Goal: Task Accomplishment & Management: Use online tool/utility

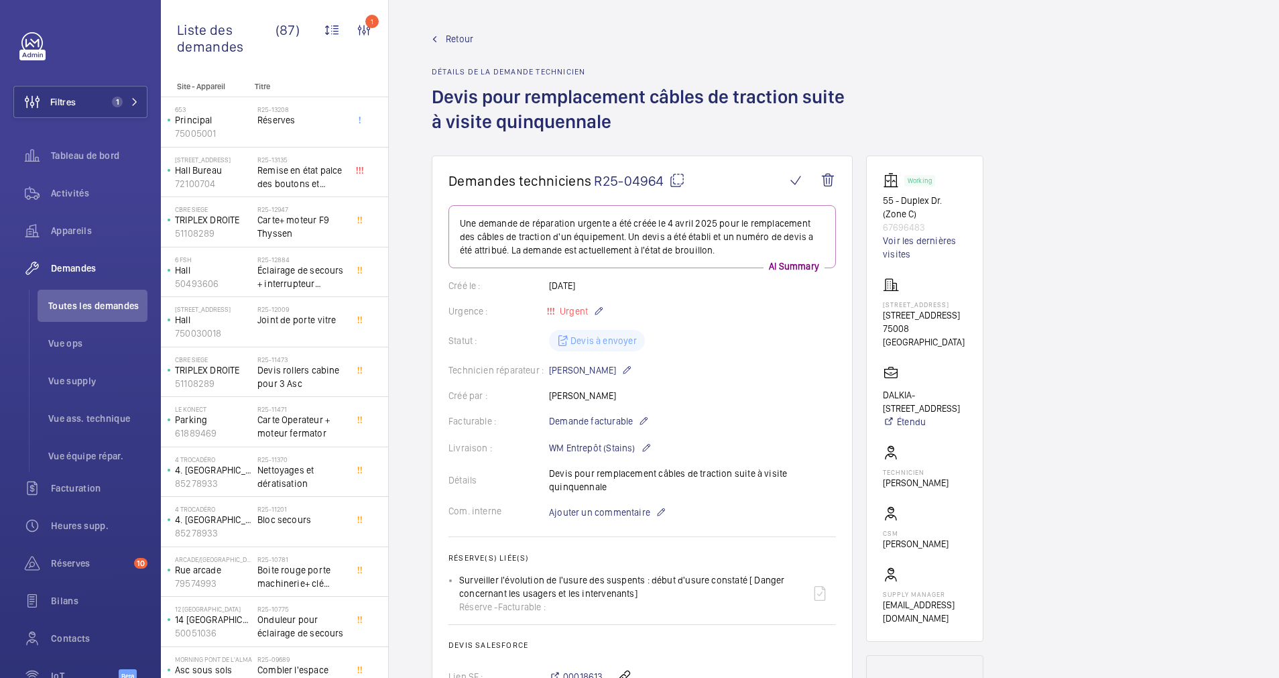
click at [454, 38] on span "Retour" at bounding box center [459, 38] width 27 height 13
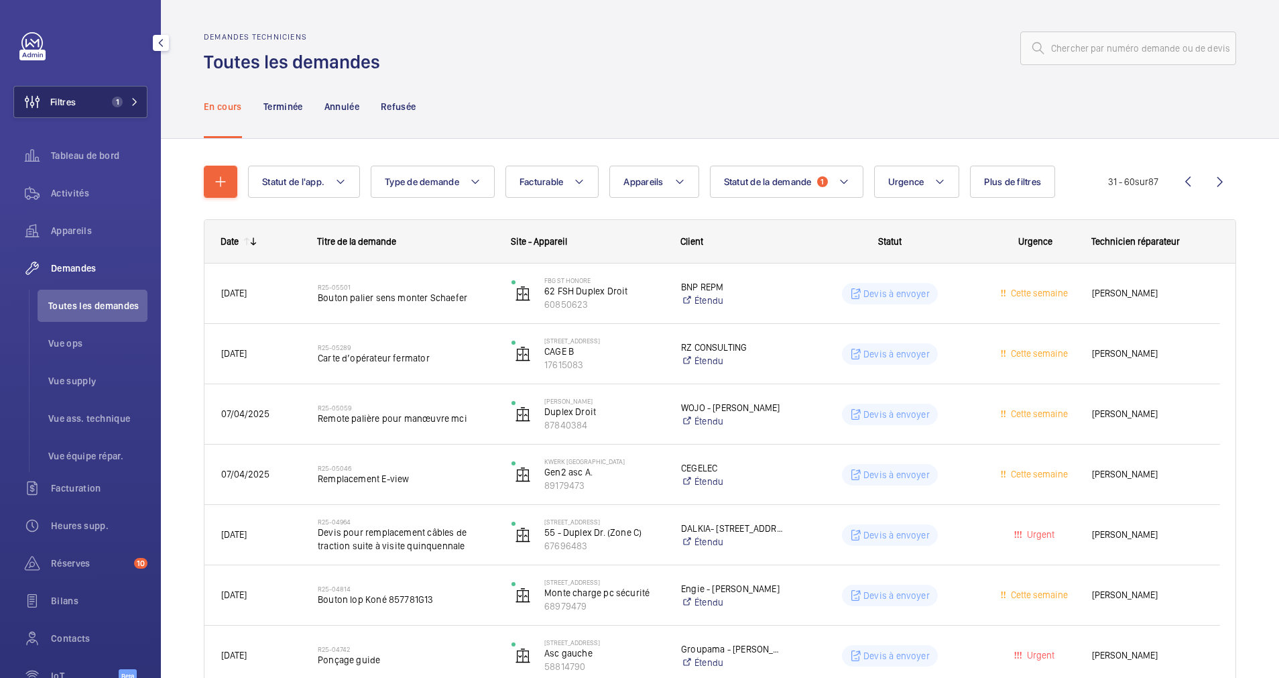
click at [116, 94] on button "Filtres 1" at bounding box center [80, 102] width 134 height 32
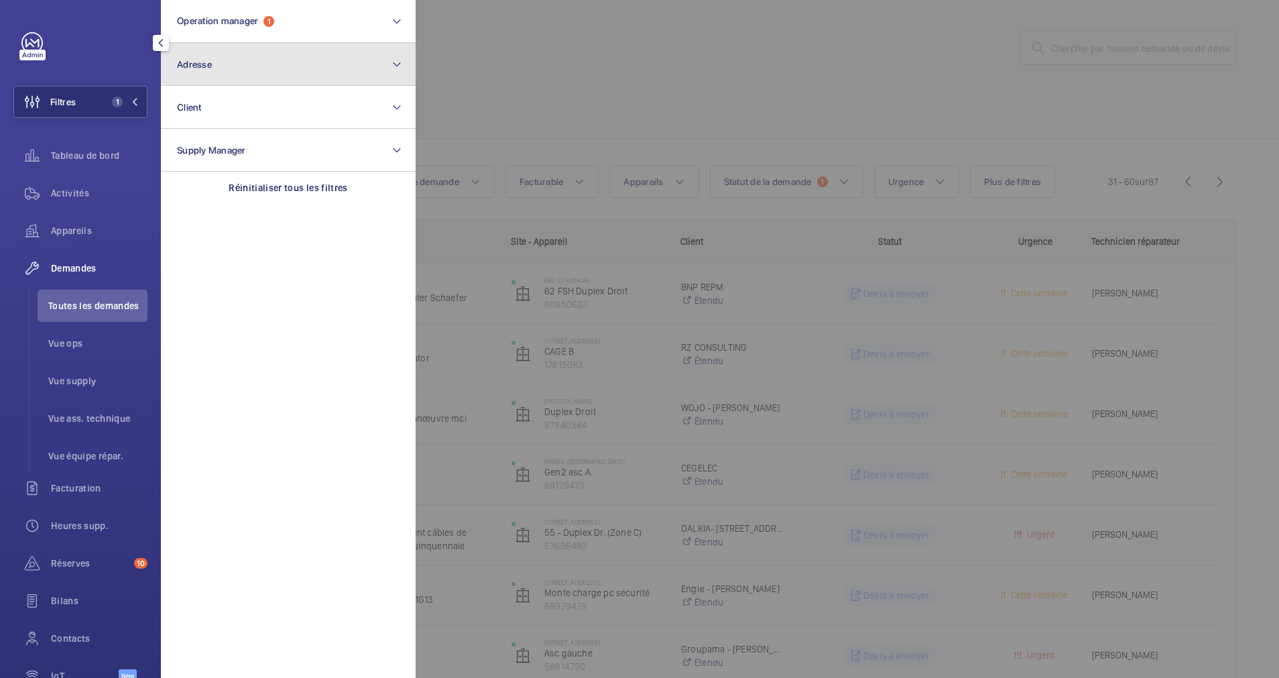
drag, startPoint x: 156, startPoint y: 88, endPoint x: 208, endPoint y: 78, distance: 53.2
click at [206, 78] on button "Adresse" at bounding box center [288, 64] width 255 height 43
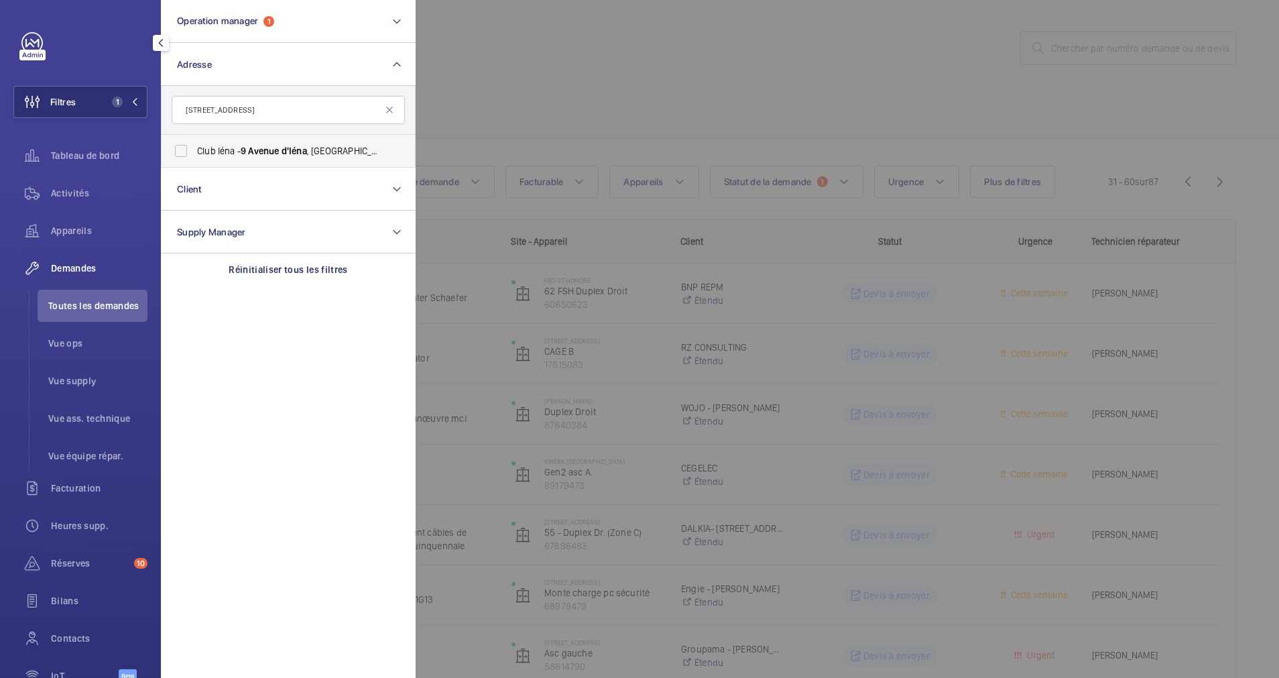
type input "9 Avenue d'Iéna"
click at [195, 154] on label "Club Iéna - 9 Avenue d'Iéna , 75116 PARIS, PARIS 75116" at bounding box center [278, 151] width 233 height 32
click at [194, 154] on input "Club Iéna - 9 Avenue d'Iéna , 75116 PARIS, PARIS 75116" at bounding box center [181, 150] width 27 height 27
checkbox input "true"
click at [594, 65] on div at bounding box center [1055, 339] width 1279 height 678
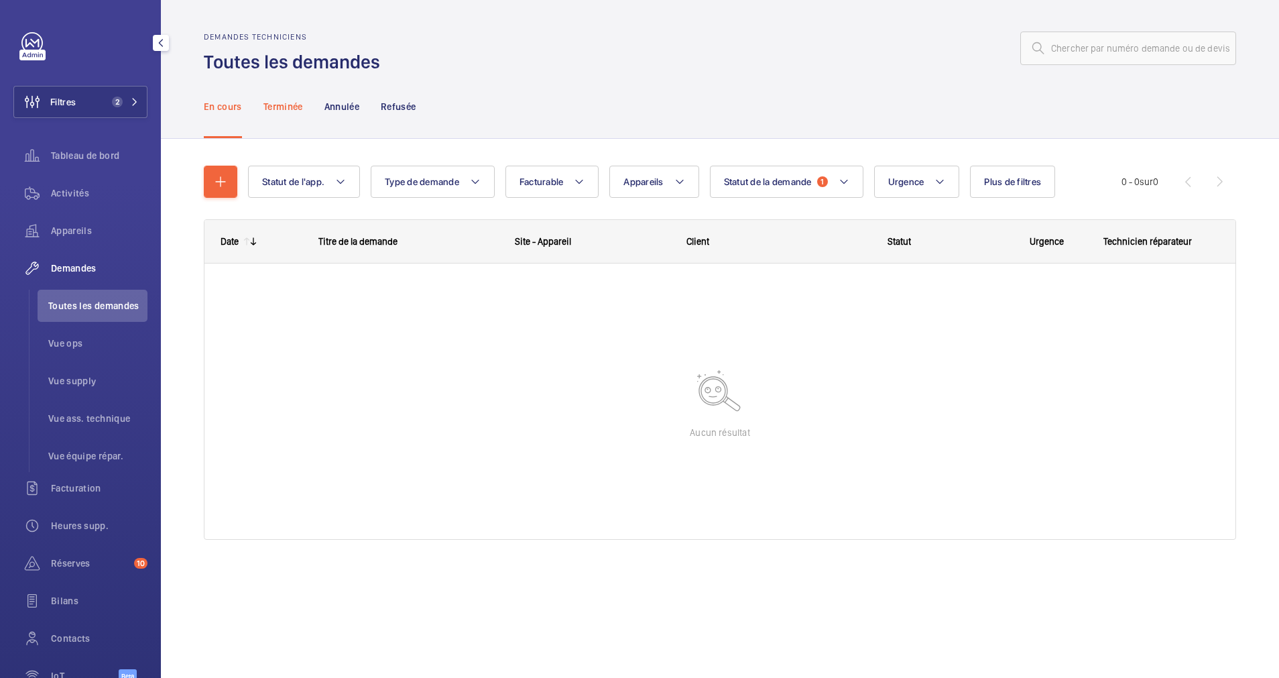
click at [277, 111] on p "Terminée" at bounding box center [283, 106] width 40 height 13
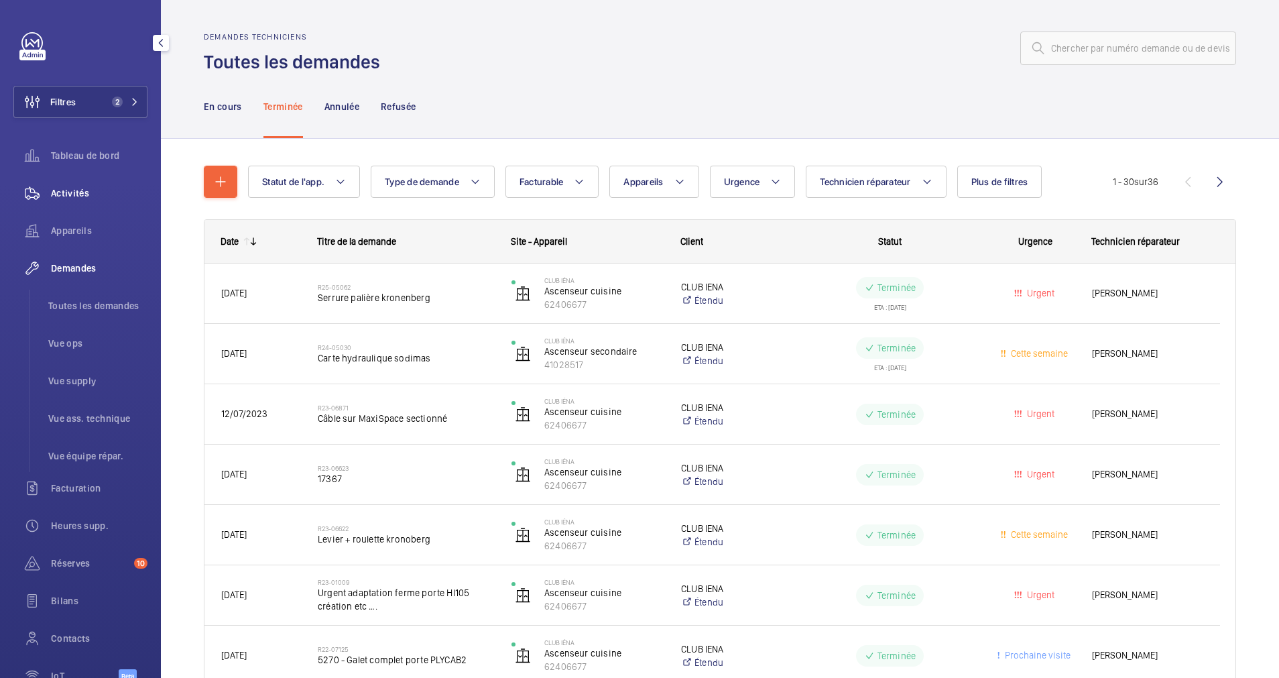
drag, startPoint x: 72, startPoint y: 192, endPoint x: 92, endPoint y: 194, distance: 20.2
click at [72, 192] on span "Activités" at bounding box center [99, 192] width 97 height 13
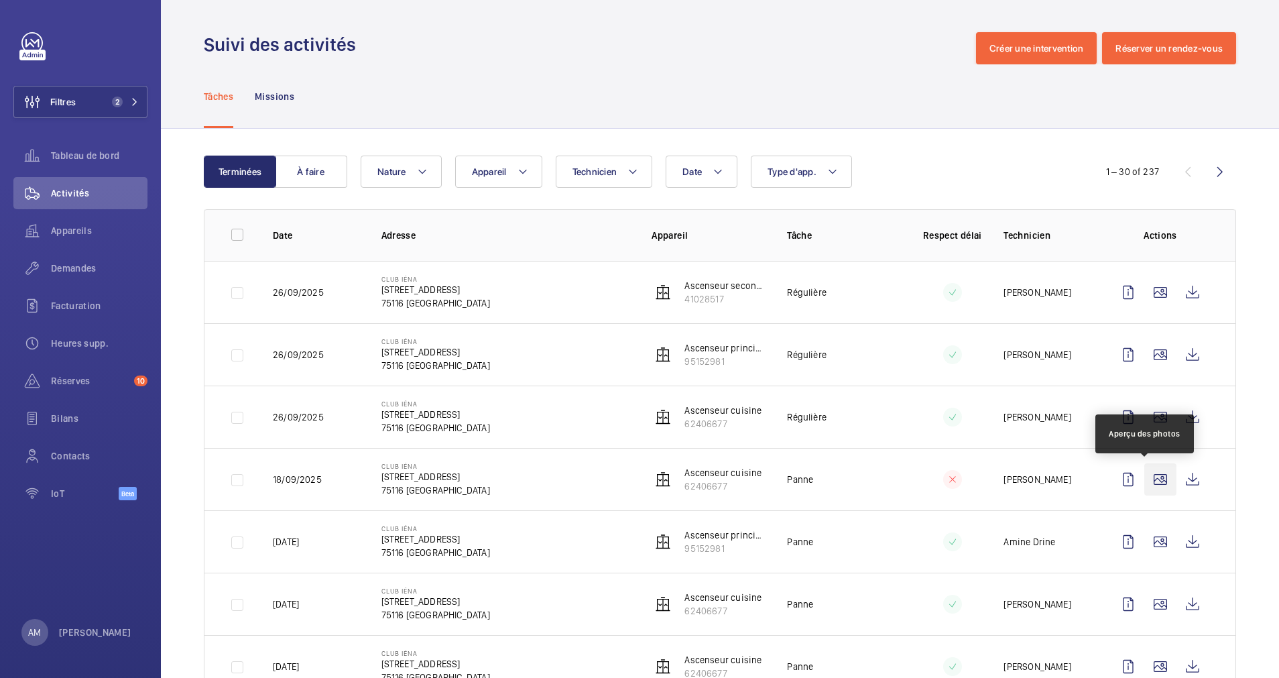
click at [1146, 480] on wm-front-icon-button at bounding box center [1160, 479] width 32 height 32
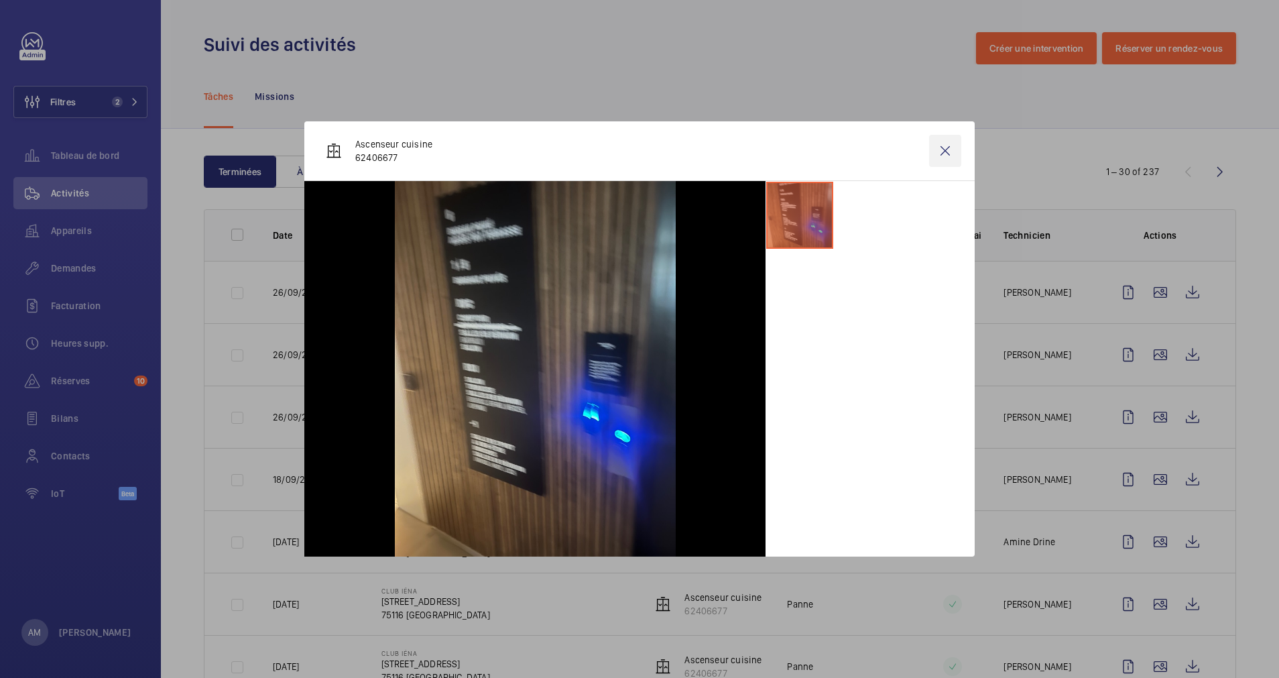
click at [948, 152] on wm-front-icon-button at bounding box center [945, 151] width 32 height 32
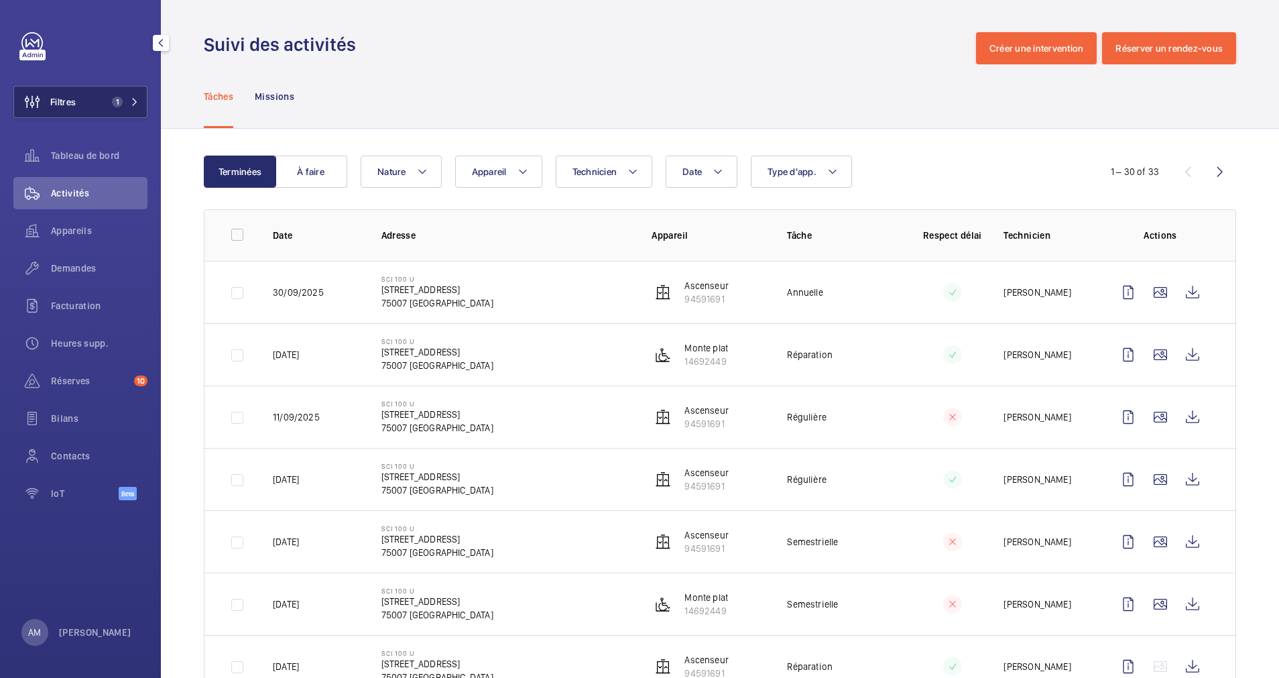
click at [131, 96] on button "Filtres 1" at bounding box center [80, 102] width 134 height 32
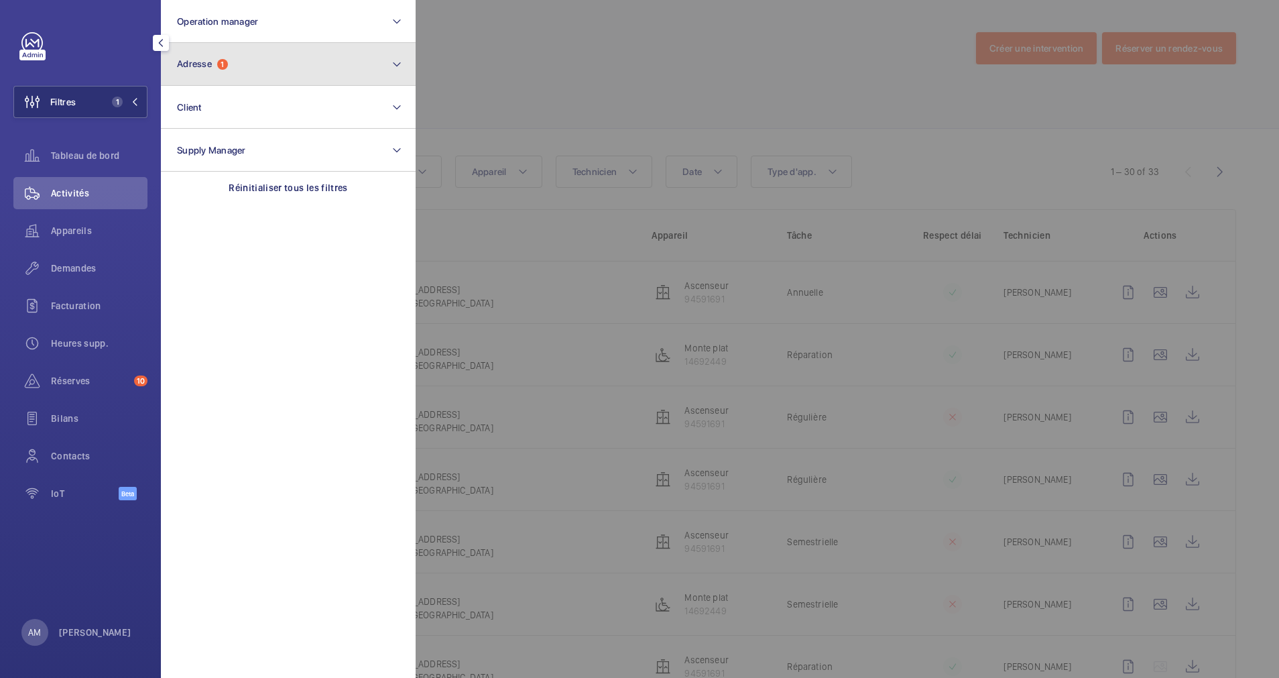
click at [271, 72] on button "Adresse 1" at bounding box center [288, 64] width 255 height 43
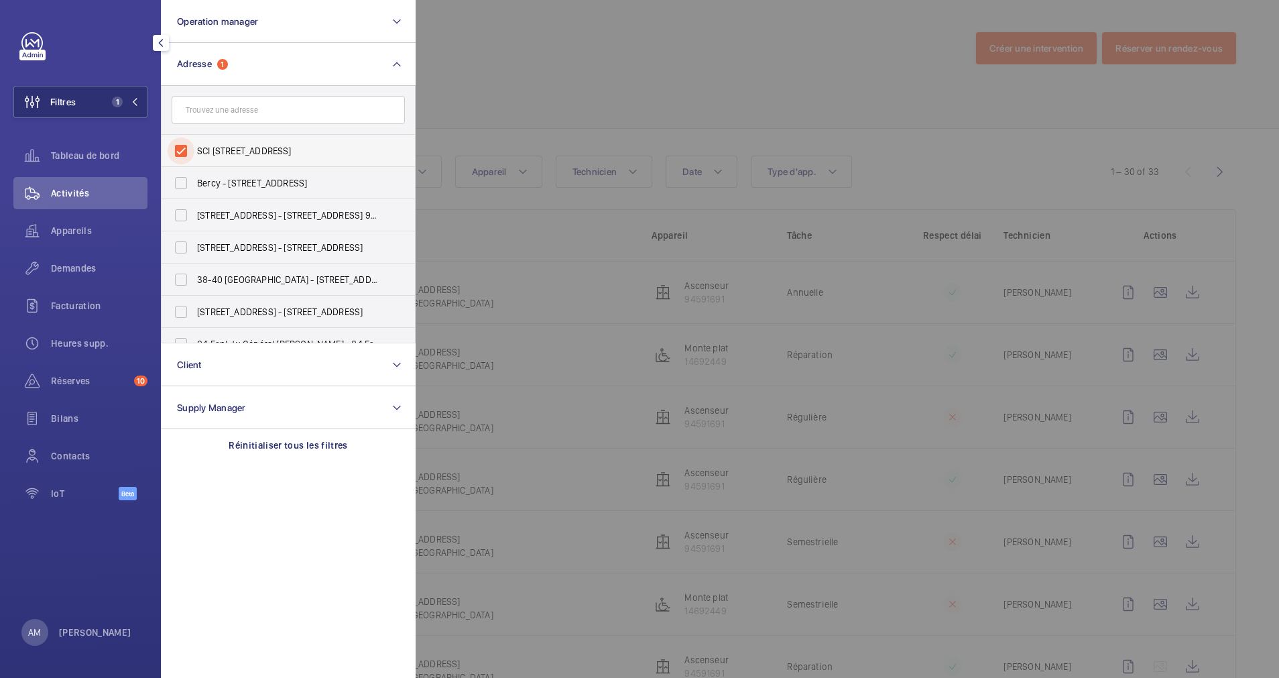
click at [178, 140] on input "SCI 100 U - 100 rue de l'université, PARIS 75007" at bounding box center [181, 150] width 27 height 27
checkbox input "false"
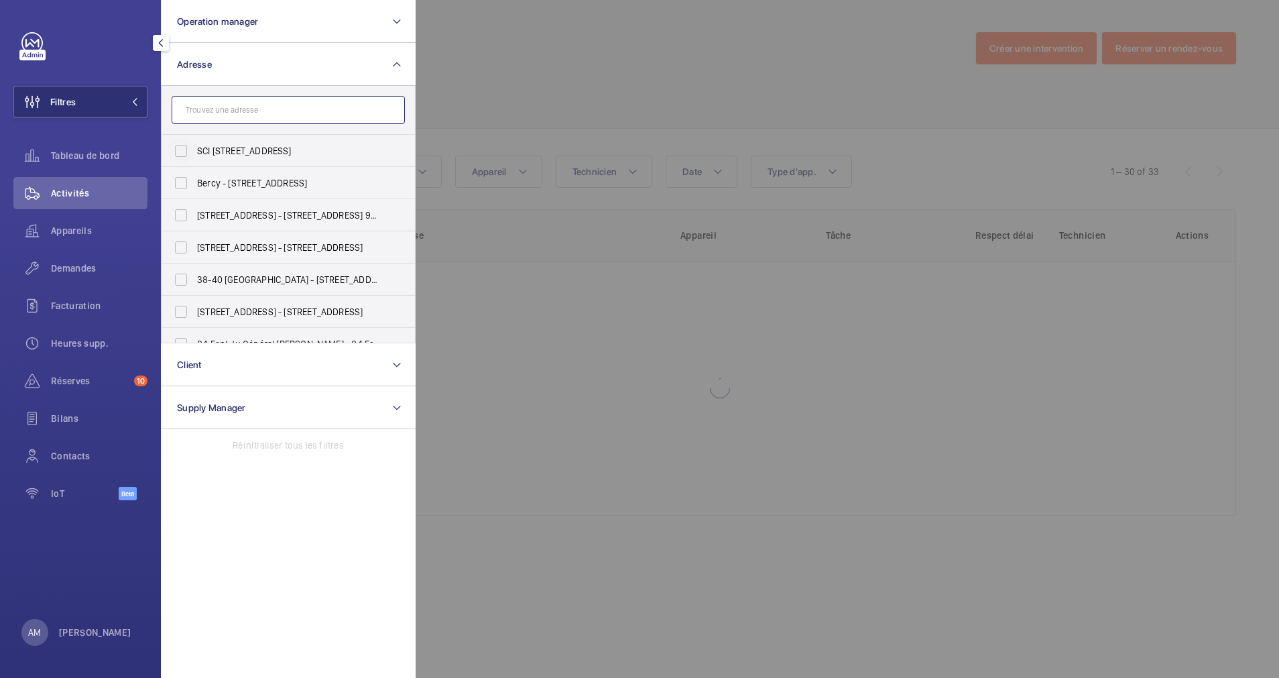
click at [228, 107] on input "text" at bounding box center [288, 110] width 233 height 28
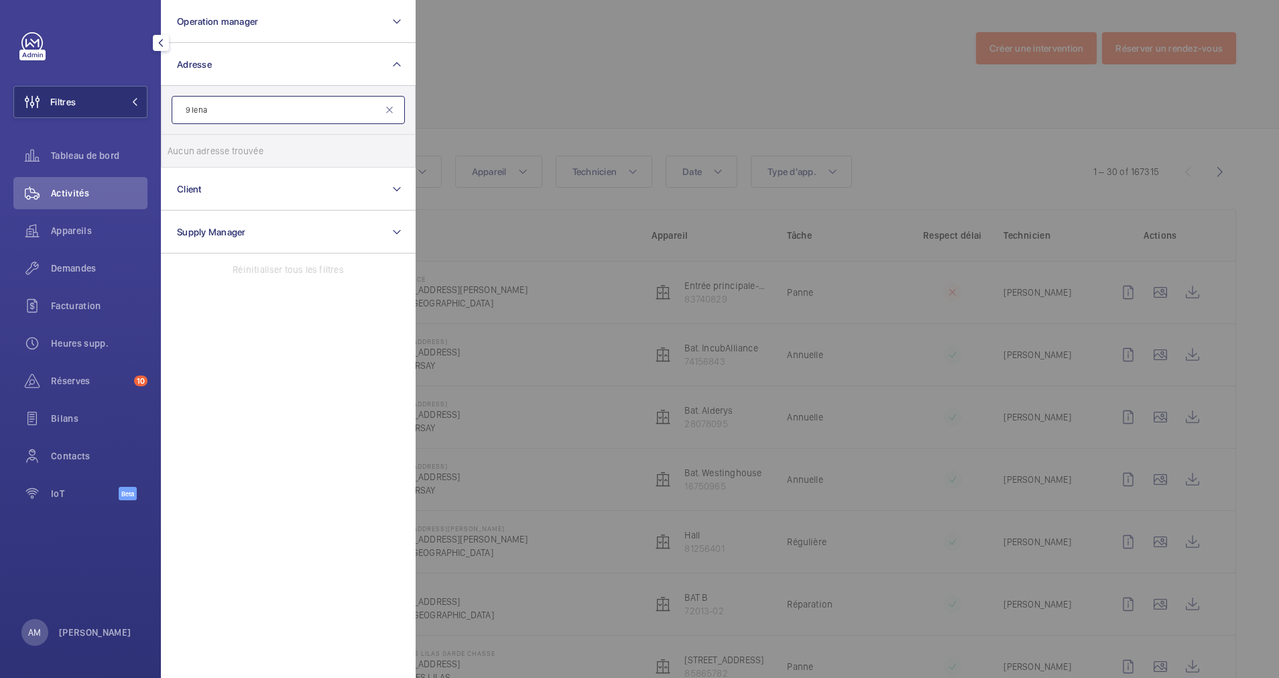
click at [229, 106] on input "9 Iena" at bounding box center [288, 110] width 233 height 28
drag, startPoint x: 229, startPoint y: 106, endPoint x: 194, endPoint y: 101, distance: 34.5
click at [194, 101] on input "9 Iena" at bounding box center [288, 110] width 233 height 28
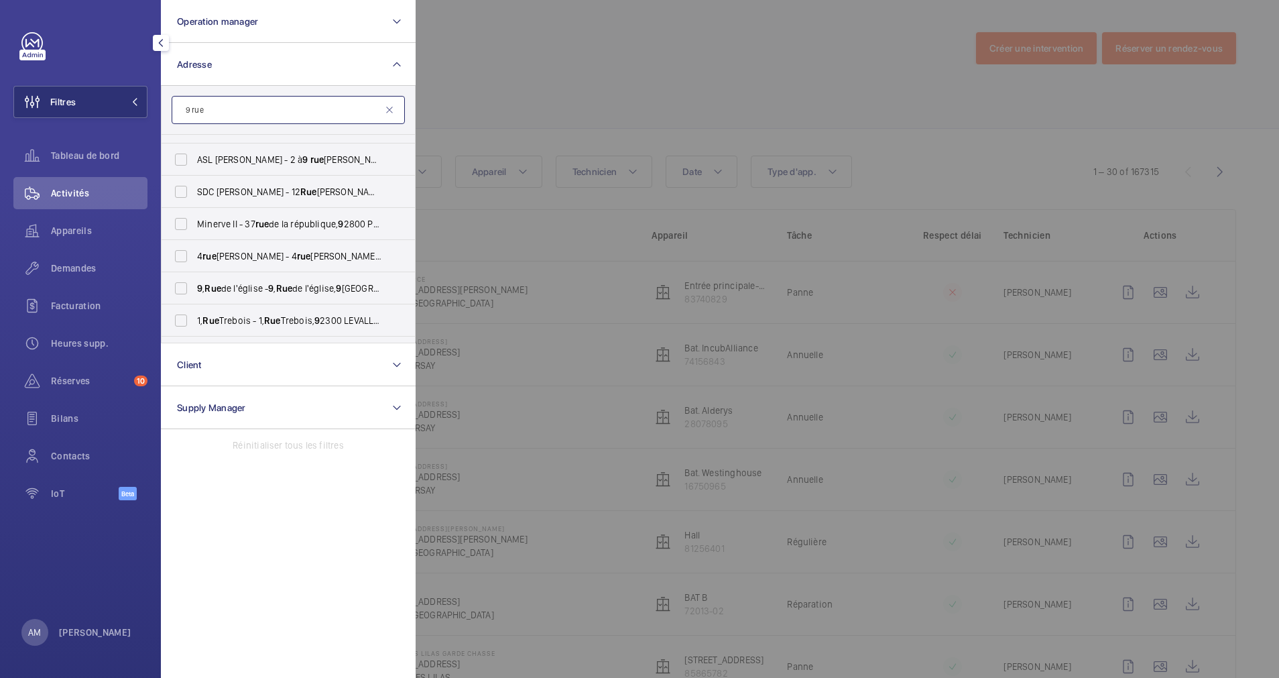
scroll to position [302, 0]
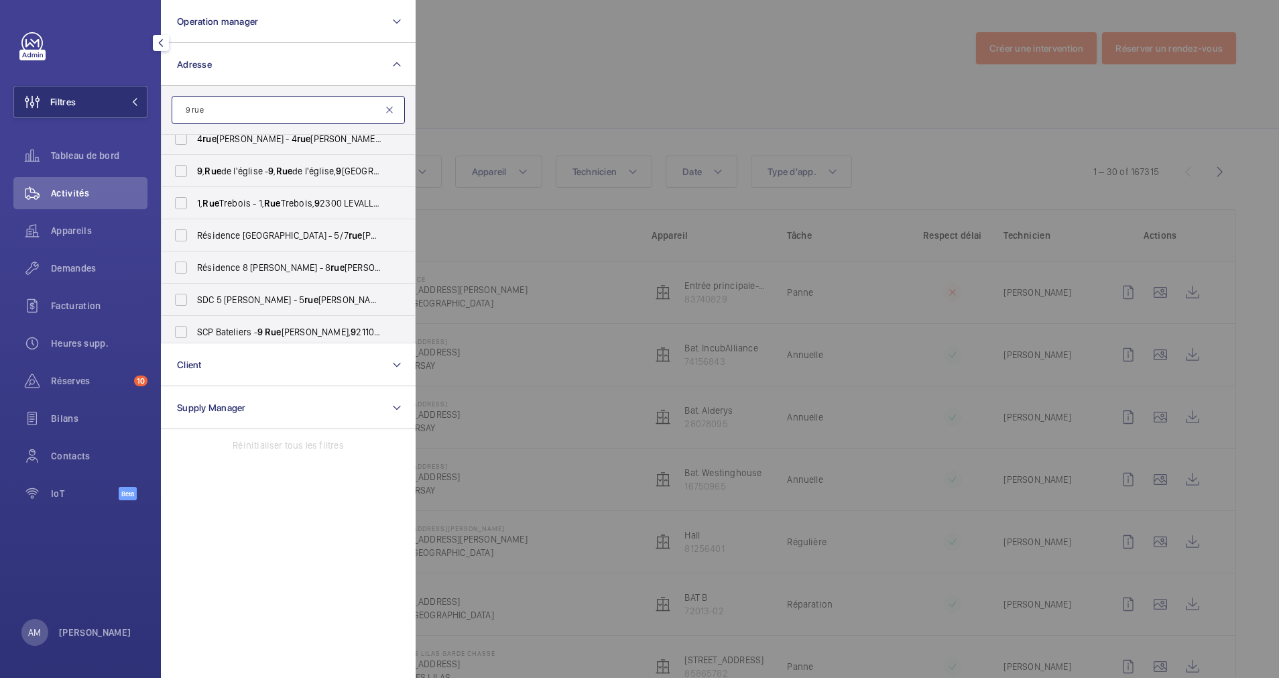
type input "9 rue"
click at [389, 110] on mat-icon at bounding box center [389, 110] width 11 height 11
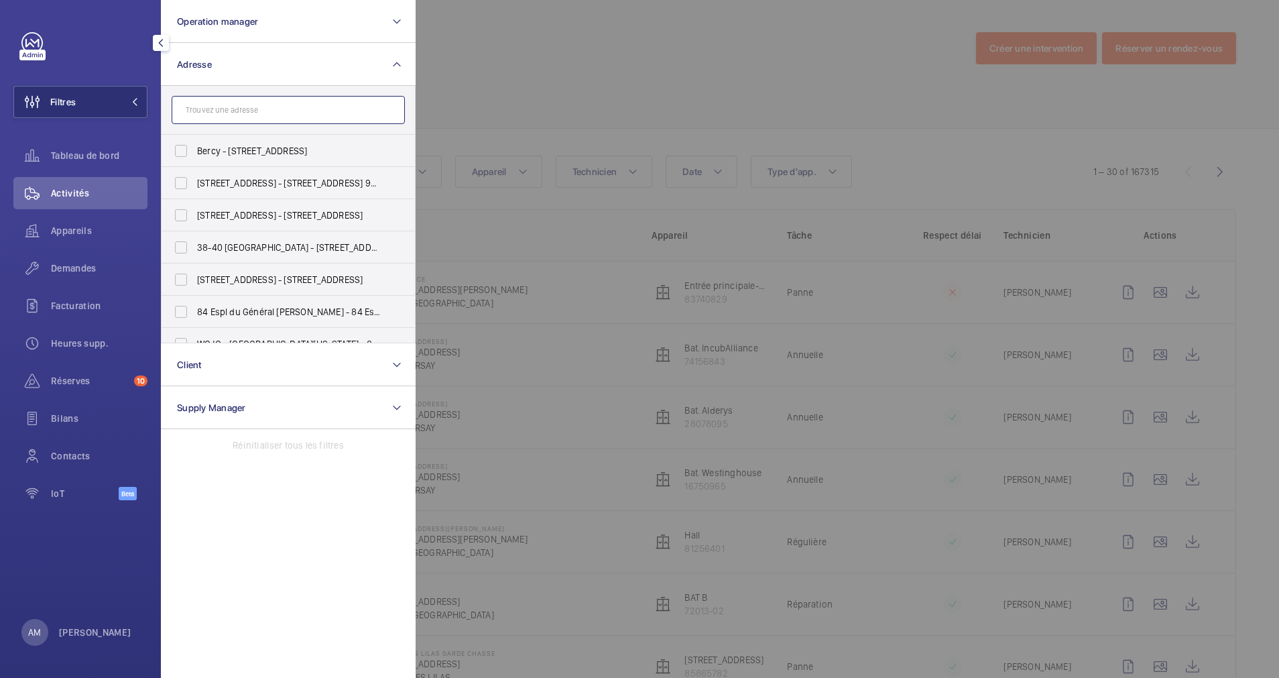
click at [344, 111] on input "text" at bounding box center [288, 110] width 233 height 28
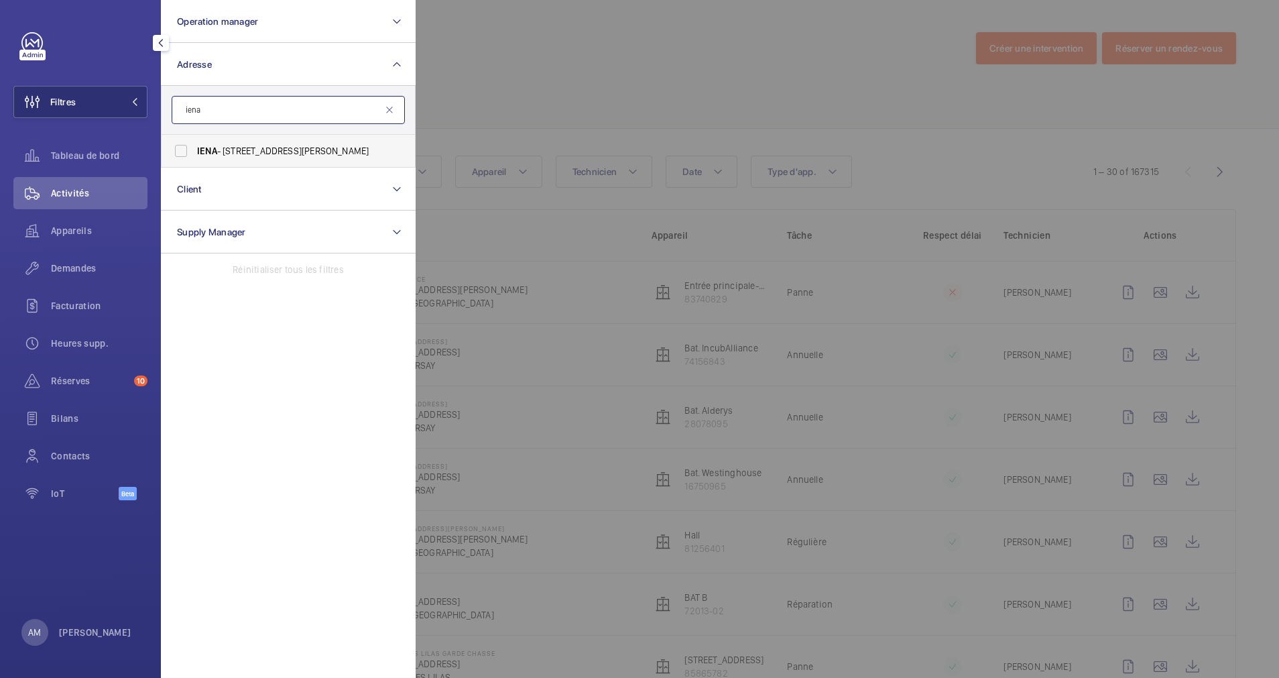
type input "iena"
click at [194, 155] on label "IENA - 12 Rue le Corbusier, 94150 RUNGIS, RUNGIS 94150" at bounding box center [278, 151] width 233 height 32
click at [194, 155] on input "IENA - 12 Rue le Corbusier, 94150 RUNGIS, RUNGIS 94150" at bounding box center [181, 150] width 27 height 27
checkbox input "true"
click at [599, 88] on div at bounding box center [1055, 339] width 1279 height 678
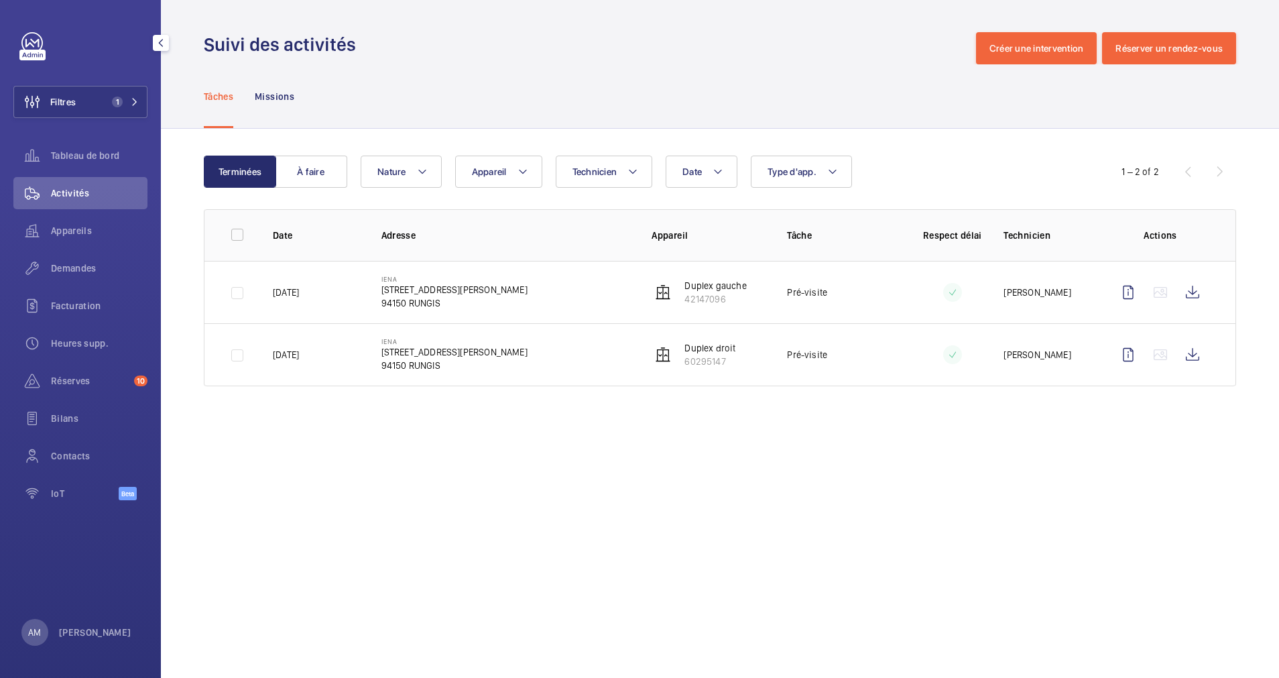
drag, startPoint x: 377, startPoint y: 279, endPoint x: 414, endPoint y: 279, distance: 37.5
click at [414, 279] on td "IENA 12 Rue le Corbusier, 94150 RUNGIS 94150 RUNGIS" at bounding box center [495, 292] width 271 height 62
drag, startPoint x: 414, startPoint y: 279, endPoint x: 395, endPoint y: 278, distance: 18.8
copy p "IENA"
drag, startPoint x: 116, startPoint y: 106, endPoint x: 147, endPoint y: 94, distance: 33.7
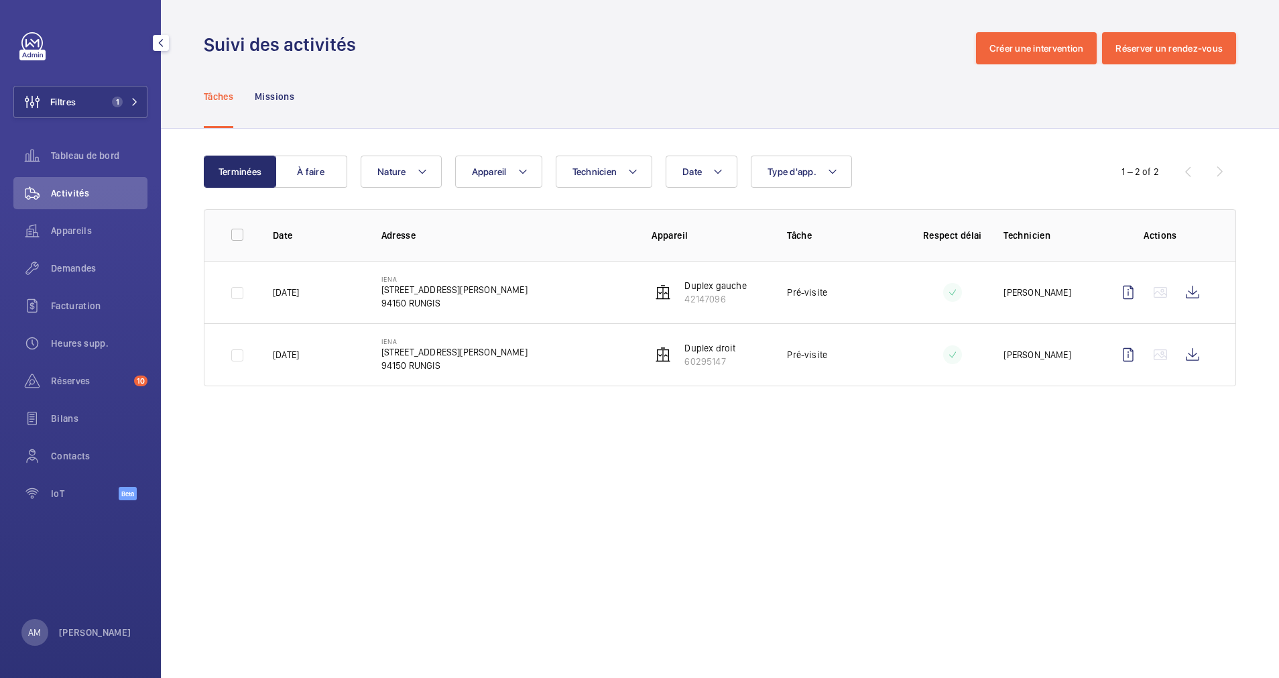
click at [118, 105] on span "1" at bounding box center [117, 102] width 11 height 11
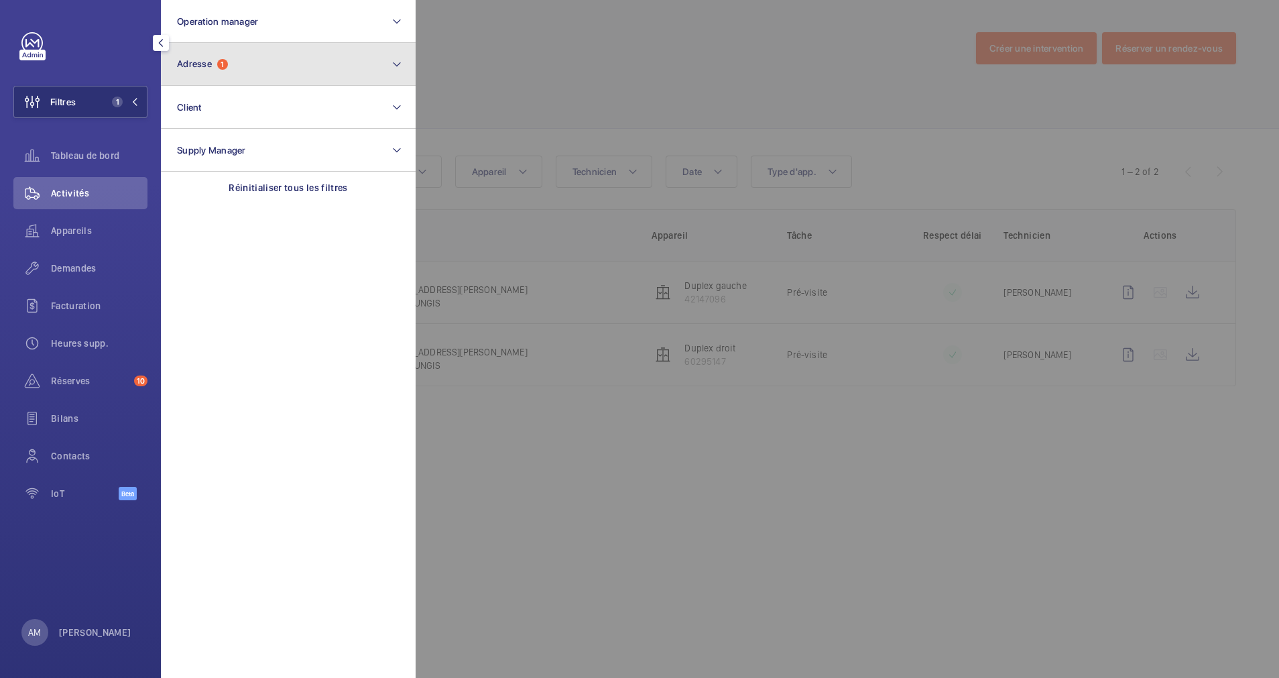
click at [239, 60] on button "Adresse 1" at bounding box center [288, 64] width 255 height 43
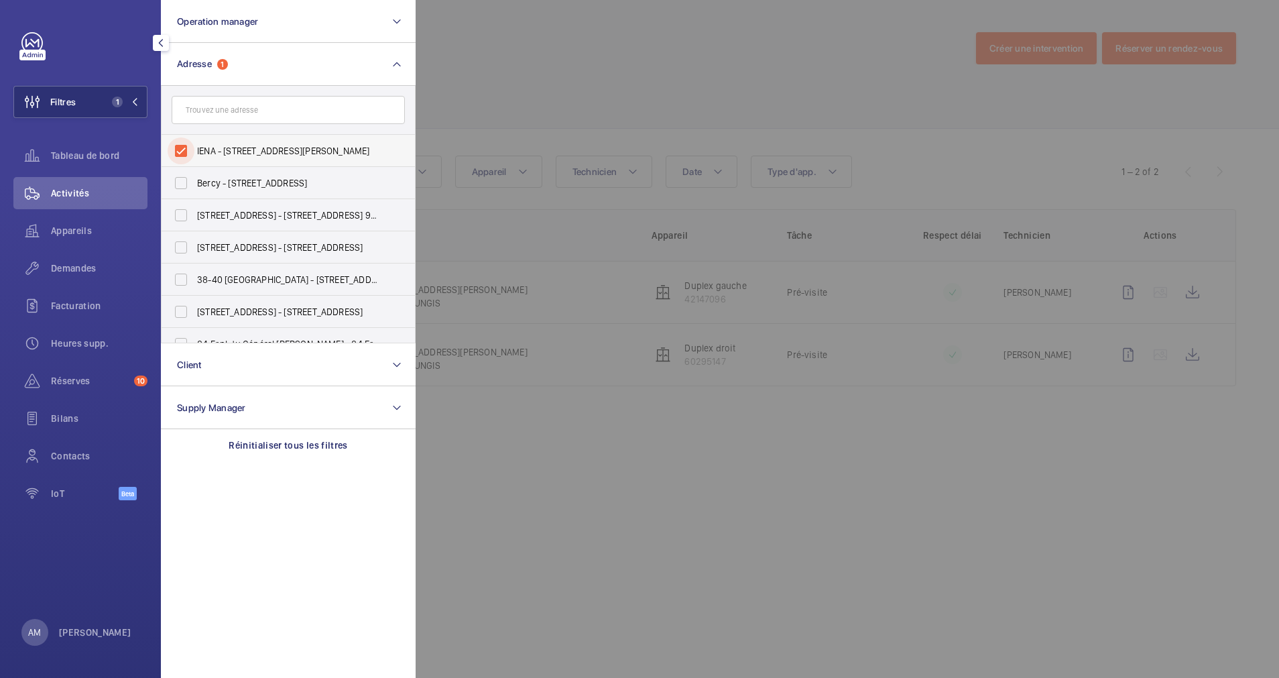
click at [174, 149] on input "IENA - 12 Rue le Corbusier, 94150 RUNGIS, RUNGIS 94150" at bounding box center [181, 150] width 27 height 27
checkbox input "false"
paste input "IENA"
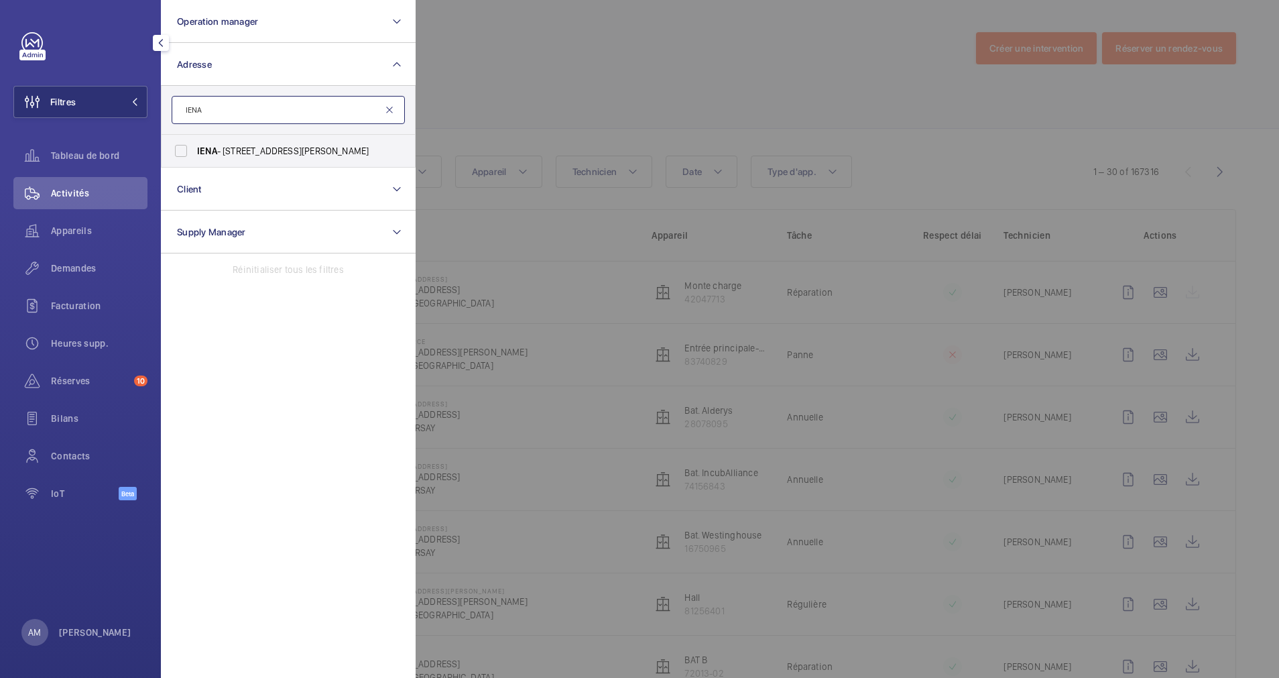
type input "IENA"
click at [389, 106] on mat-icon at bounding box center [389, 110] width 11 height 11
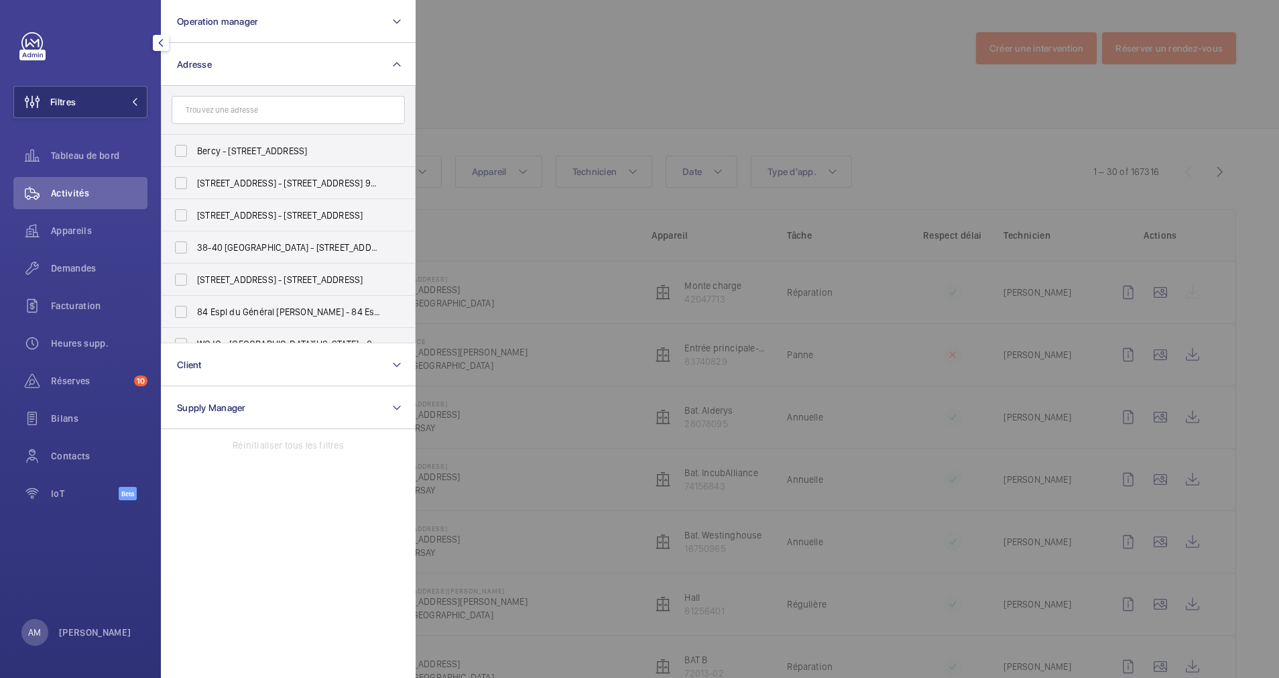
click at [491, 83] on div at bounding box center [1055, 339] width 1279 height 678
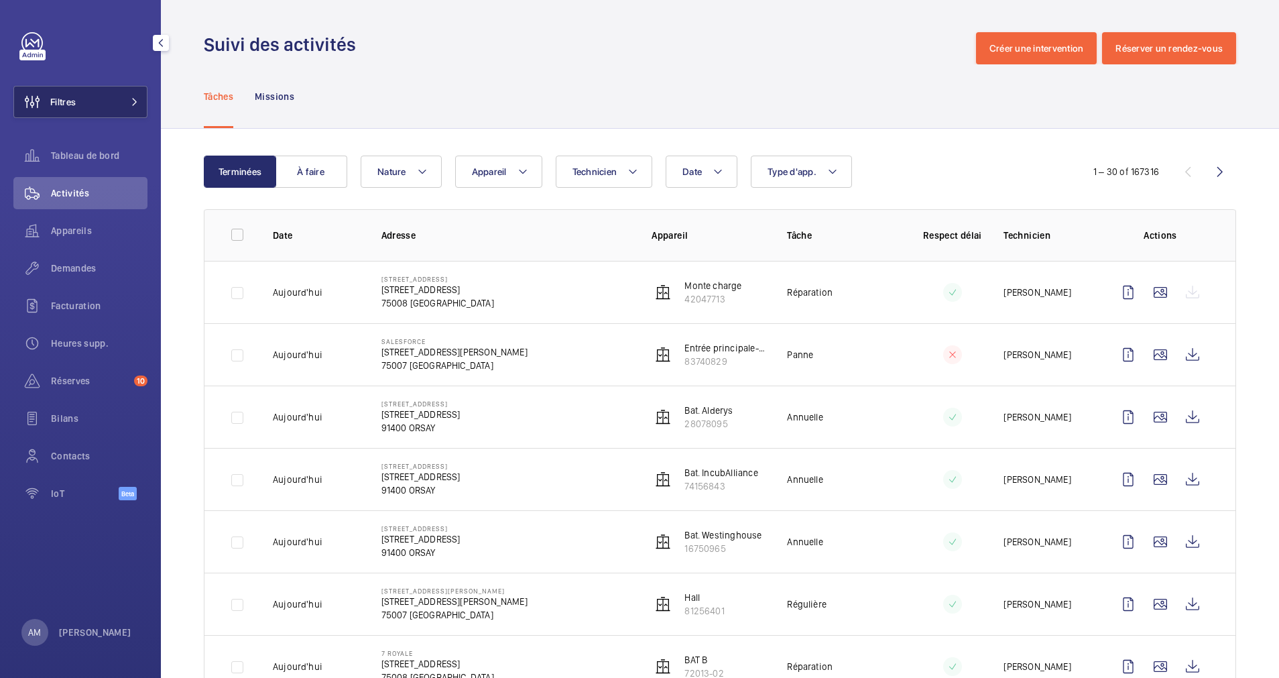
click at [123, 100] on span at bounding box center [131, 102] width 16 height 8
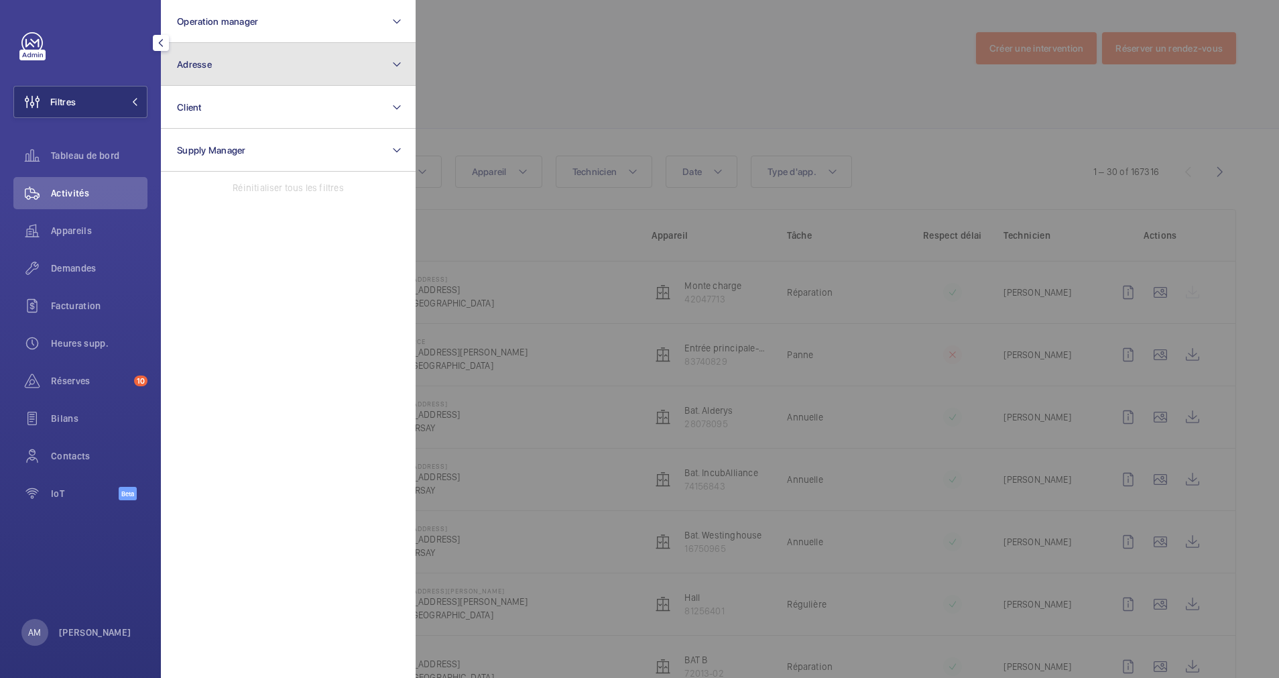
click at [253, 64] on button "Adresse" at bounding box center [288, 64] width 255 height 43
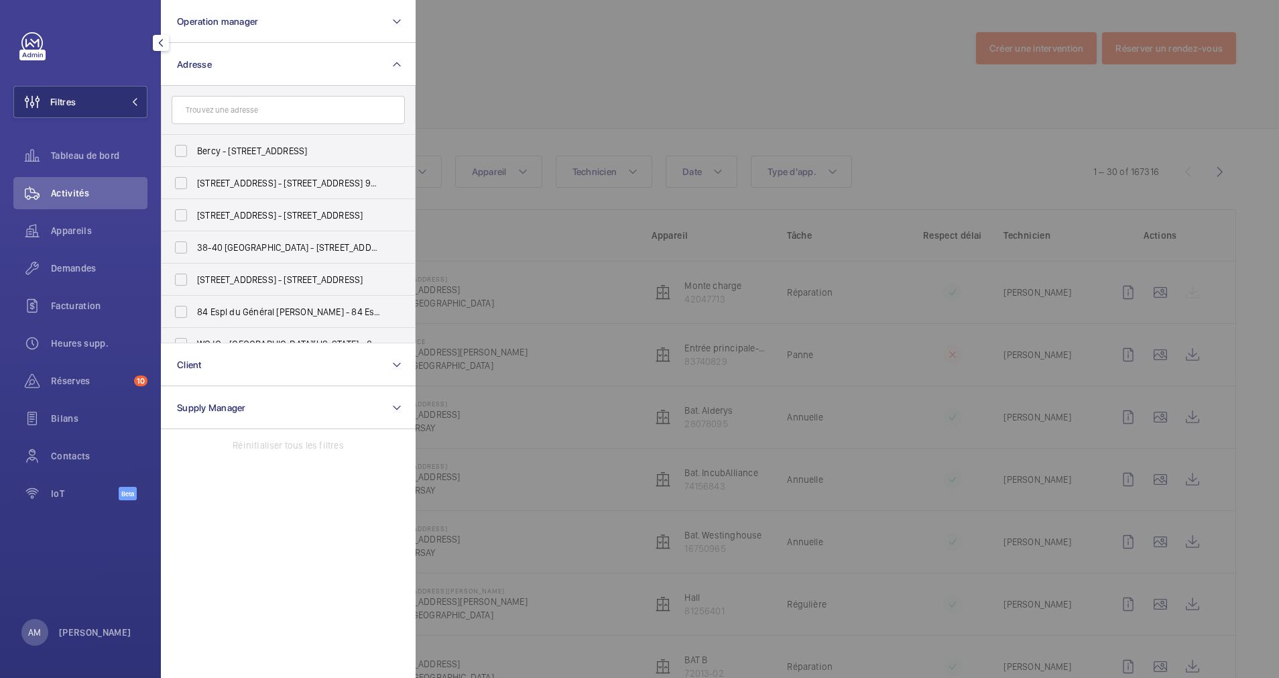
click at [427, 103] on div at bounding box center [1055, 339] width 1279 height 678
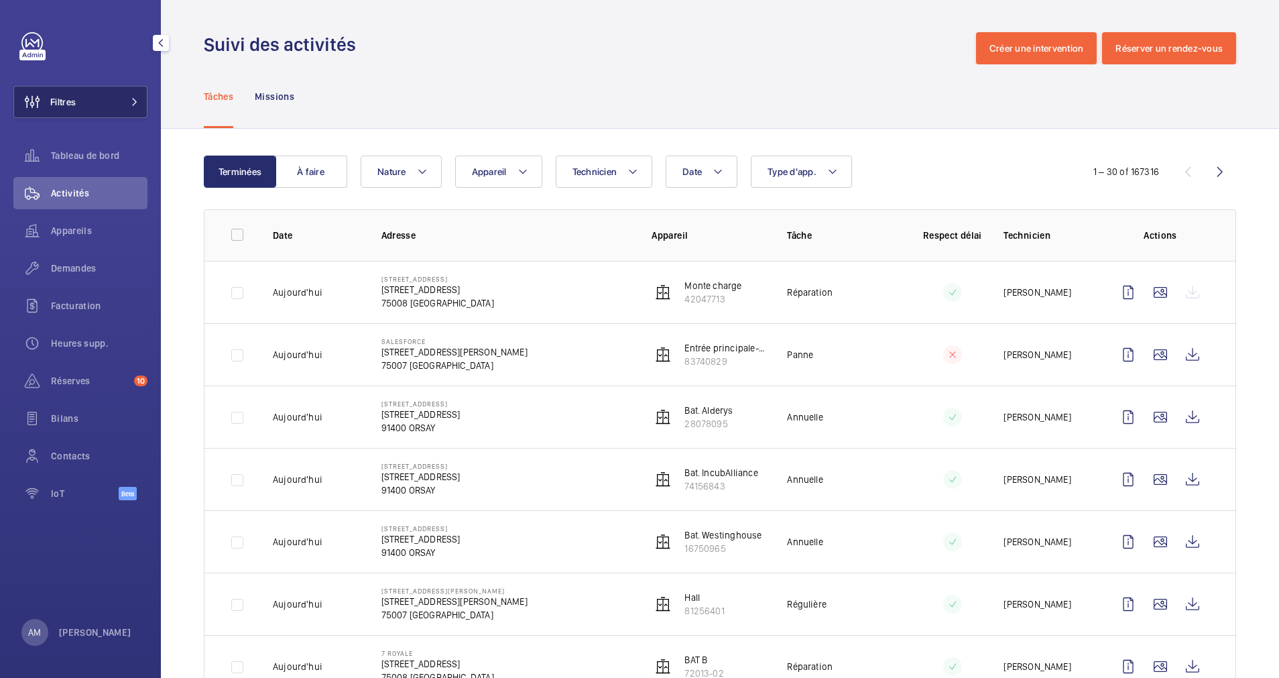
click at [133, 95] on button "Filtres" at bounding box center [80, 102] width 134 height 32
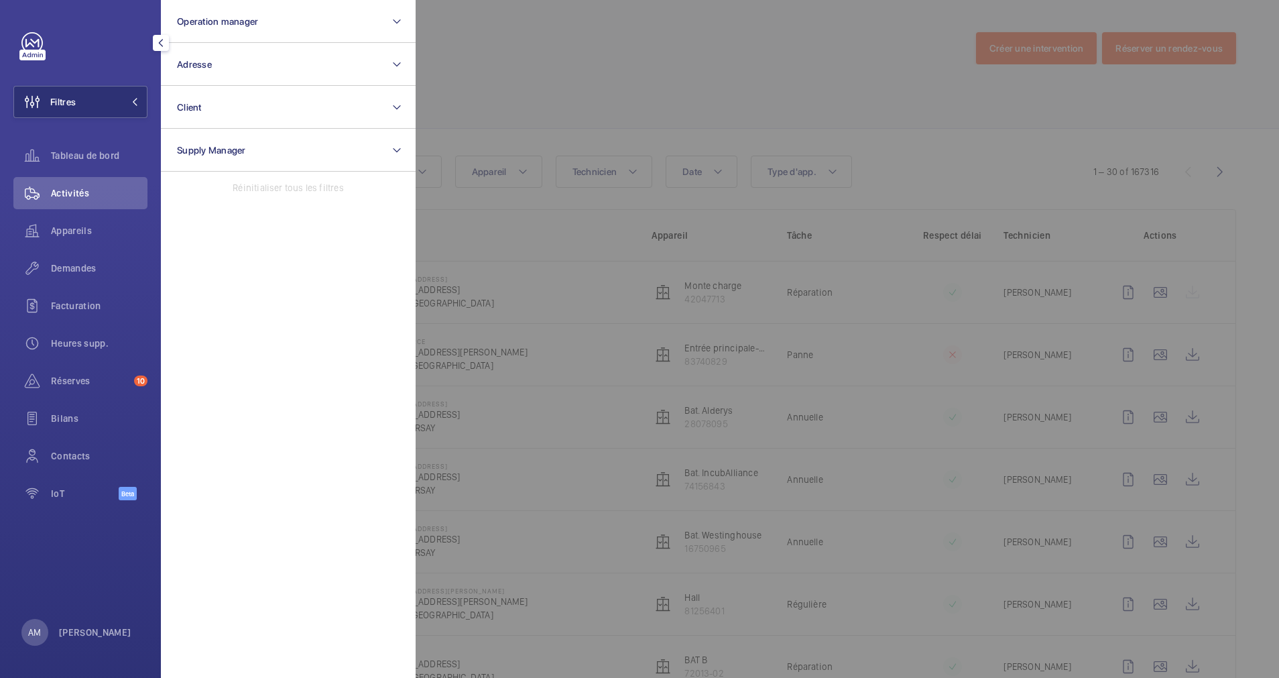
click at [568, 77] on div at bounding box center [1055, 339] width 1279 height 678
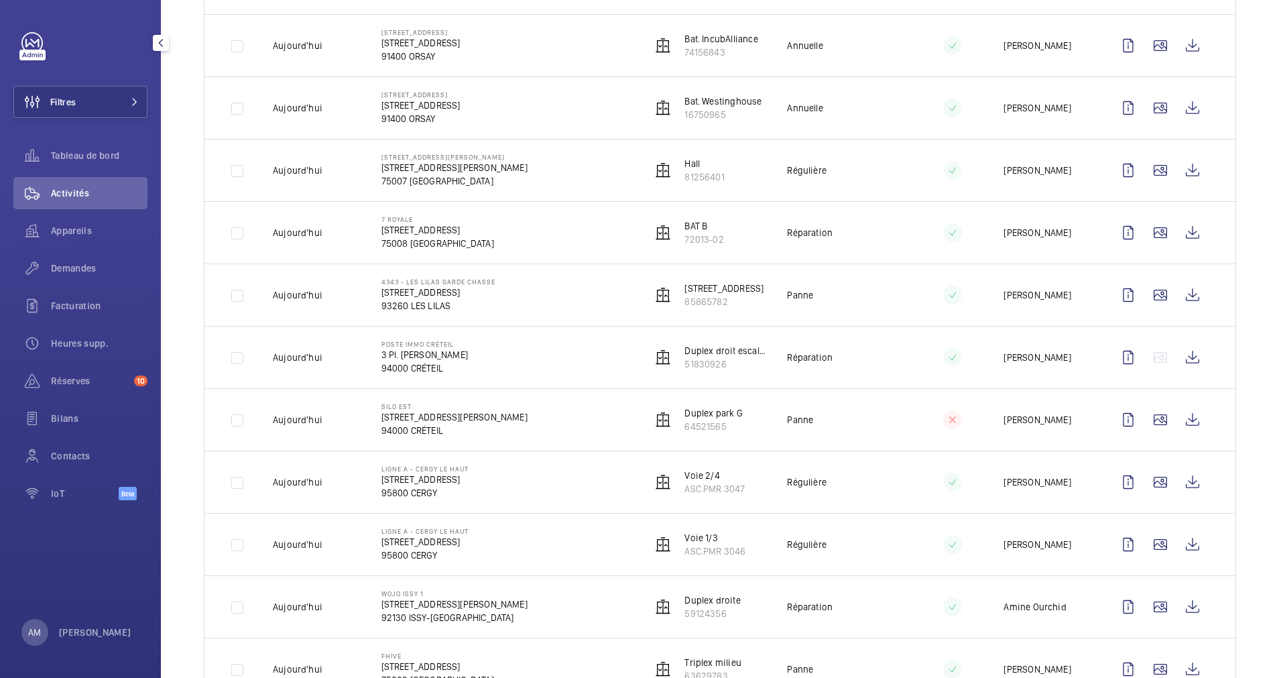
scroll to position [402, 0]
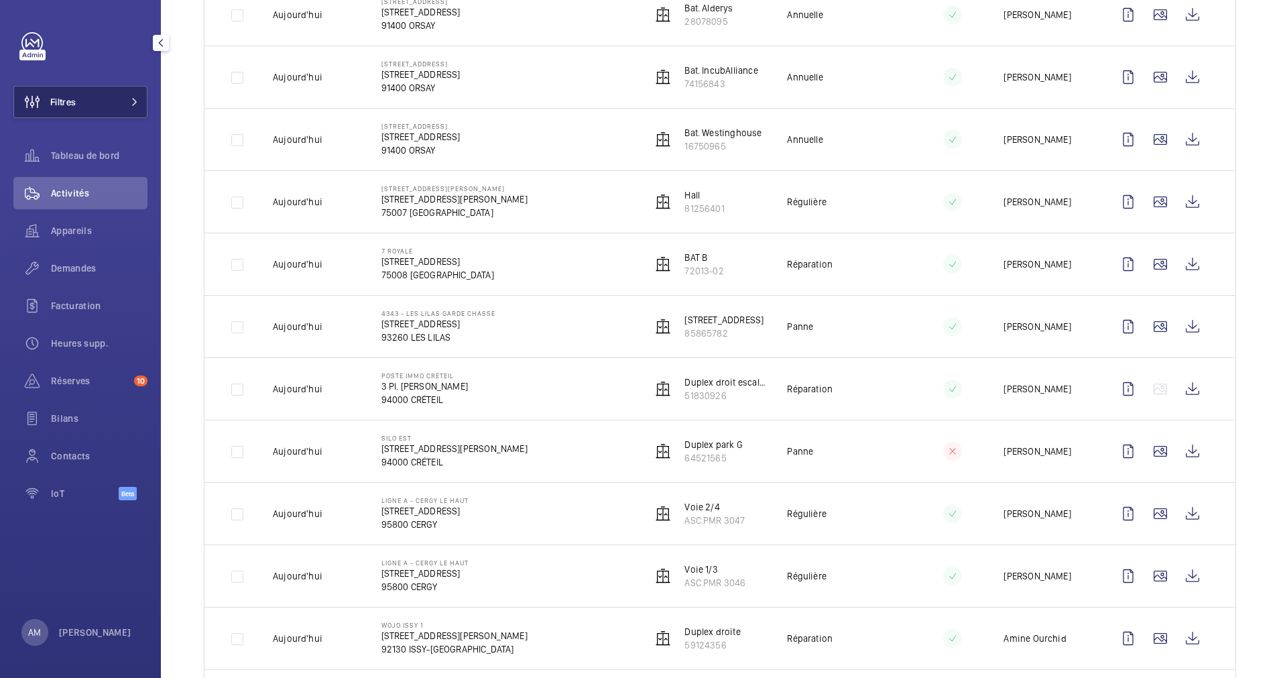
click at [129, 101] on span at bounding box center [131, 102] width 16 height 8
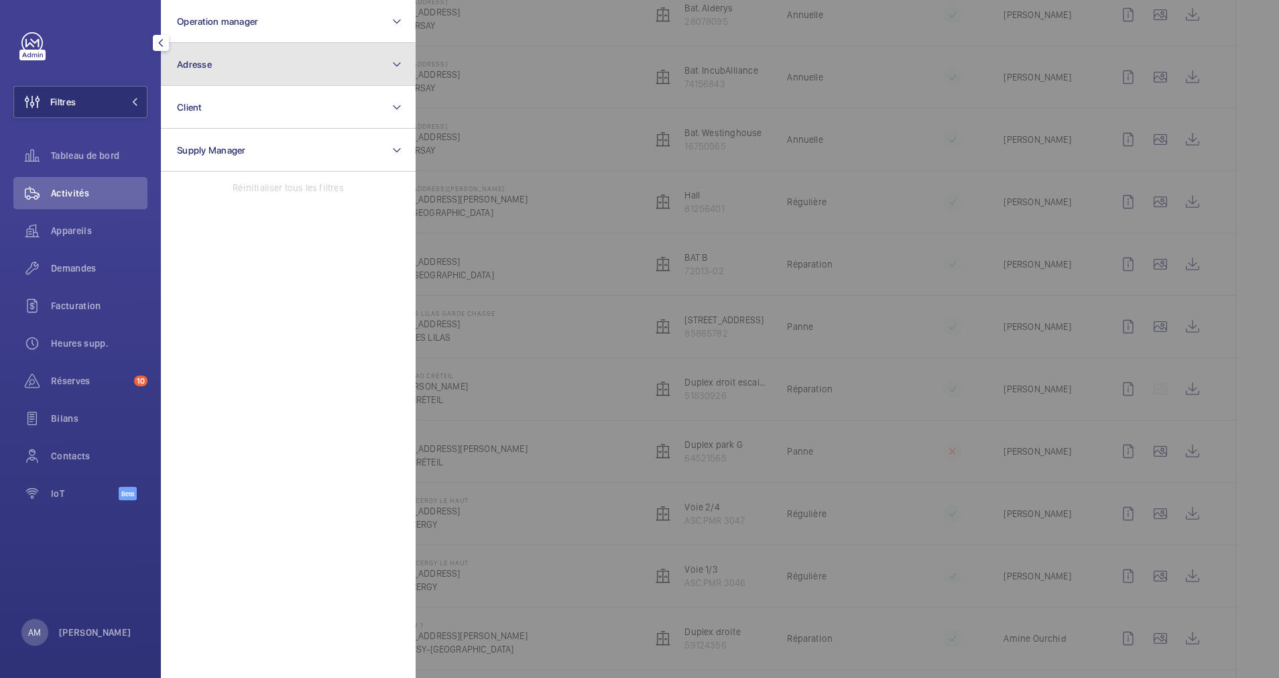
click at [223, 60] on button "Adresse" at bounding box center [288, 64] width 255 height 43
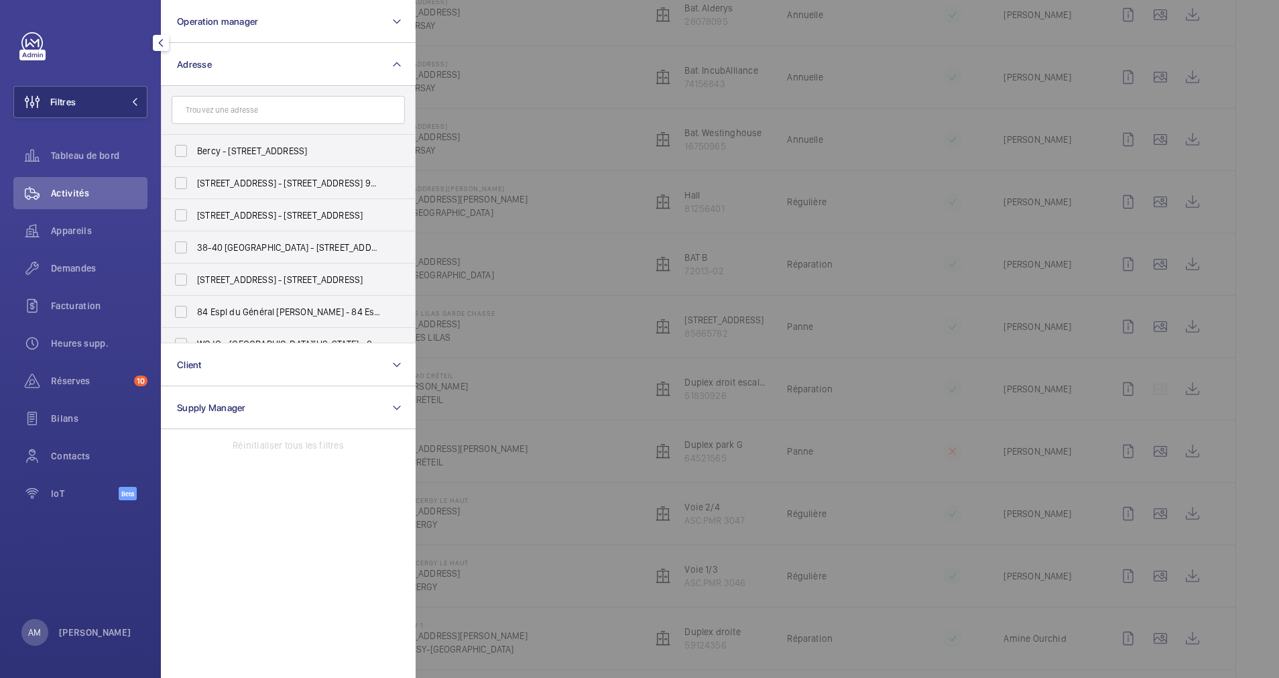
click at [194, 113] on input "text" at bounding box center [288, 110] width 233 height 28
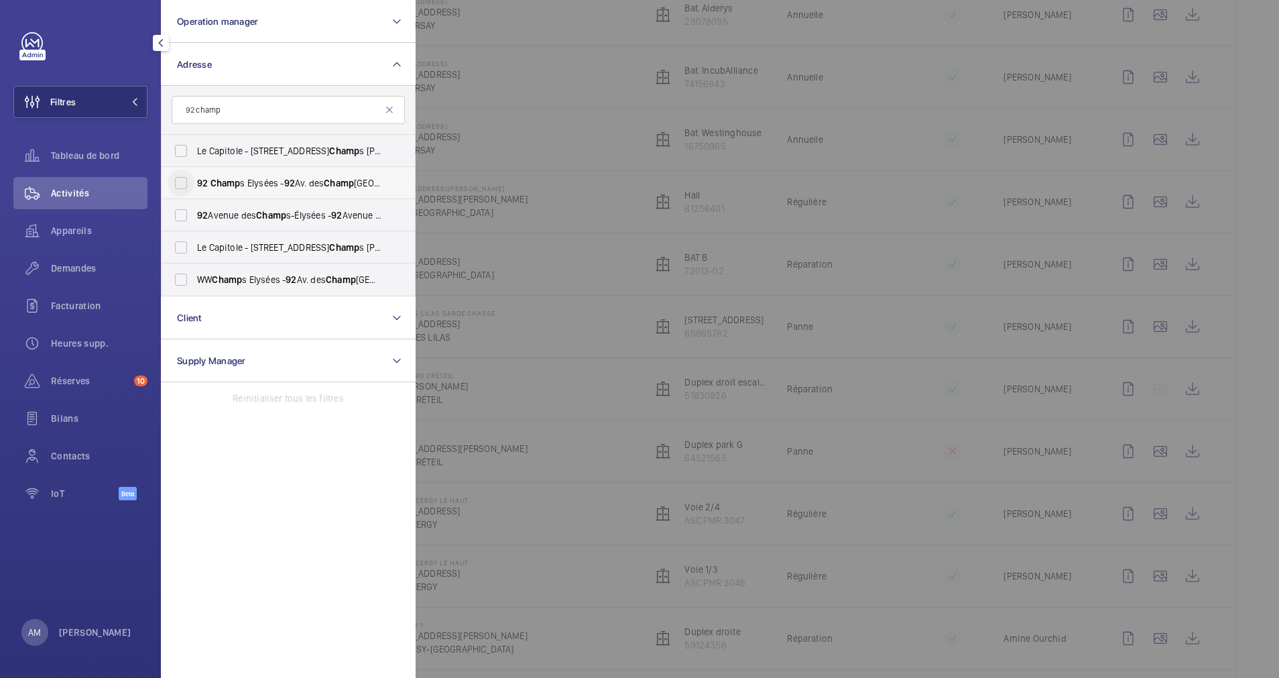
type input "92 champ"
drag, startPoint x: 178, startPoint y: 175, endPoint x: 186, endPoint y: 198, distance: 24.8
click at [180, 176] on input "92 Champ s Elysées - 92 Av. des Champ s-Élysées, PARIS 75008" at bounding box center [181, 183] width 27 height 27
checkbox input "true"
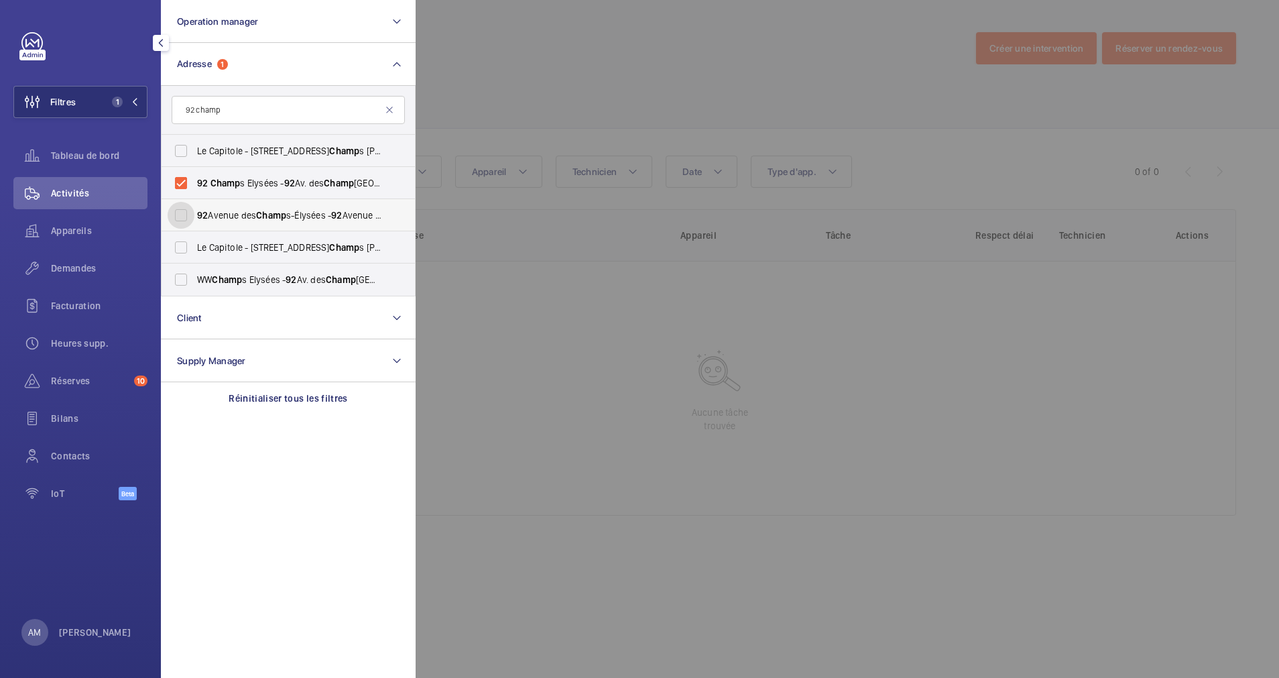
click at [188, 205] on input "92 Avenue des Champ s-Élysées - 92 Avenue des Champ s-Élysées, PARIS 75008" at bounding box center [181, 215] width 27 height 27
checkbox input "true"
click at [180, 271] on input "WW Champ s Elysées - 92 Av. des Champ s-Élysées, PARIS 75008" at bounding box center [181, 279] width 27 height 27
checkbox input "true"
click at [83, 229] on span "Appareils" at bounding box center [99, 230] width 97 height 13
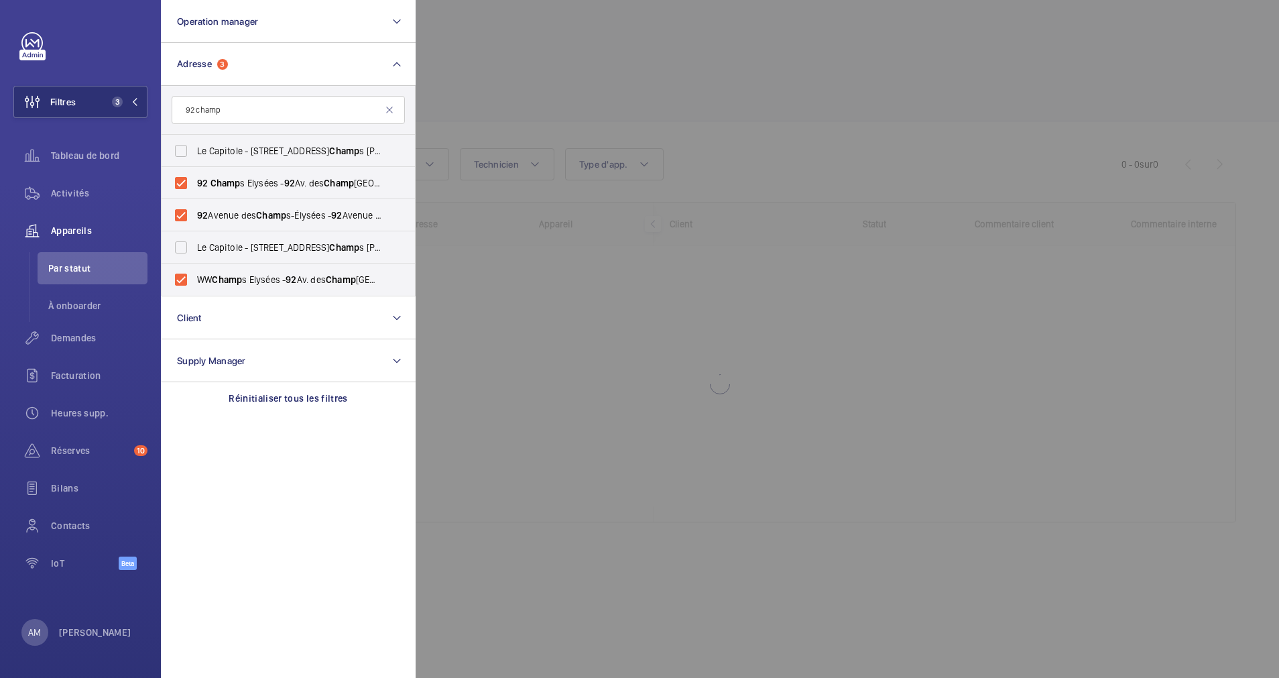
drag, startPoint x: 84, startPoint y: 213, endPoint x: 466, endPoint y: 138, distance: 389.3
click at [68, 188] on span "Activités" at bounding box center [99, 192] width 97 height 13
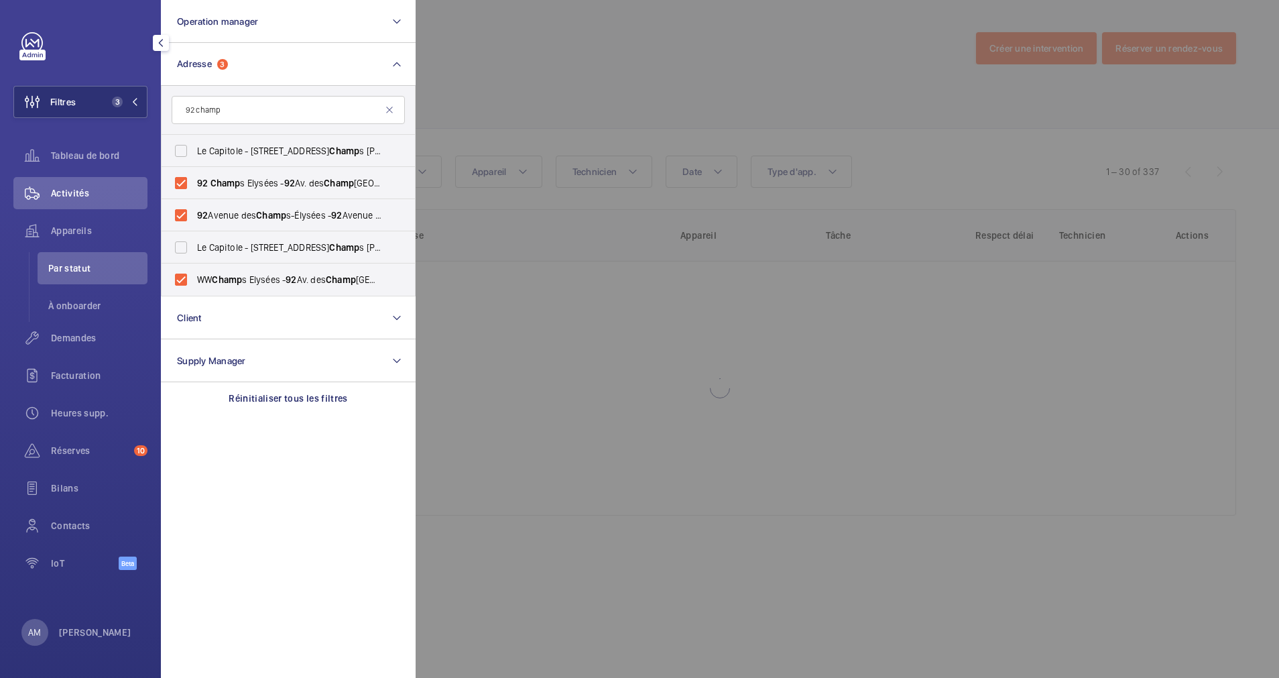
click at [633, 110] on div at bounding box center [1055, 339] width 1279 height 678
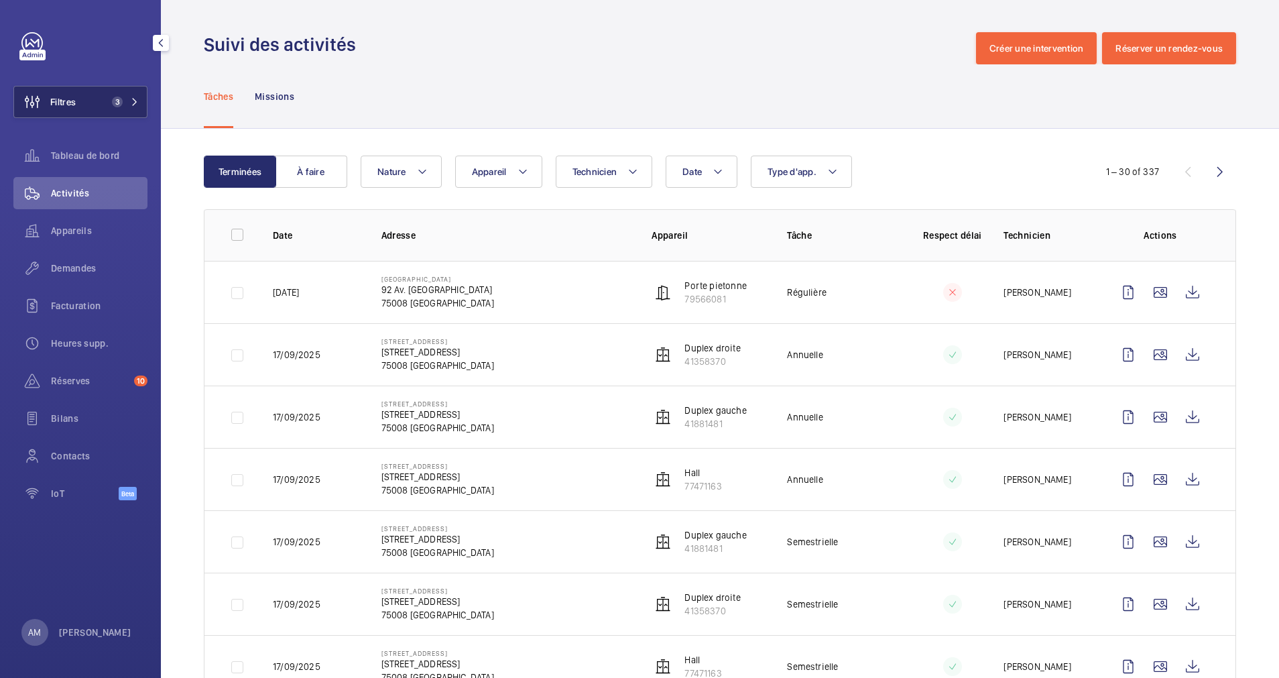
click at [93, 94] on button "Filtres 3" at bounding box center [80, 102] width 134 height 32
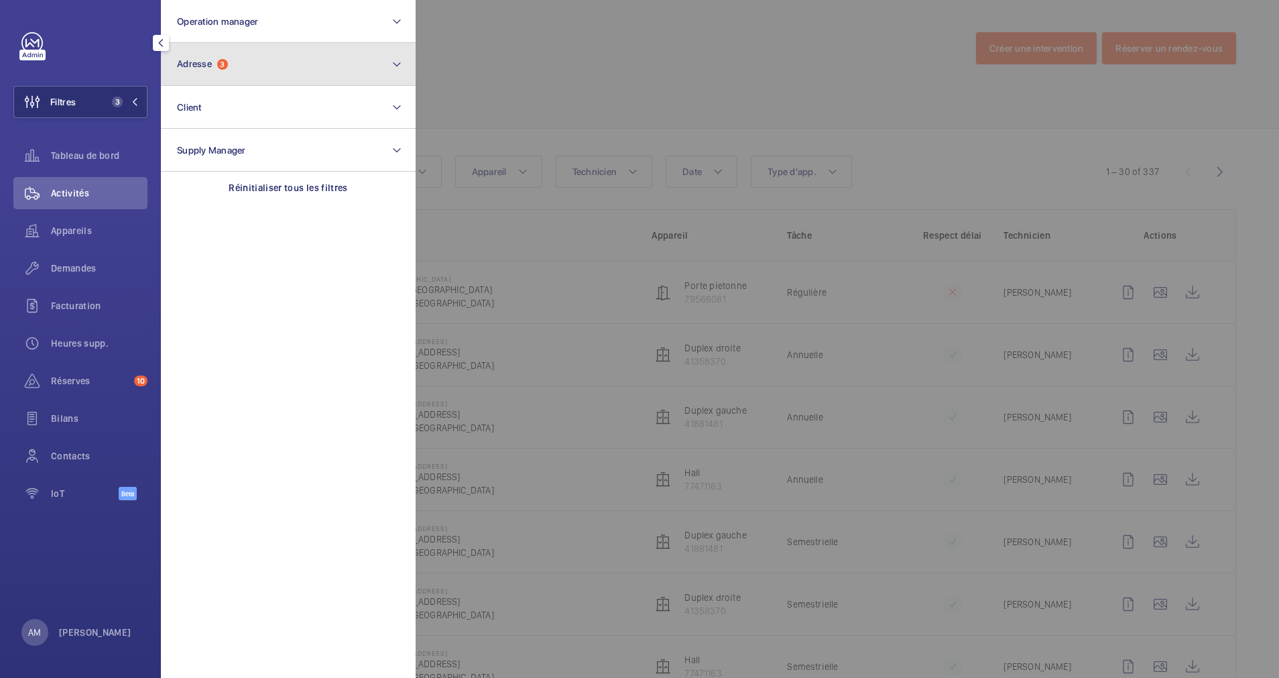
click at [247, 77] on button "Adresse 3" at bounding box center [288, 64] width 255 height 43
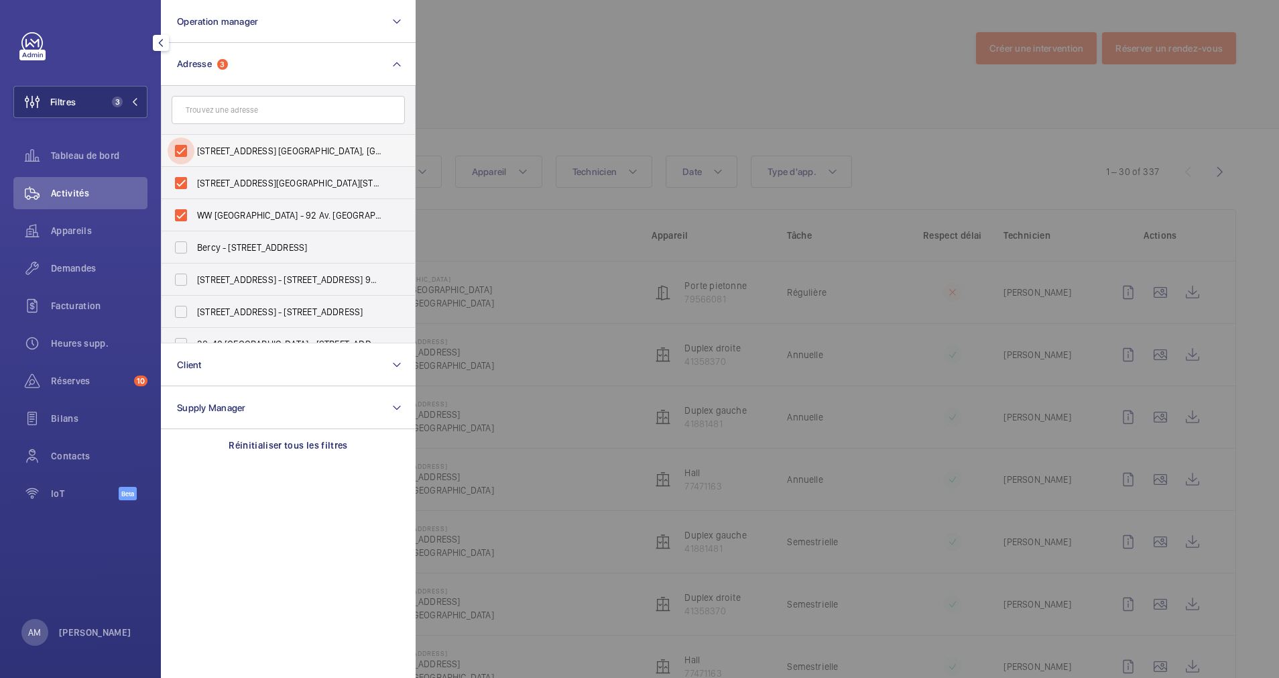
click at [182, 148] on input "92 Champs Elysées - 92 Av. des Champs-Élysées, PARIS 75008" at bounding box center [181, 150] width 27 height 27
checkbox input "false"
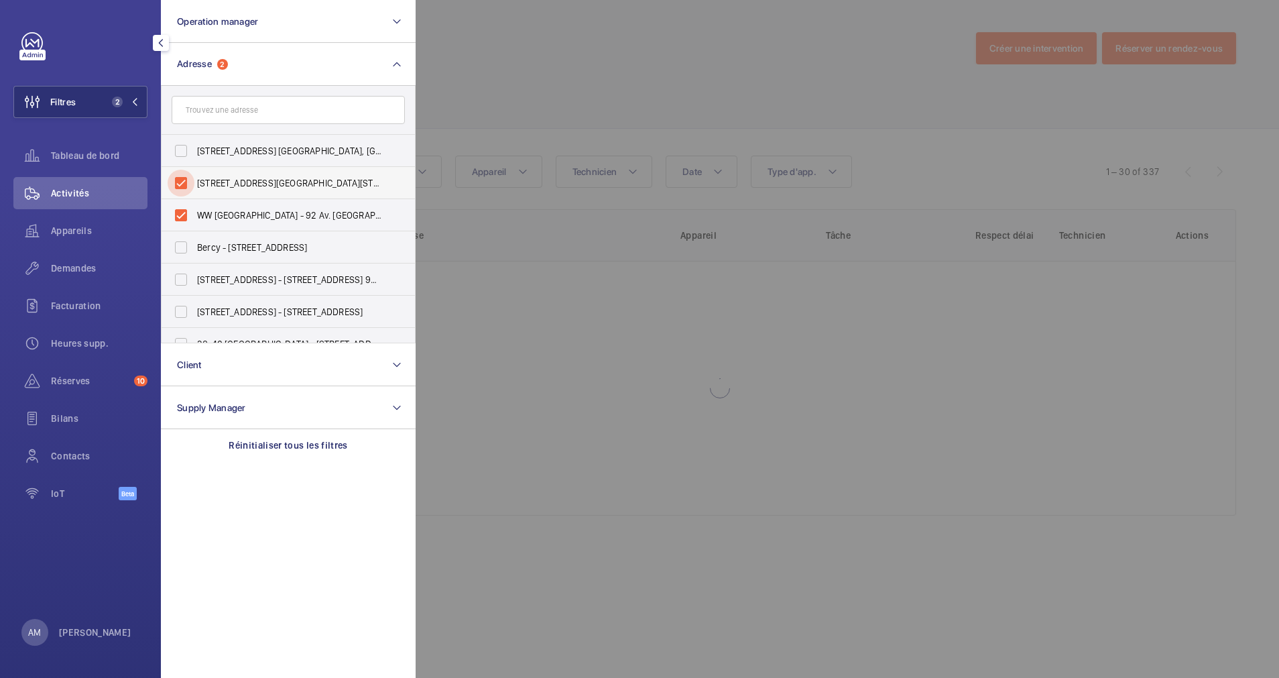
drag, startPoint x: 180, startPoint y: 185, endPoint x: 181, endPoint y: 198, distance: 13.5
click at [180, 187] on input "92 Avenue des Champs-Élysées - 92 Avenue des Champs-Élysées, PARIS 75008" at bounding box center [181, 183] width 27 height 27
checkbox input "false"
click at [181, 226] on input "WW Champs Elysées - 92 Av. des Champs-Élysées, PARIS 75008" at bounding box center [181, 215] width 27 height 27
checkbox input "false"
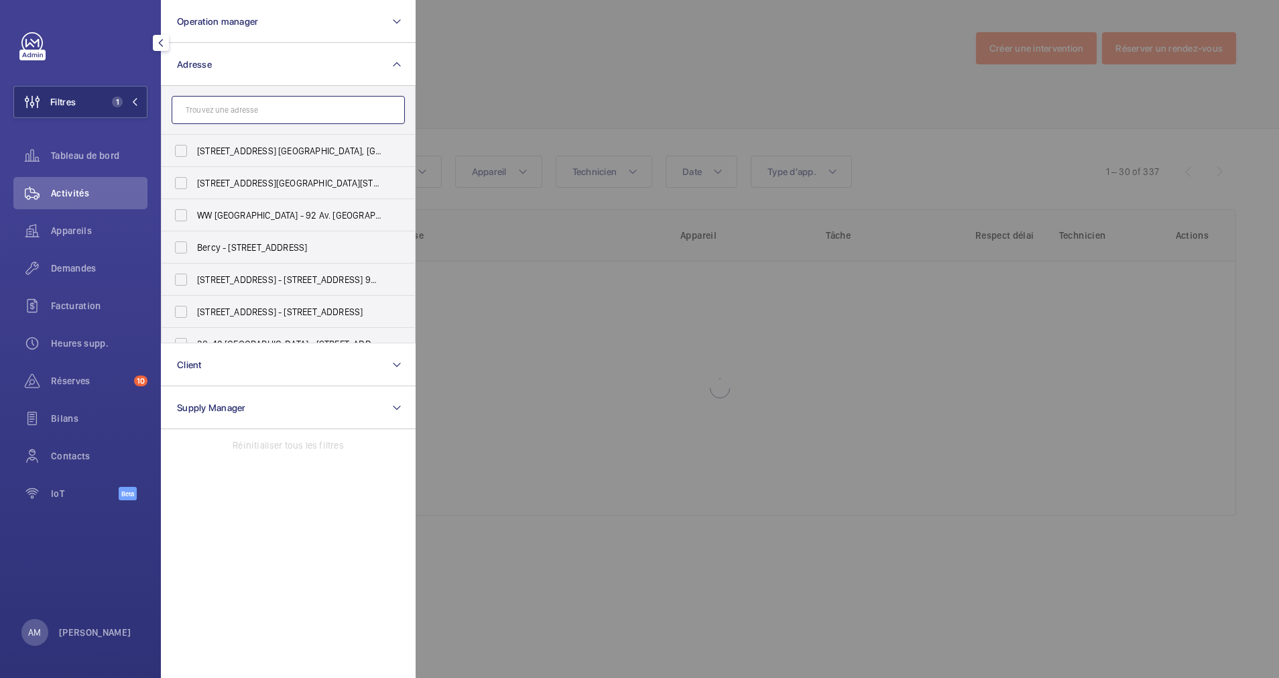
click at [213, 97] on input "text" at bounding box center [288, 110] width 233 height 28
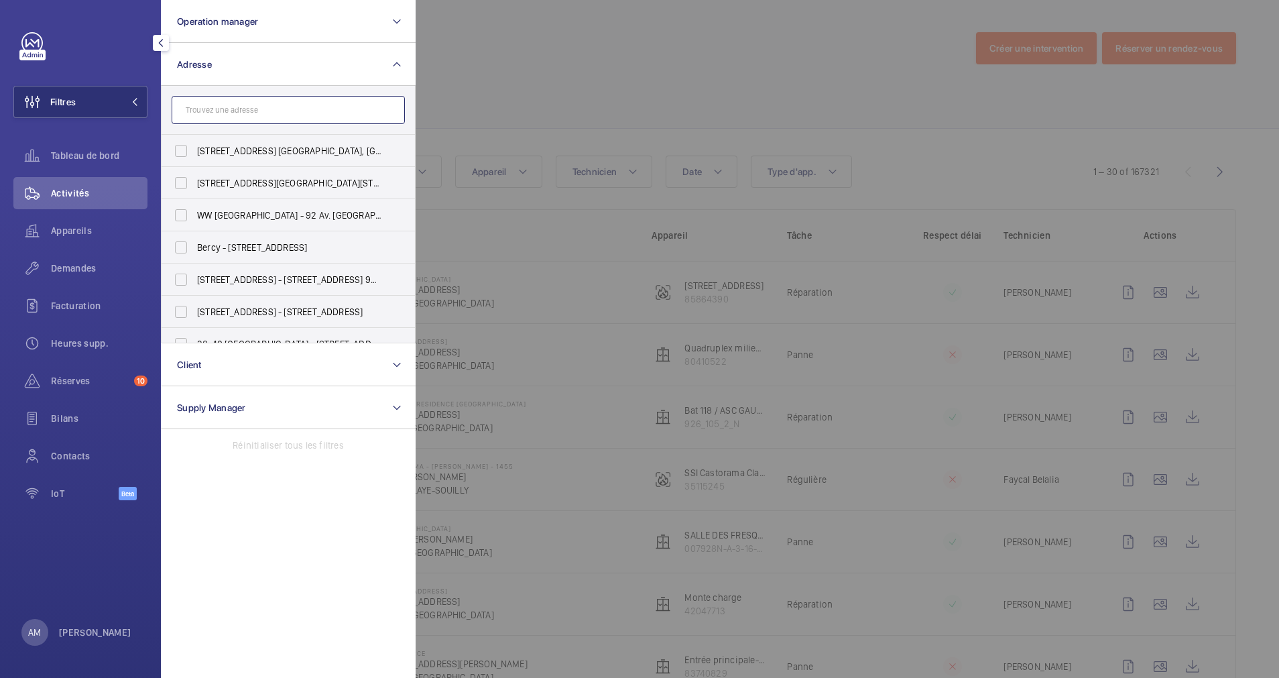
click at [228, 111] on input "text" at bounding box center [288, 110] width 233 height 28
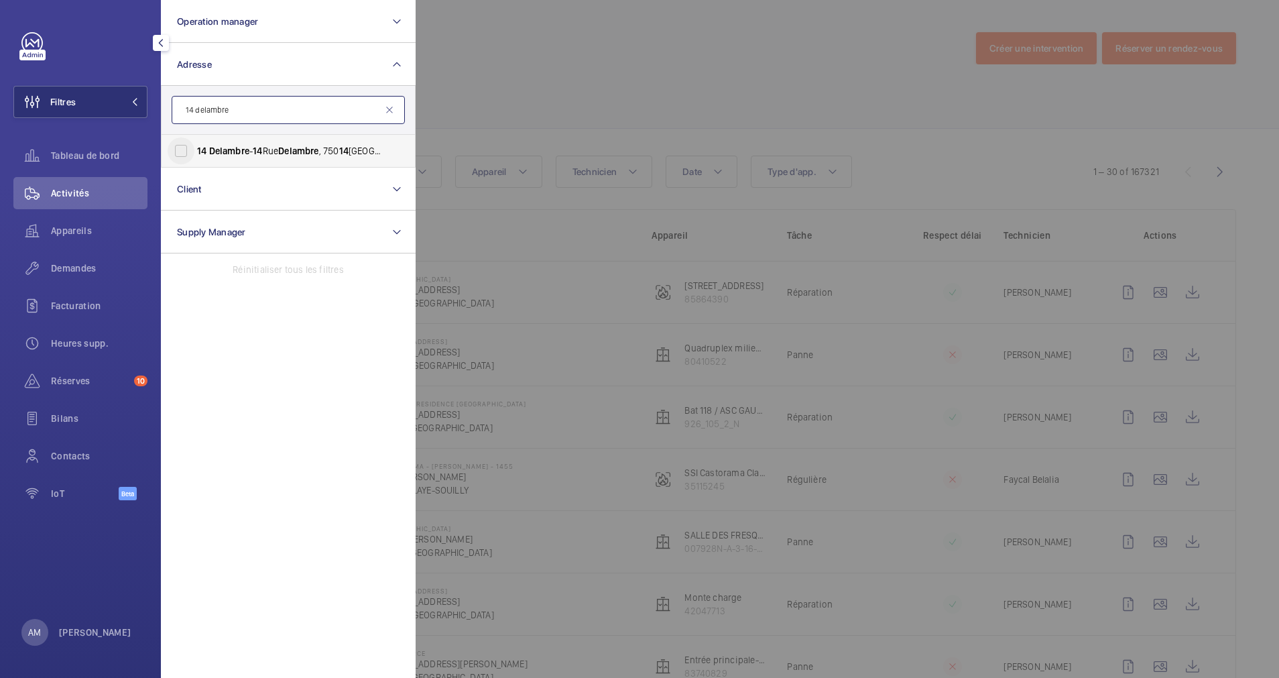
type input "14 delambre"
click at [177, 145] on input "14 Delambre - 14 Rue Delambre , 750 14 PARIS, PARIS 750 14" at bounding box center [181, 150] width 27 height 27
checkbox input "true"
click at [78, 263] on span "Demandes" at bounding box center [99, 267] width 97 height 13
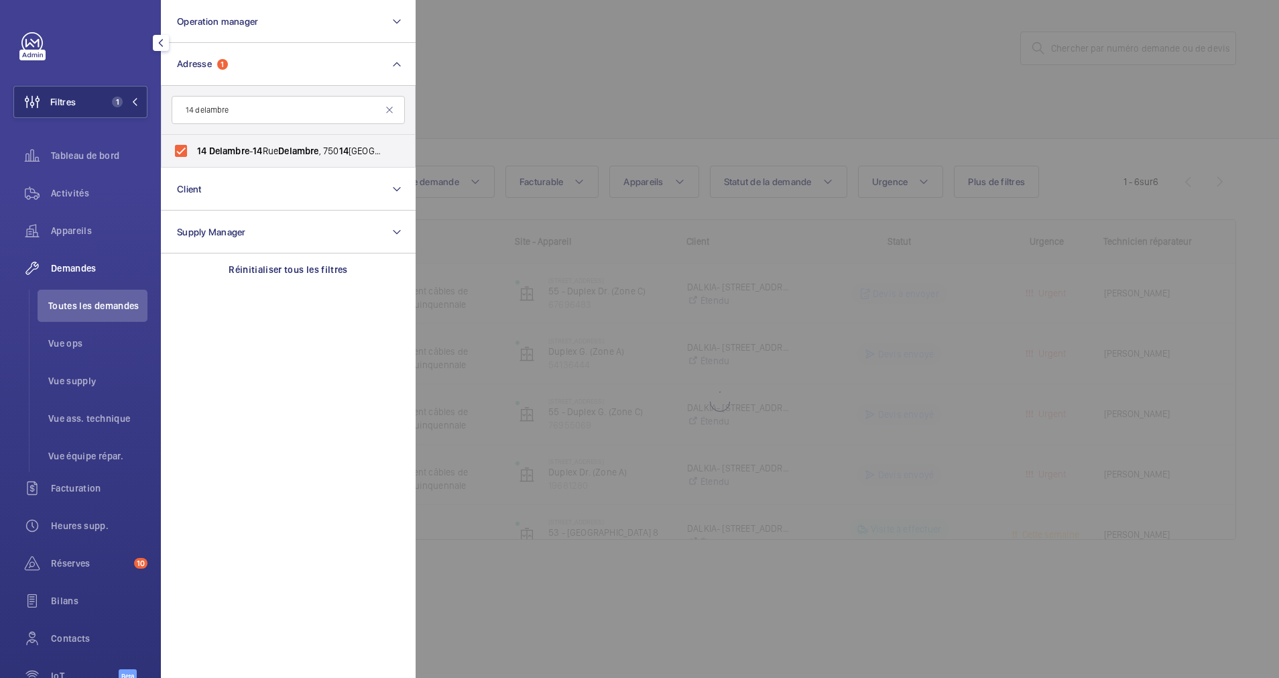
click at [680, 111] on div at bounding box center [1055, 339] width 1279 height 678
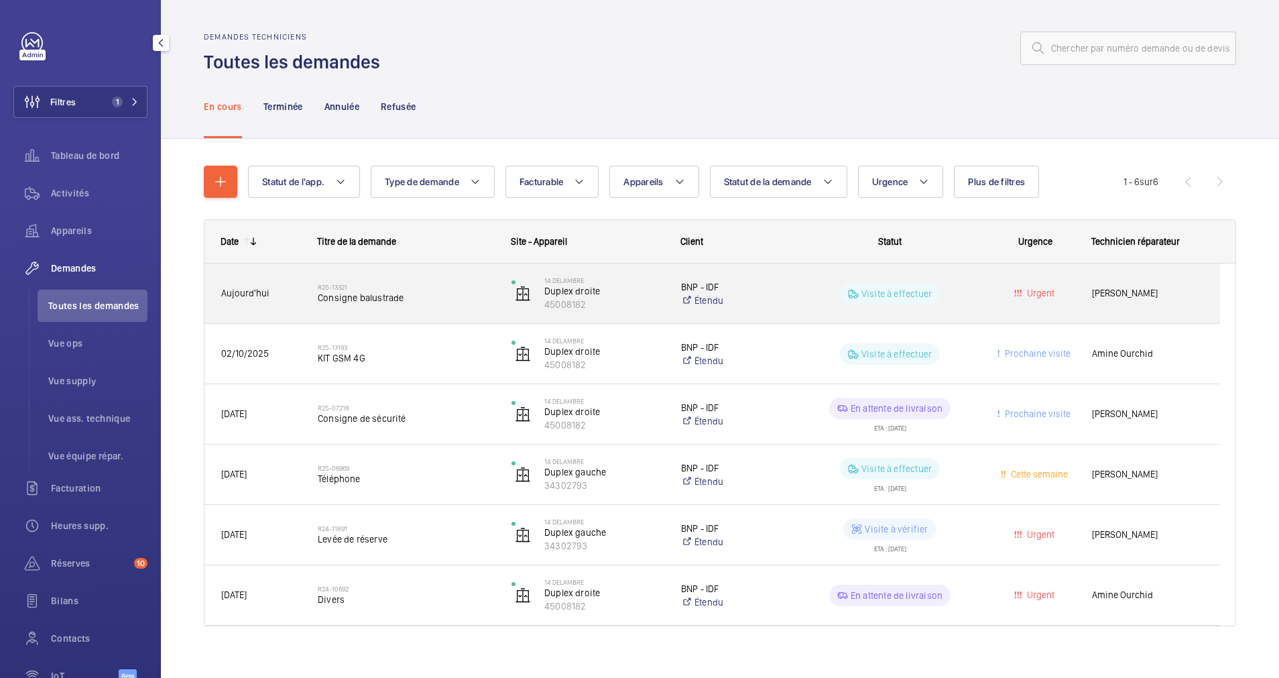
click at [427, 300] on span "Consigne balustrade" at bounding box center [406, 297] width 176 height 13
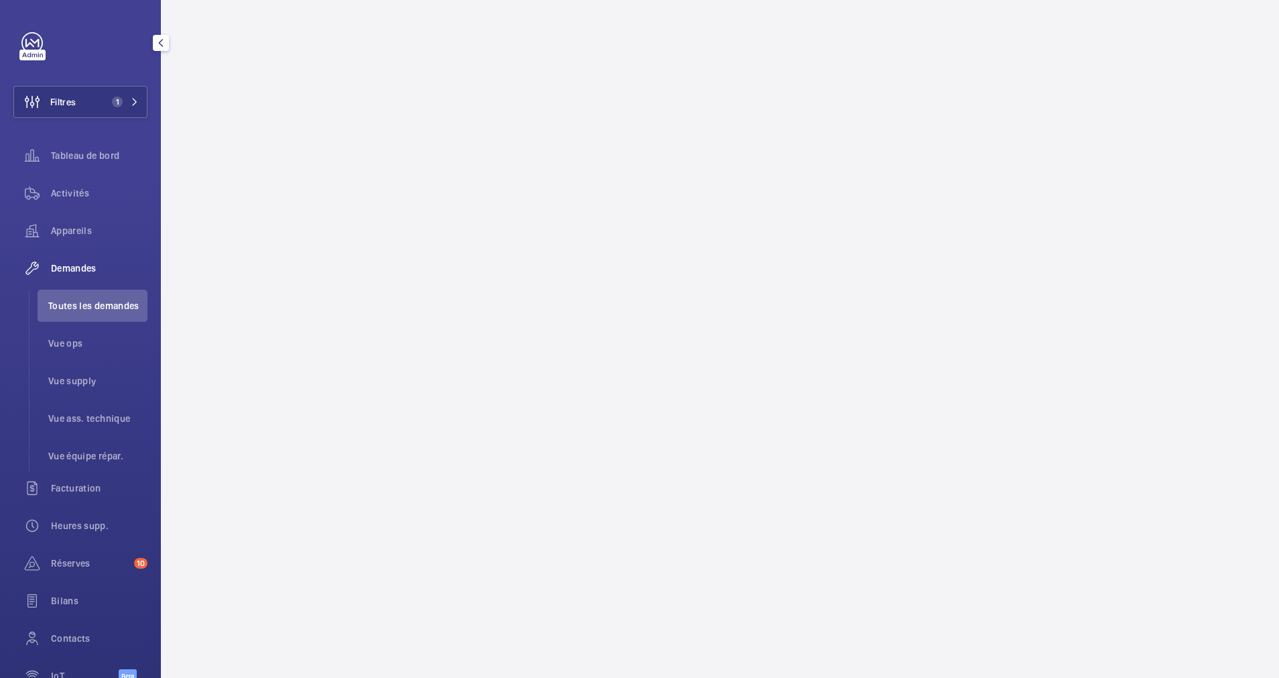
click at [687, 157] on wm-front-async-data-loader at bounding box center [720, 339] width 1118 height 678
click at [113, 98] on span "1" at bounding box center [117, 102] width 11 height 11
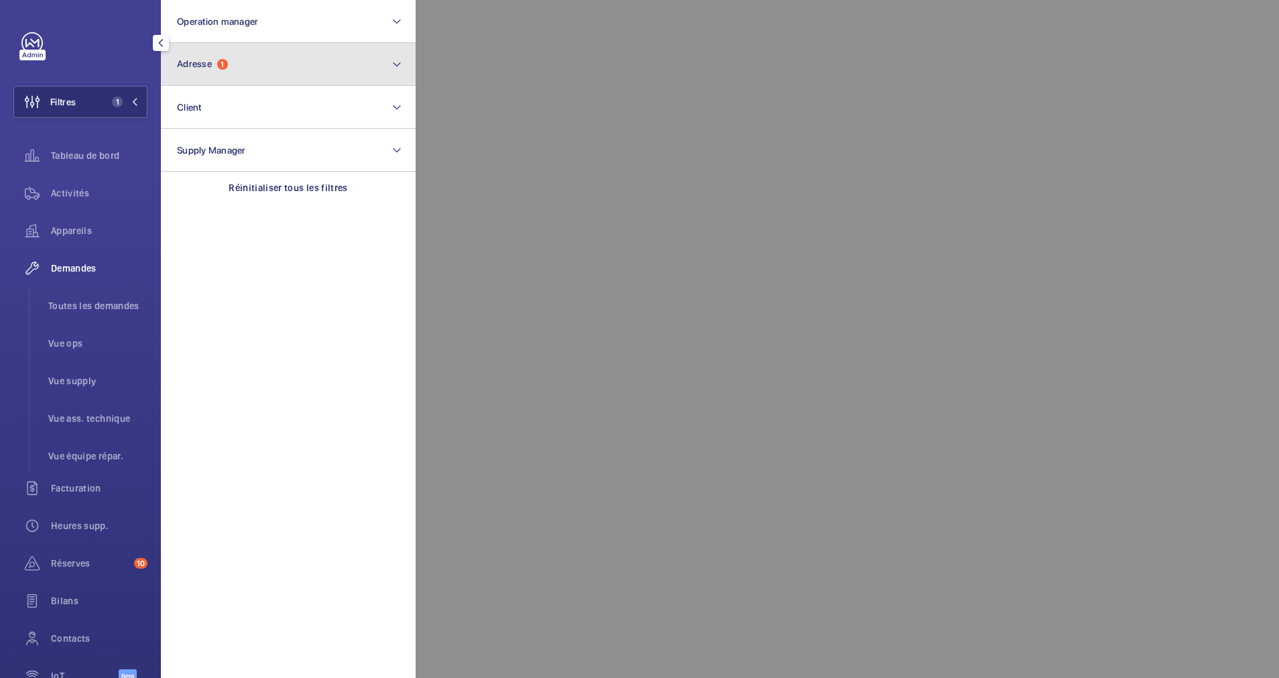
click at [216, 63] on span "Adresse 1" at bounding box center [202, 63] width 51 height 11
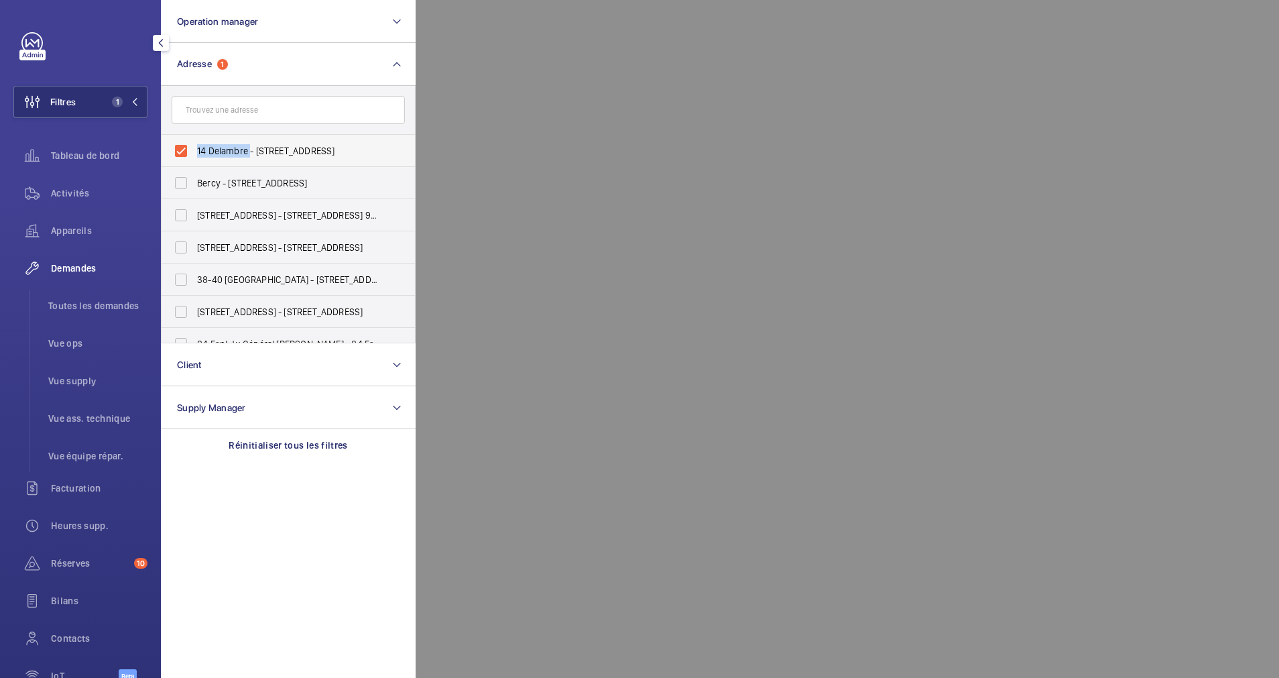
drag, startPoint x: 196, startPoint y: 155, endPoint x: 249, endPoint y: 157, distance: 53.0
click at [249, 157] on label "14 Delambre - 14 Rue Delambre, 75014 PARIS, PARIS 75014" at bounding box center [278, 151] width 233 height 32
drag, startPoint x: 249, startPoint y: 157, endPoint x: 239, endPoint y: 152, distance: 11.7
copy span "14 Delambre"
click at [588, 116] on div at bounding box center [1055, 339] width 1279 height 678
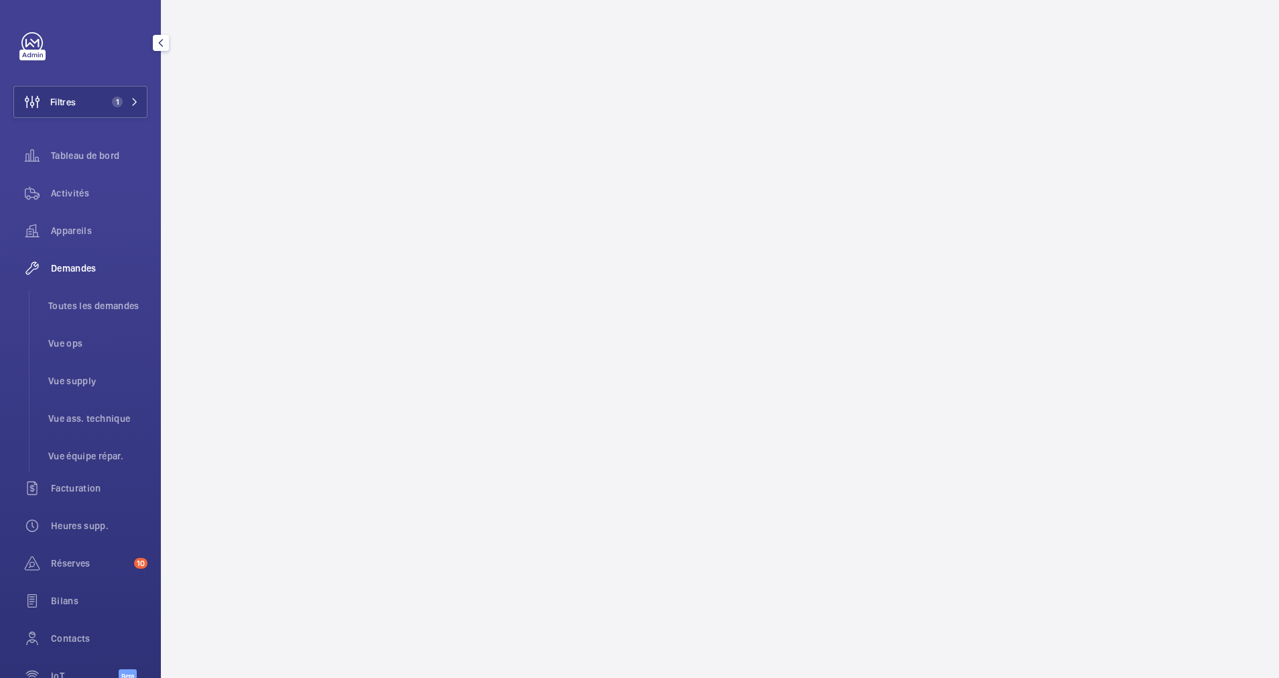
click at [448, 85] on wm-front-async-data-loader at bounding box center [720, 339] width 1118 height 678
click at [122, 95] on button "Filtres 1" at bounding box center [80, 102] width 134 height 32
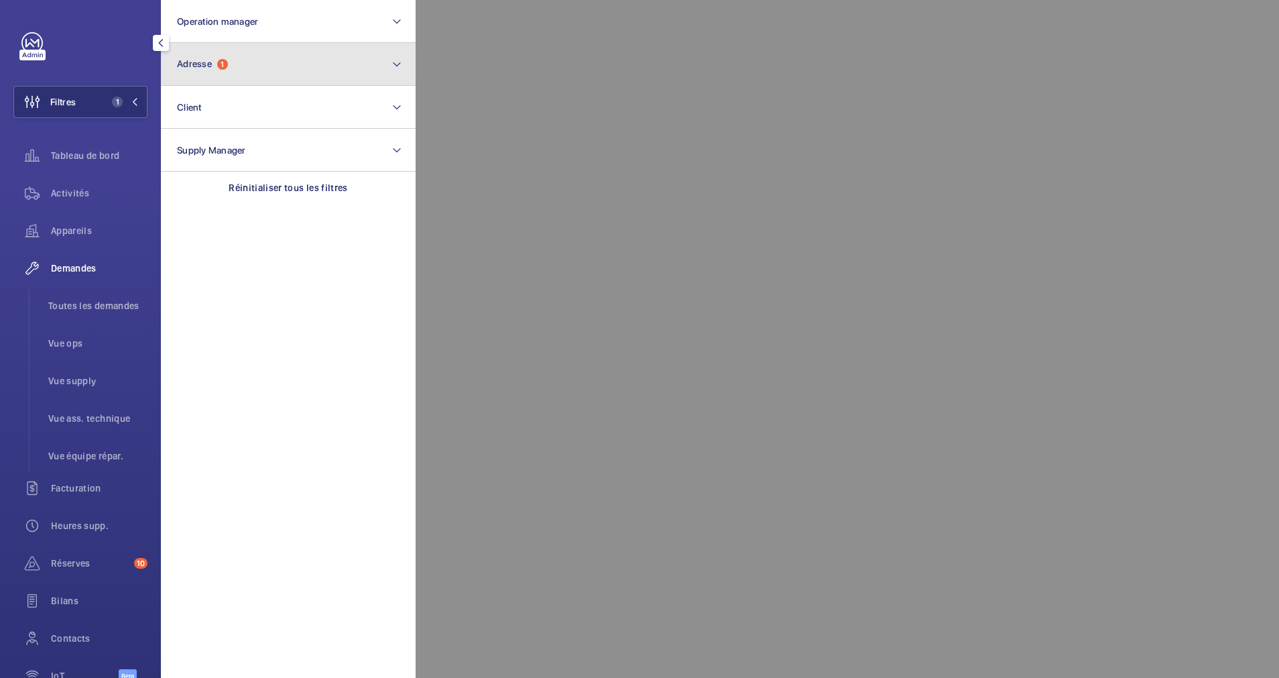
click at [243, 68] on button "Adresse 1" at bounding box center [288, 64] width 255 height 43
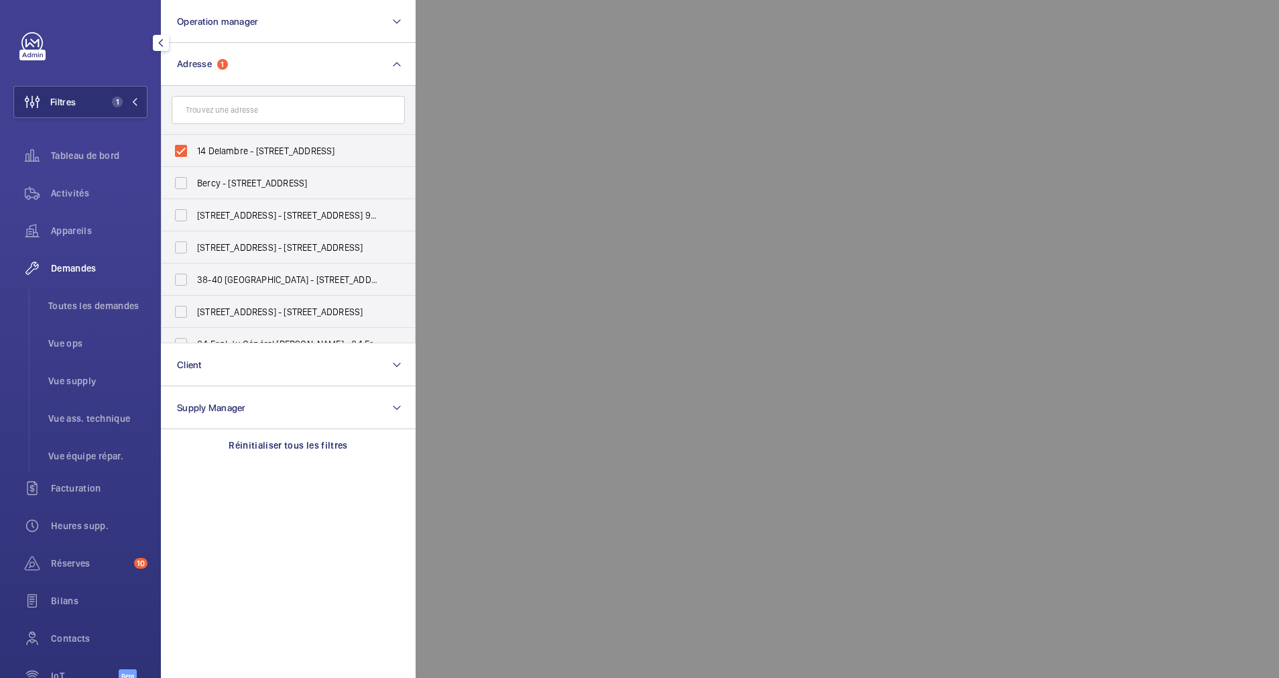
click at [544, 92] on div at bounding box center [1055, 339] width 1279 height 678
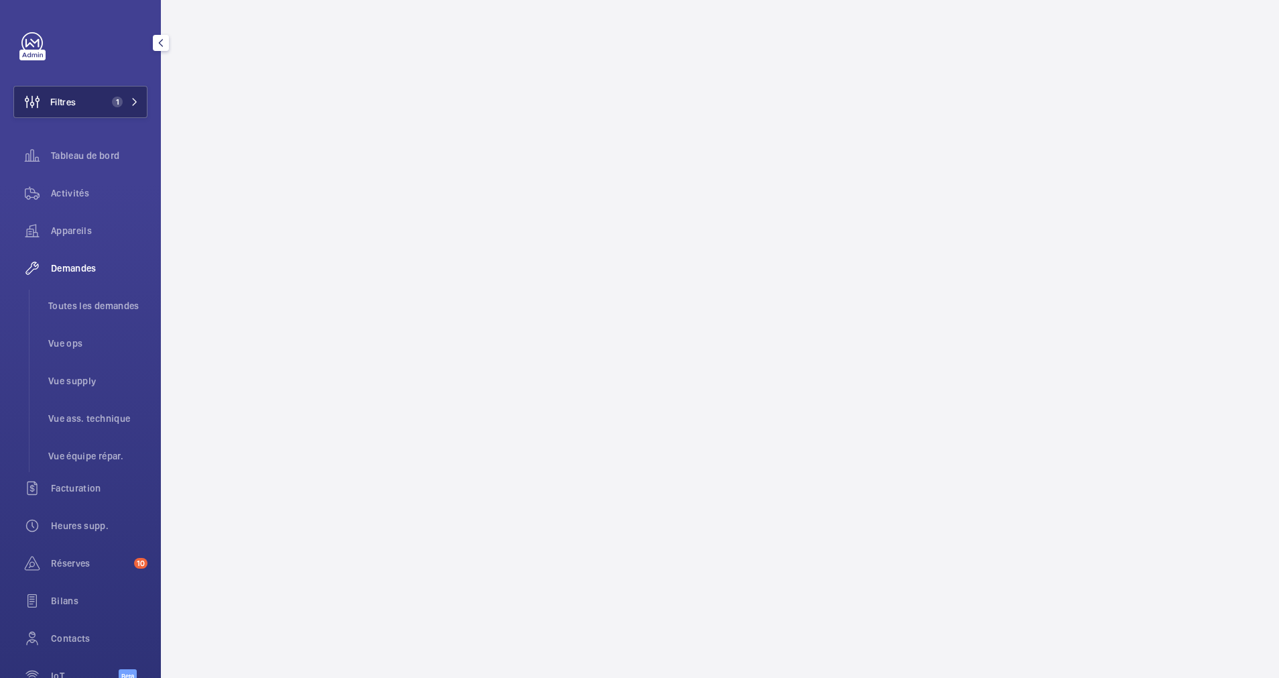
drag, startPoint x: 103, startPoint y: 97, endPoint x: 109, endPoint y: 94, distance: 6.9
click at [107, 97] on span "1" at bounding box center [115, 102] width 16 height 11
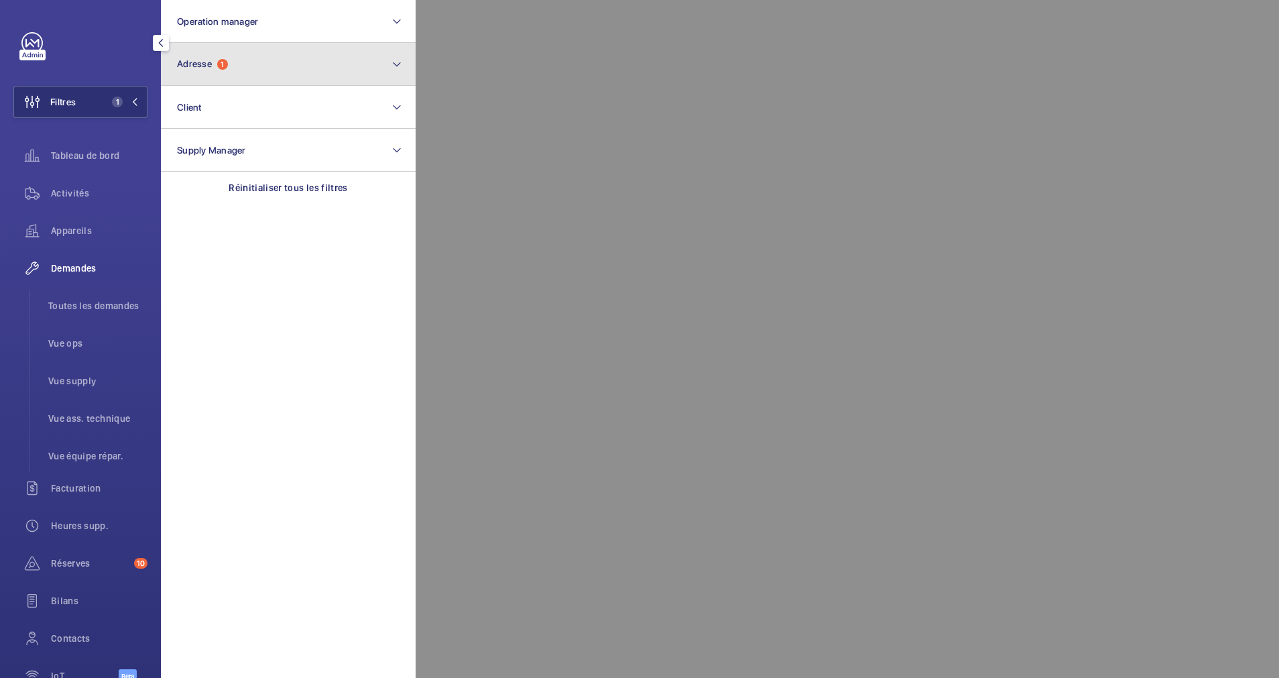
click at [196, 68] on span "Adresse" at bounding box center [194, 63] width 35 height 11
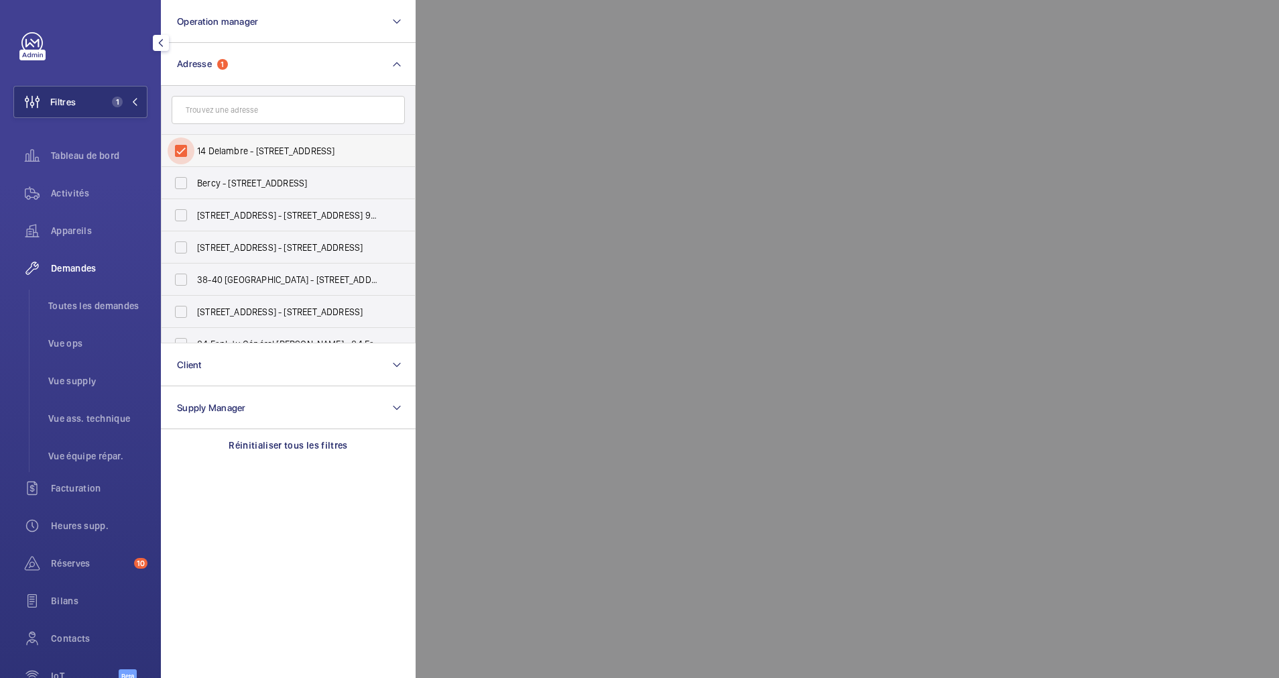
drag, startPoint x: 188, startPoint y: 143, endPoint x: 178, endPoint y: 147, distance: 10.5
click at [182, 147] on input "14 Delambre - 14 Rue Delambre, 75014 PARIS, PARIS 75014" at bounding box center [181, 150] width 27 height 27
checkbox input "false"
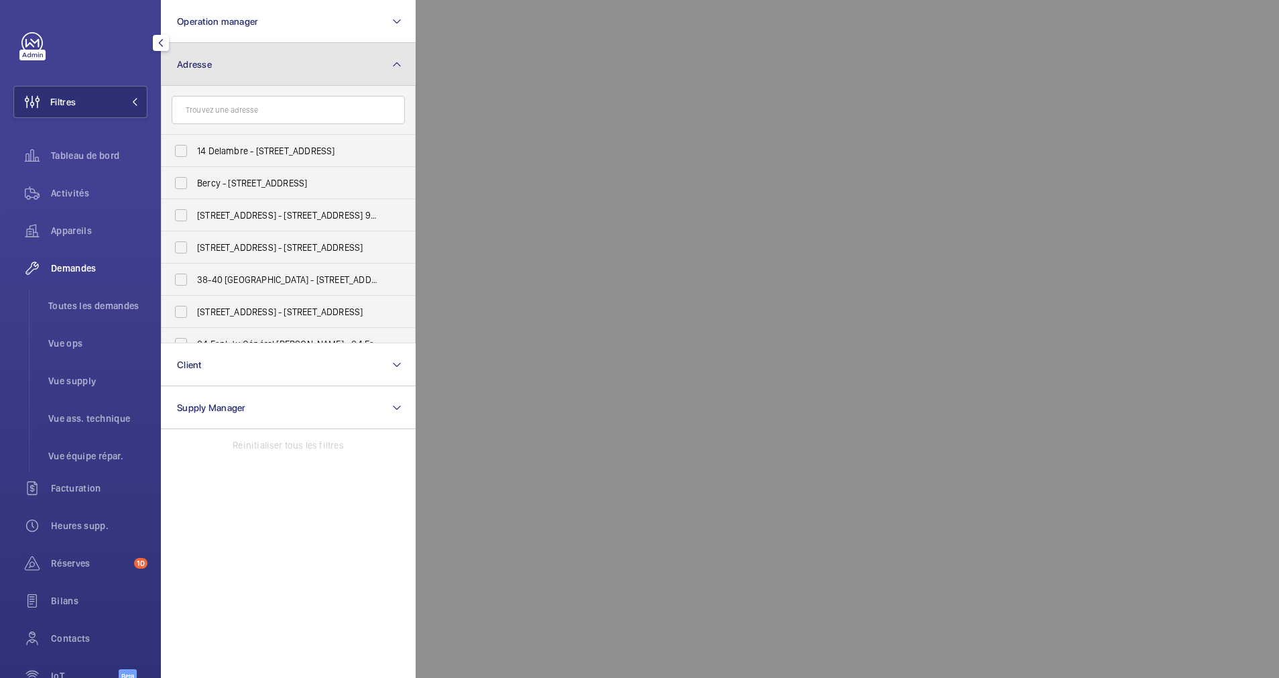
click at [334, 66] on button "Adresse" at bounding box center [288, 64] width 255 height 43
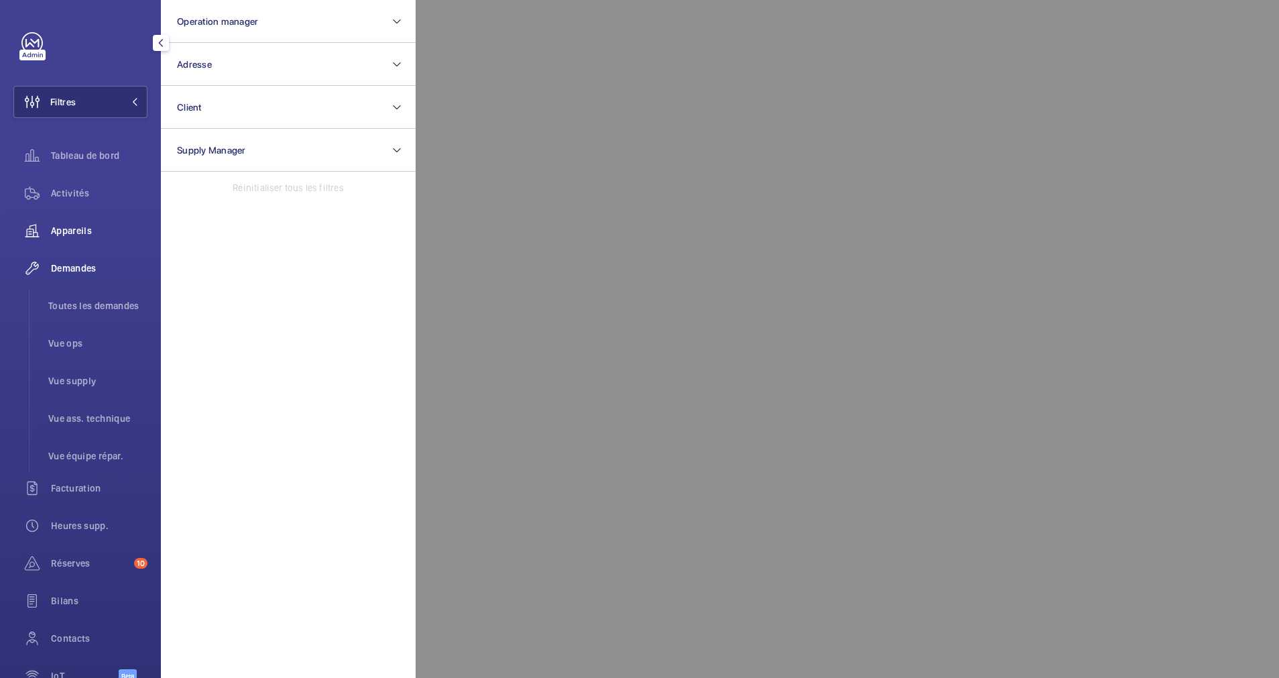
click at [70, 225] on span "Appareils" at bounding box center [99, 230] width 97 height 13
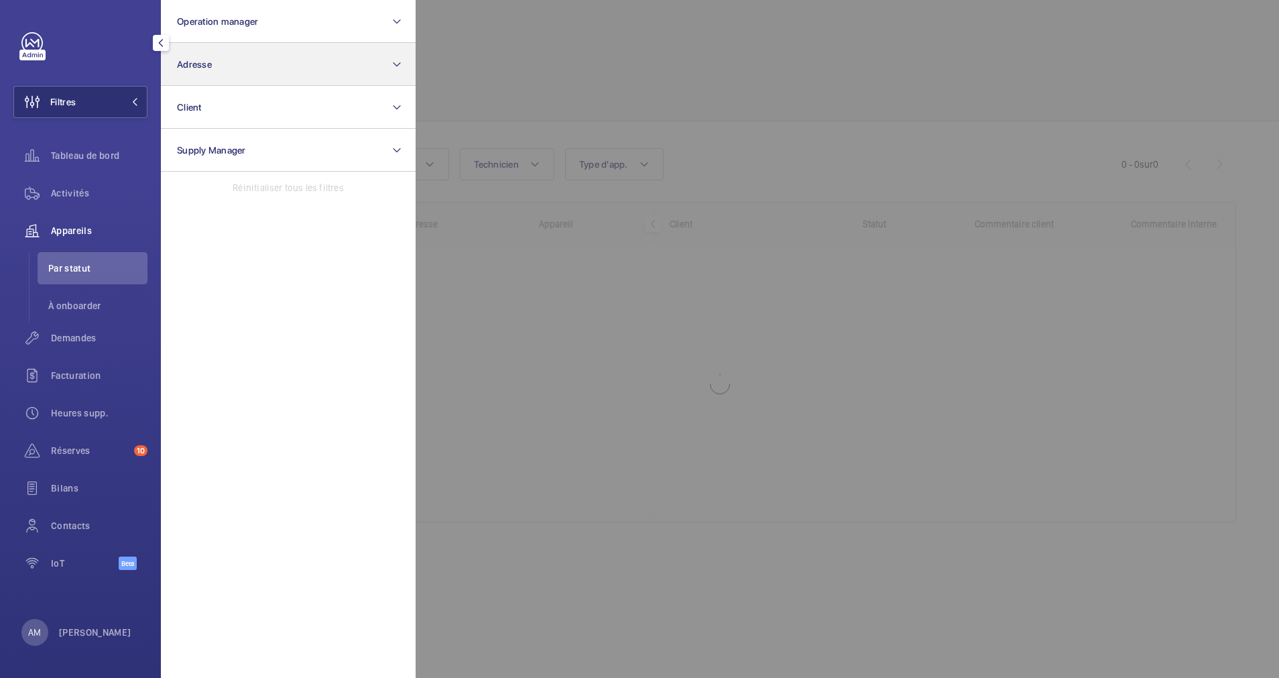
drag, startPoint x: 125, startPoint y: 59, endPoint x: 263, endPoint y: 53, distance: 138.2
click at [133, 57] on div "Filtres Operation manager Adresse Client Supply Manager Réinitialiser tous les …" at bounding box center [80, 308] width 134 height 552
click at [498, 72] on div at bounding box center [1055, 339] width 1279 height 678
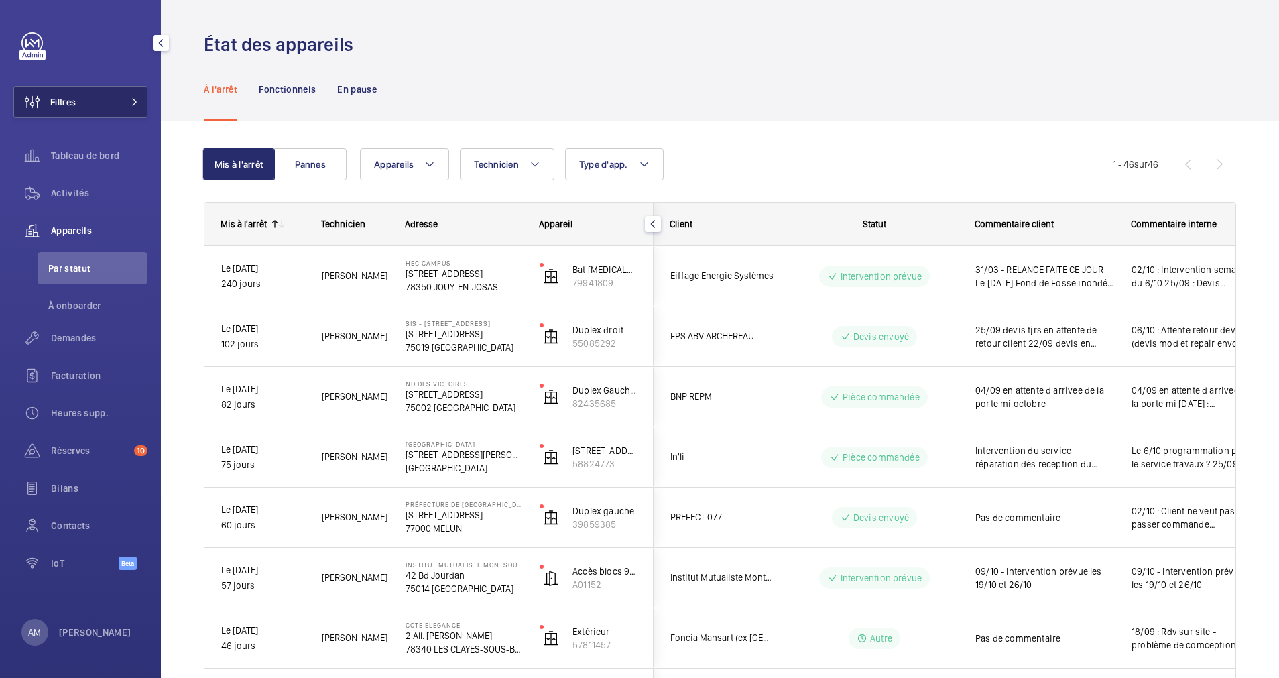
drag, startPoint x: 114, startPoint y: 106, endPoint x: 135, endPoint y: 98, distance: 22.9
click at [123, 103] on button "Filtres" at bounding box center [80, 102] width 134 height 32
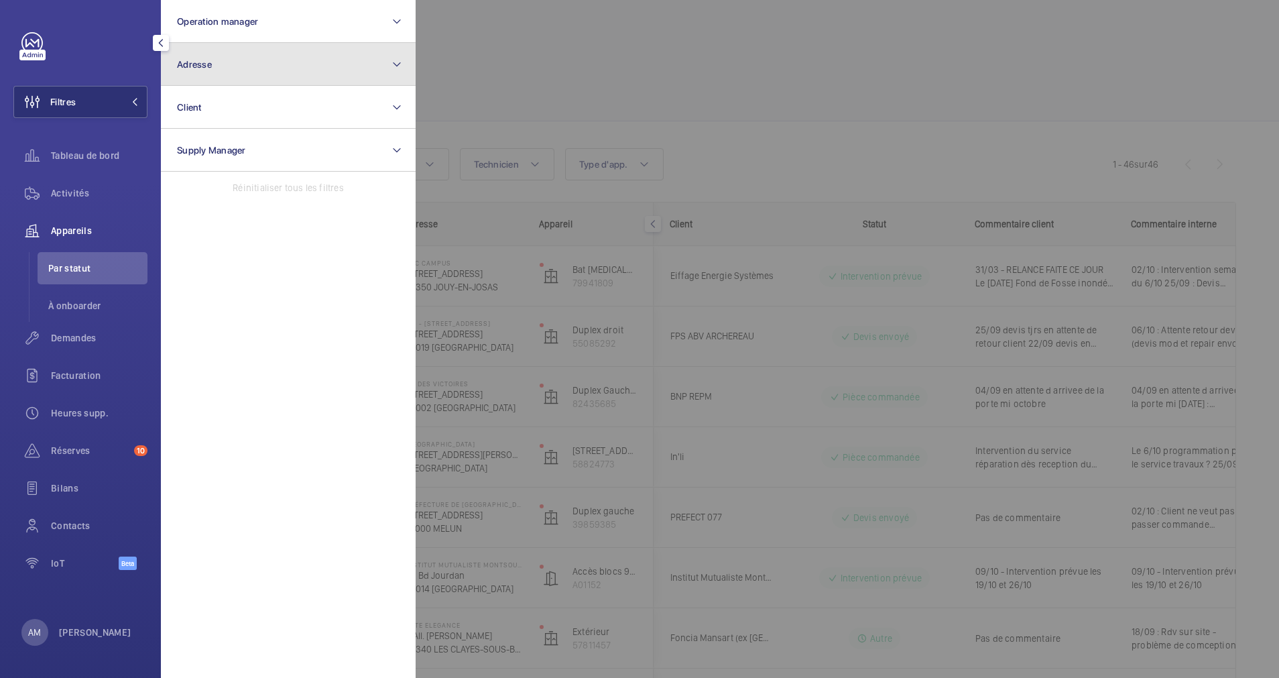
click at [269, 60] on button "Adresse" at bounding box center [288, 64] width 255 height 43
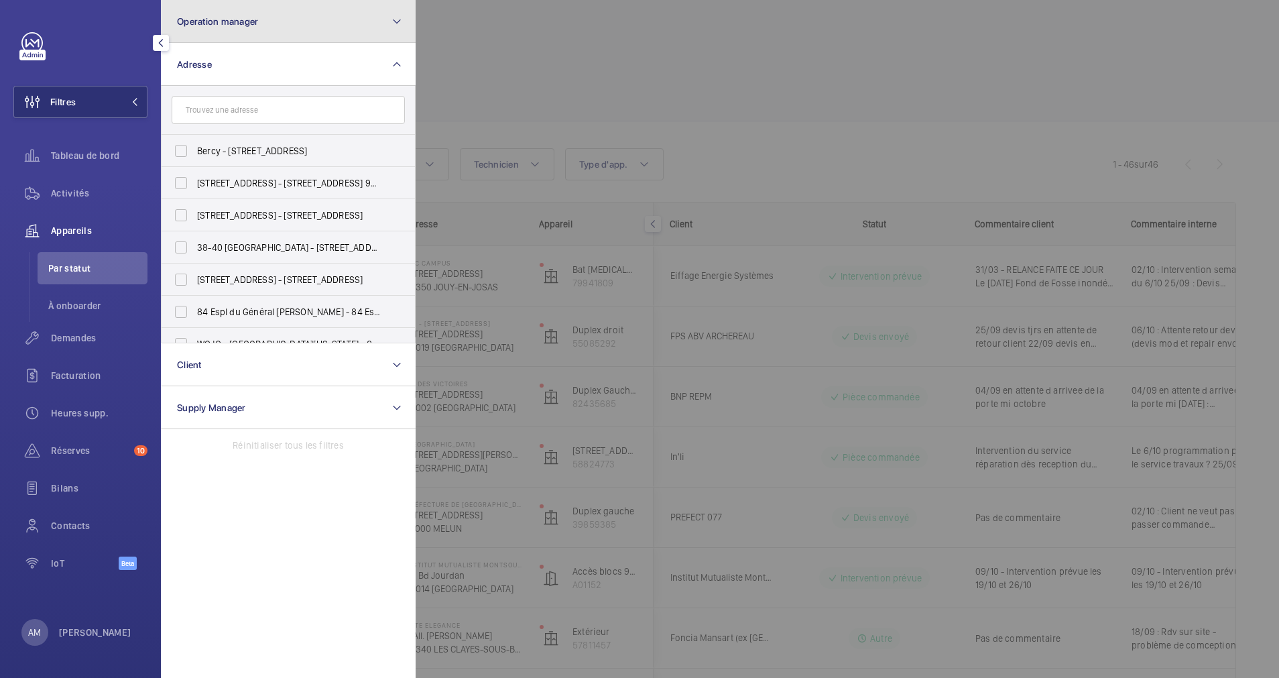
click at [324, 9] on button "Operation manager" at bounding box center [288, 21] width 255 height 43
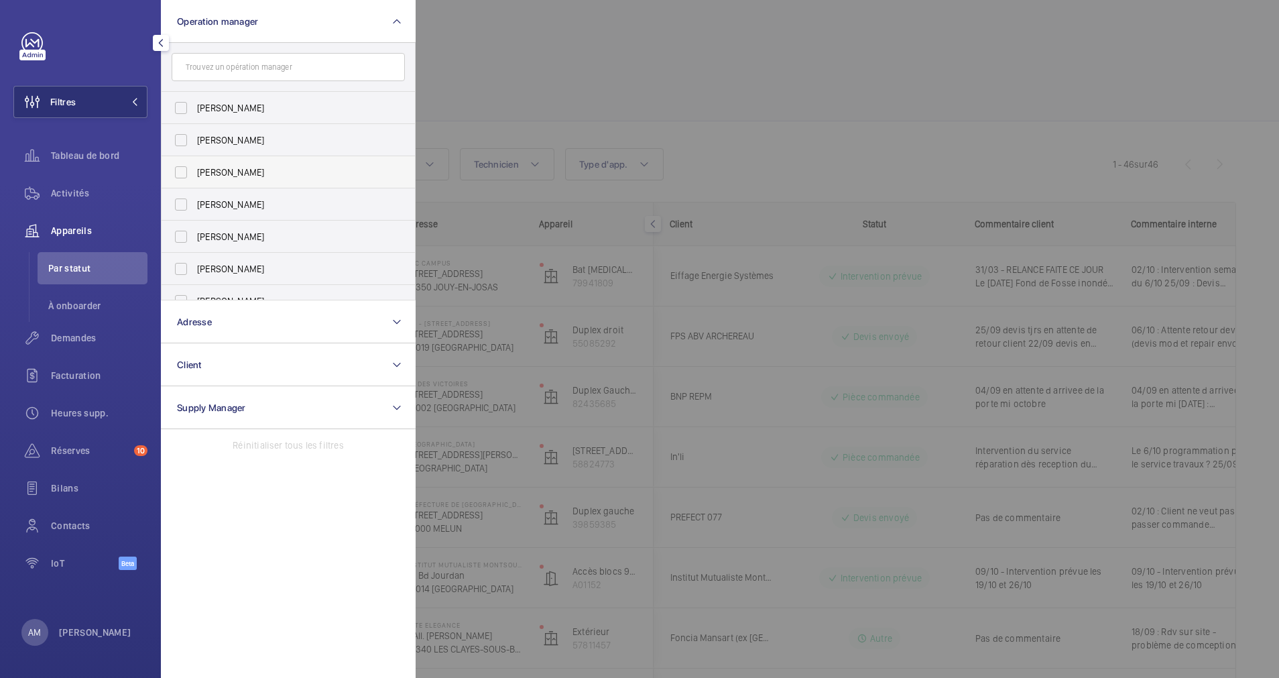
click at [214, 177] on span "[PERSON_NAME]" at bounding box center [289, 172] width 184 height 13
click at [194, 177] on input "[PERSON_NAME]" at bounding box center [181, 172] width 27 height 27
checkbox input "true"
click at [557, 84] on div at bounding box center [1055, 339] width 1279 height 678
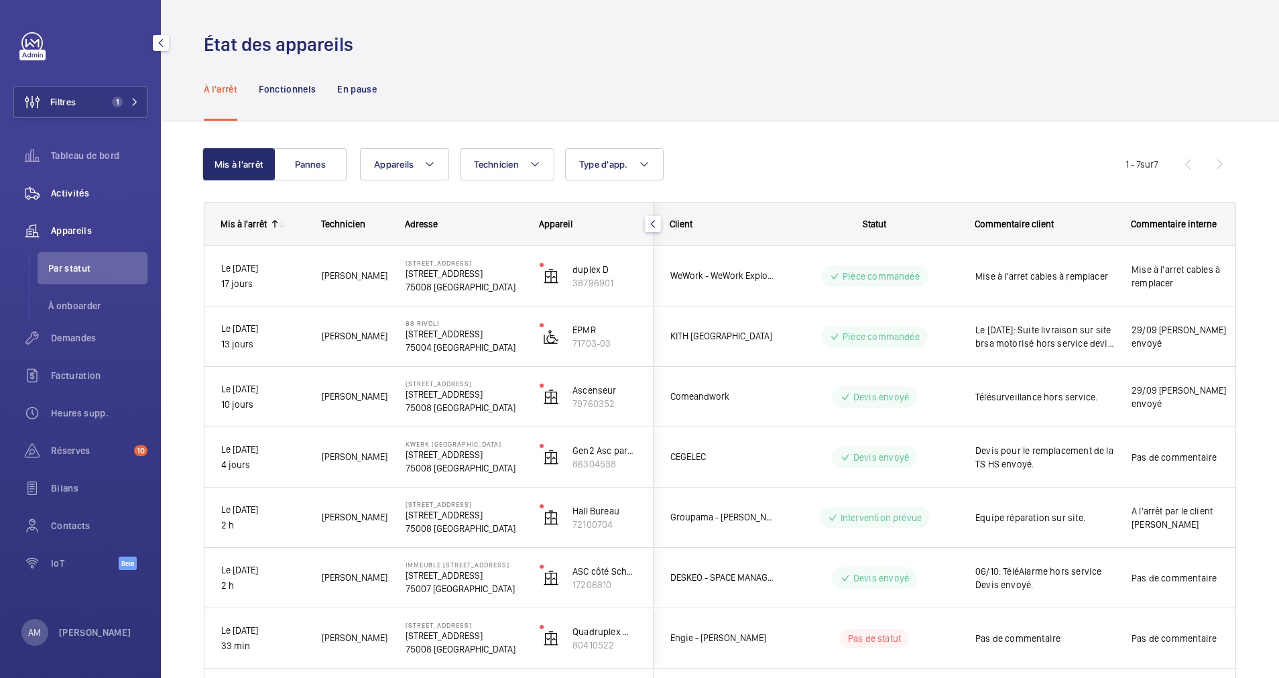
click at [64, 194] on span "Activités" at bounding box center [99, 192] width 97 height 13
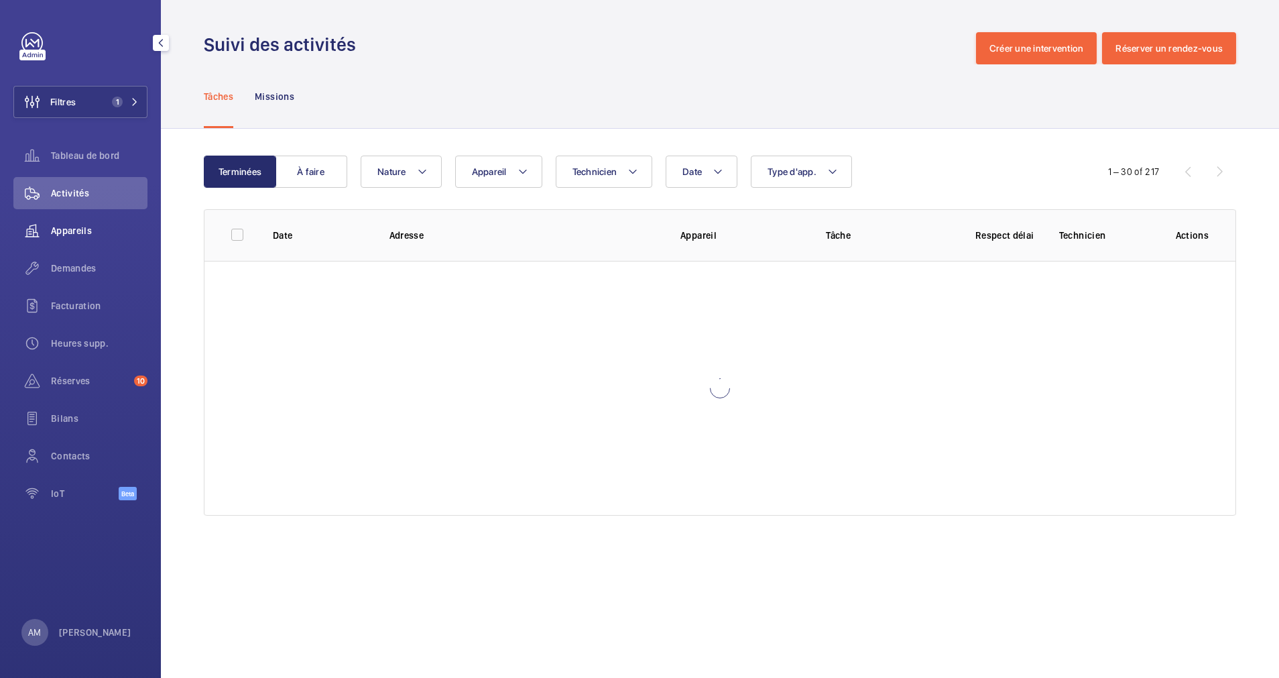
click at [67, 233] on span "Appareils" at bounding box center [99, 230] width 97 height 13
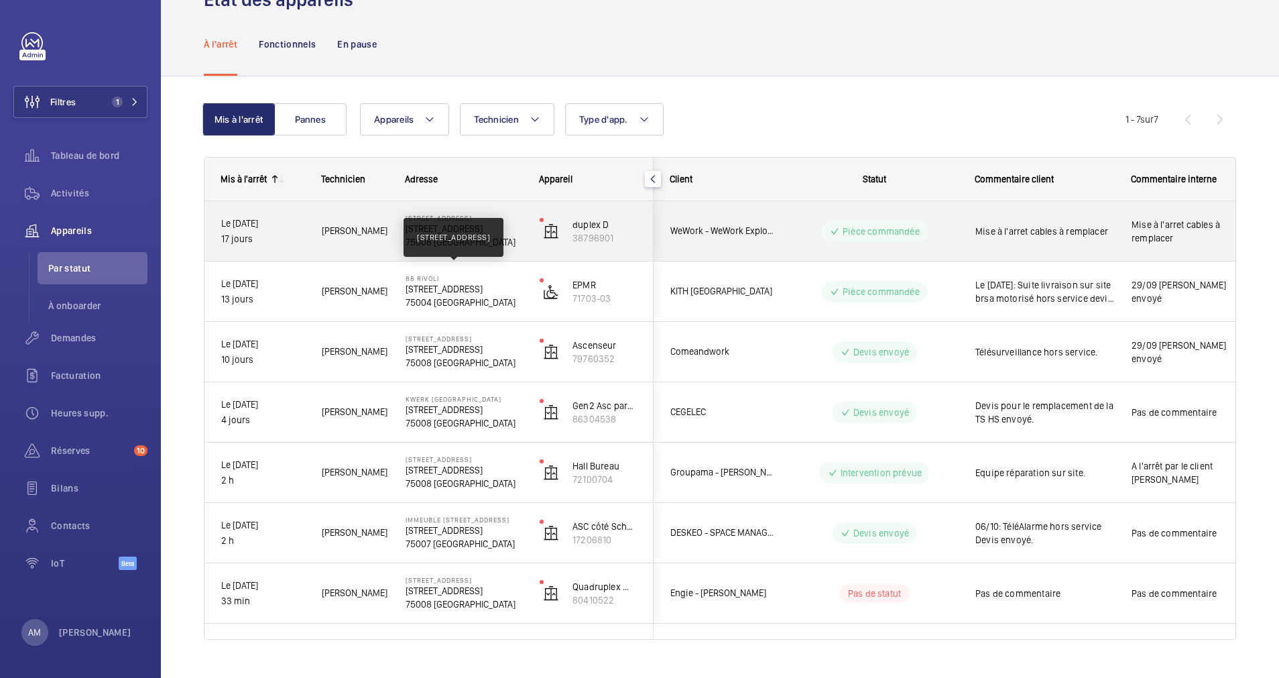
scroll to position [71, 0]
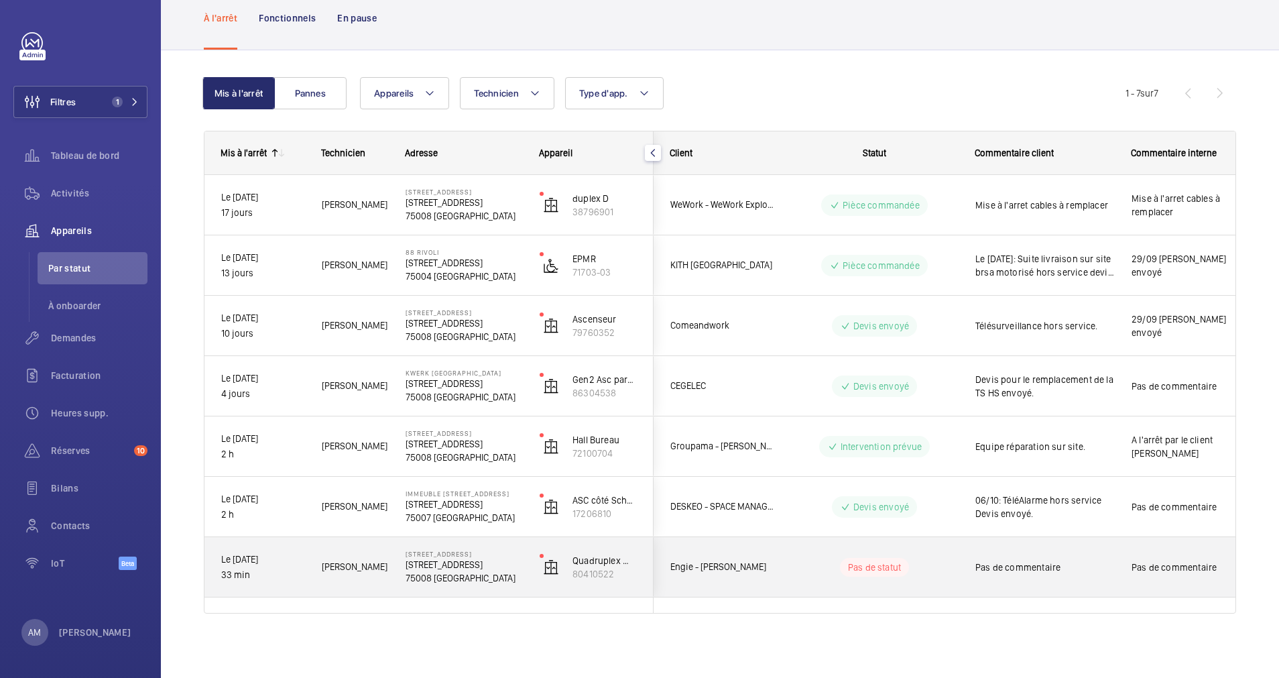
click at [424, 580] on p "75008 [GEOGRAPHIC_DATA]" at bounding box center [463, 577] width 117 height 13
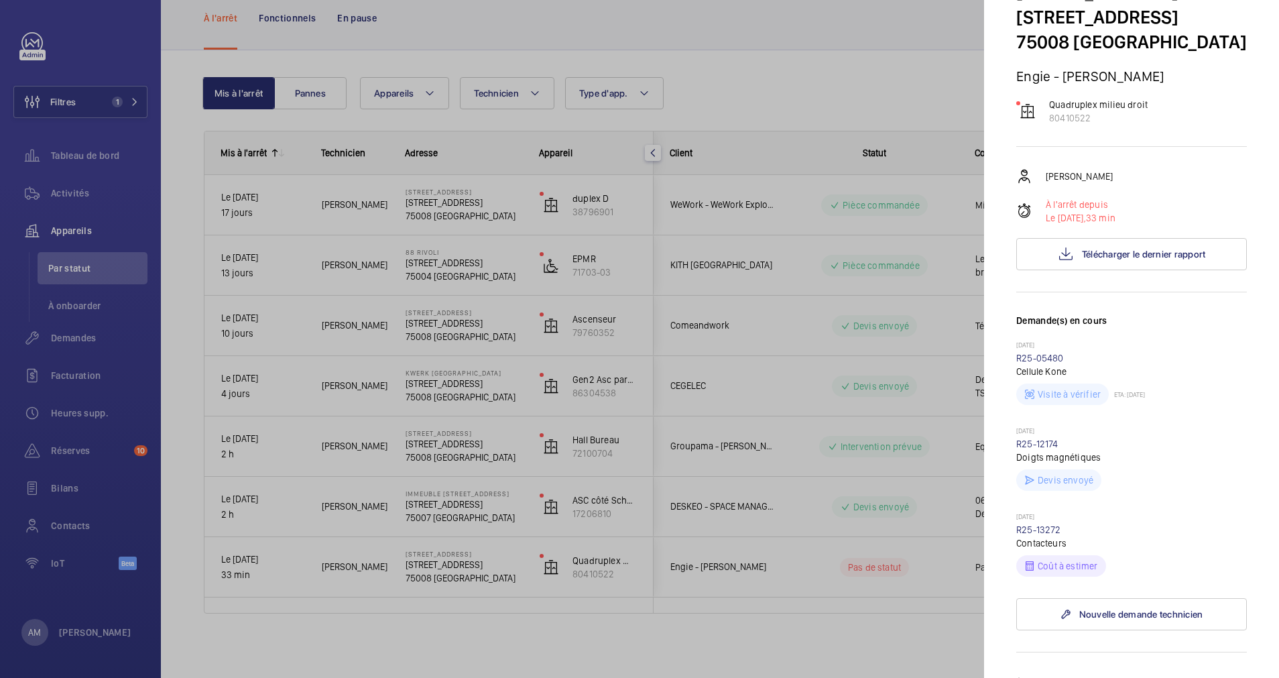
scroll to position [101, 0]
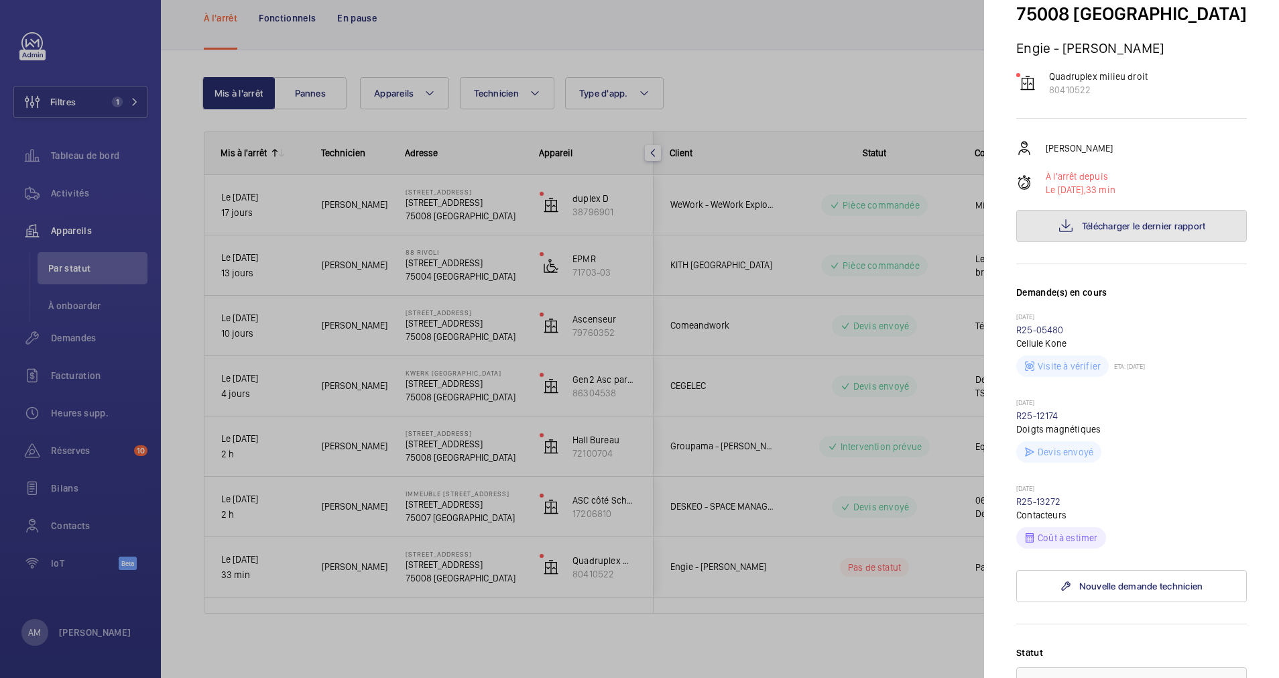
click at [1107, 242] on button "Télécharger le dernier rapport" at bounding box center [1131, 226] width 231 height 32
click at [616, 0] on div at bounding box center [639, 339] width 1279 height 678
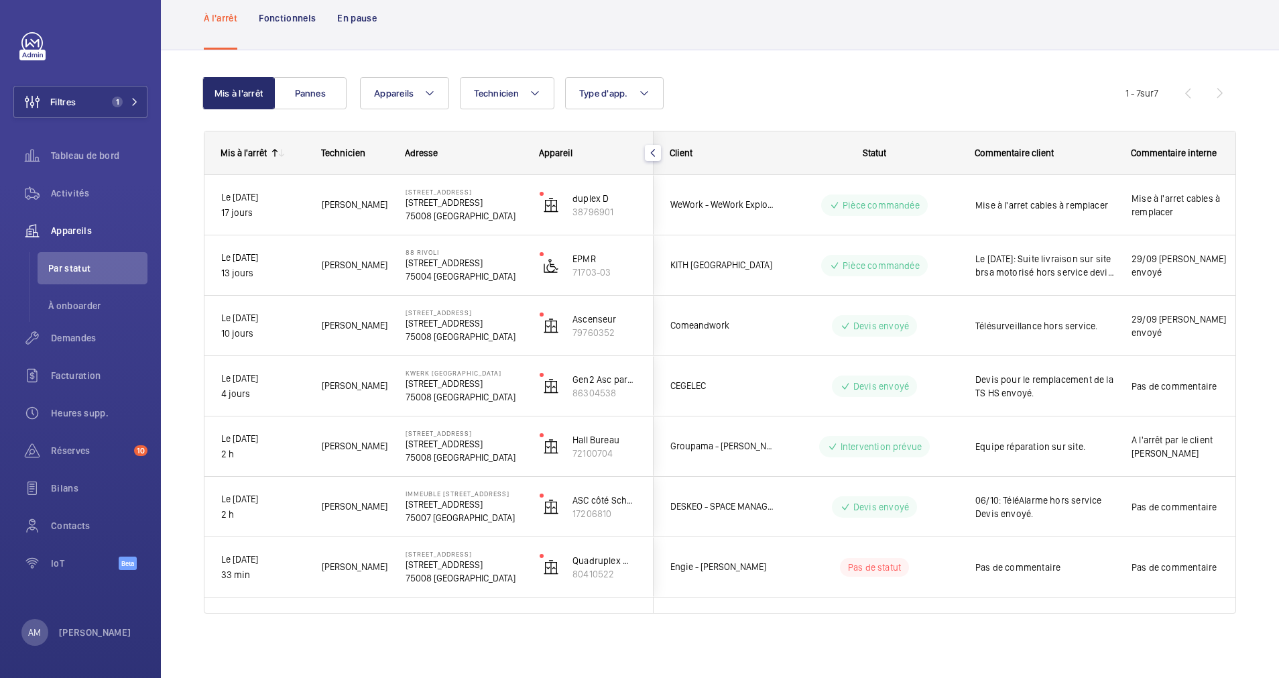
scroll to position [0, 0]
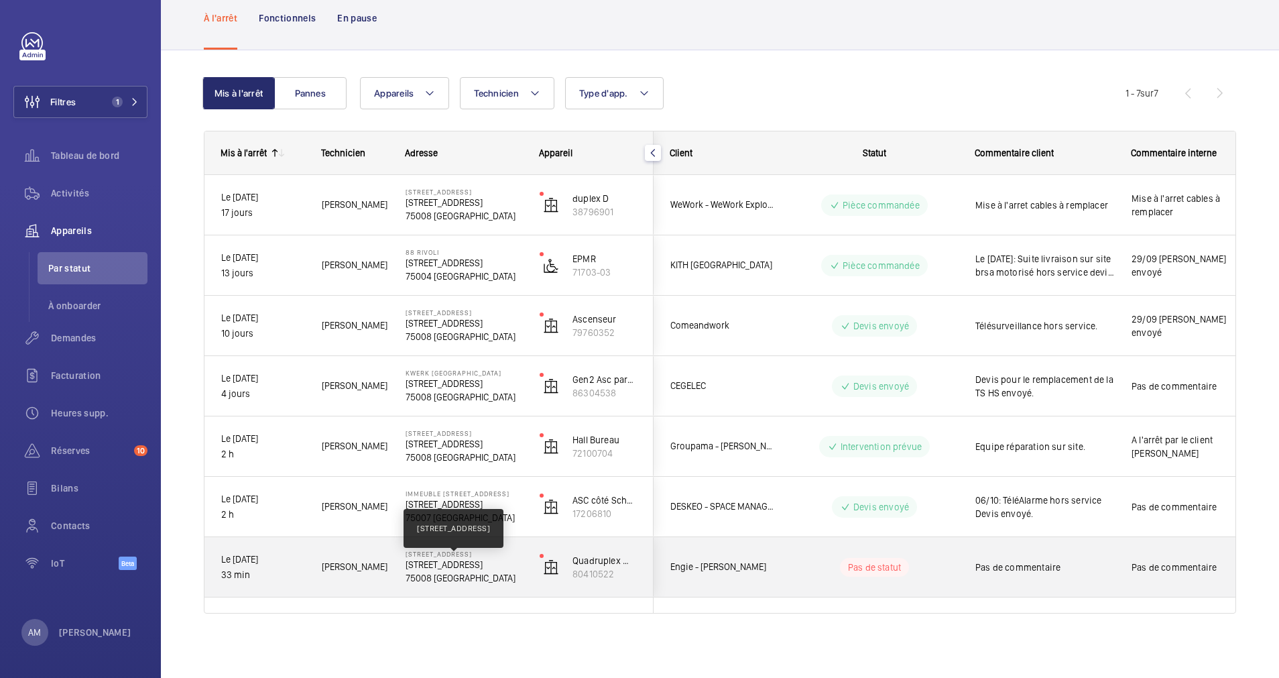
click at [452, 559] on p "68 Rue du Faubourg Saint-Honoré, 75008 PARIS" at bounding box center [463, 564] width 117 height 13
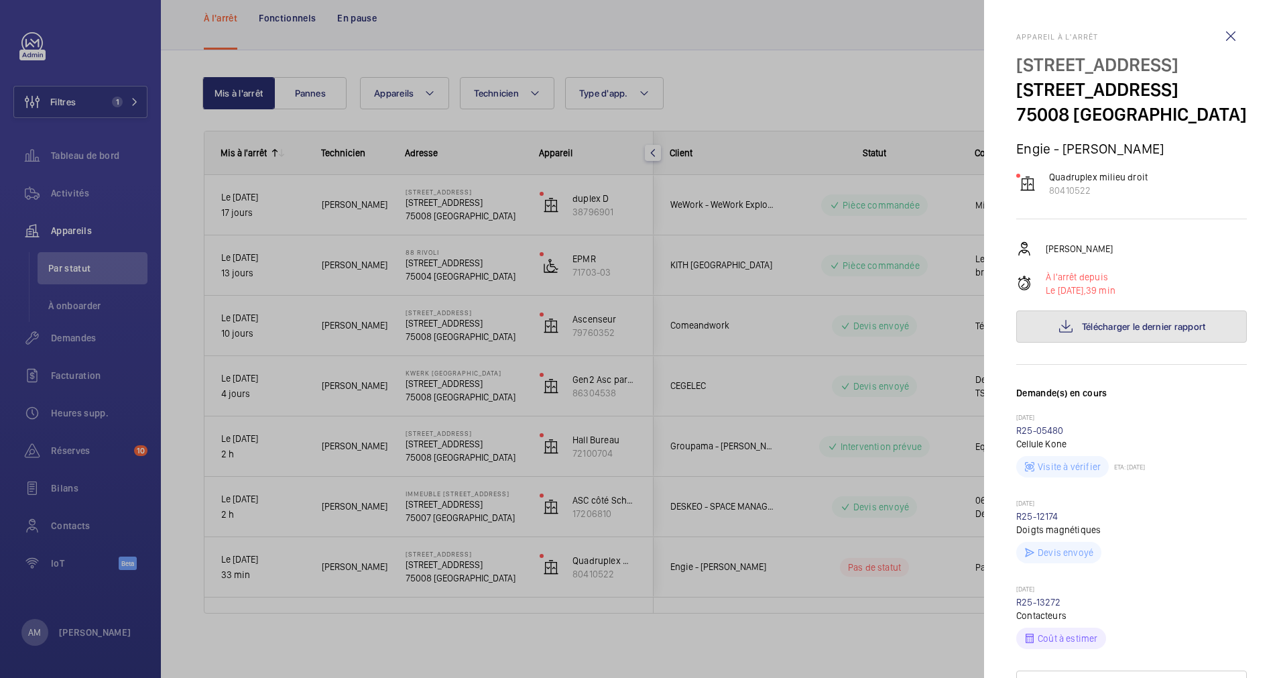
click at [1143, 332] on span "Télécharger le dernier rapport" at bounding box center [1144, 326] width 124 height 11
click at [434, 568] on div at bounding box center [639, 339] width 1279 height 678
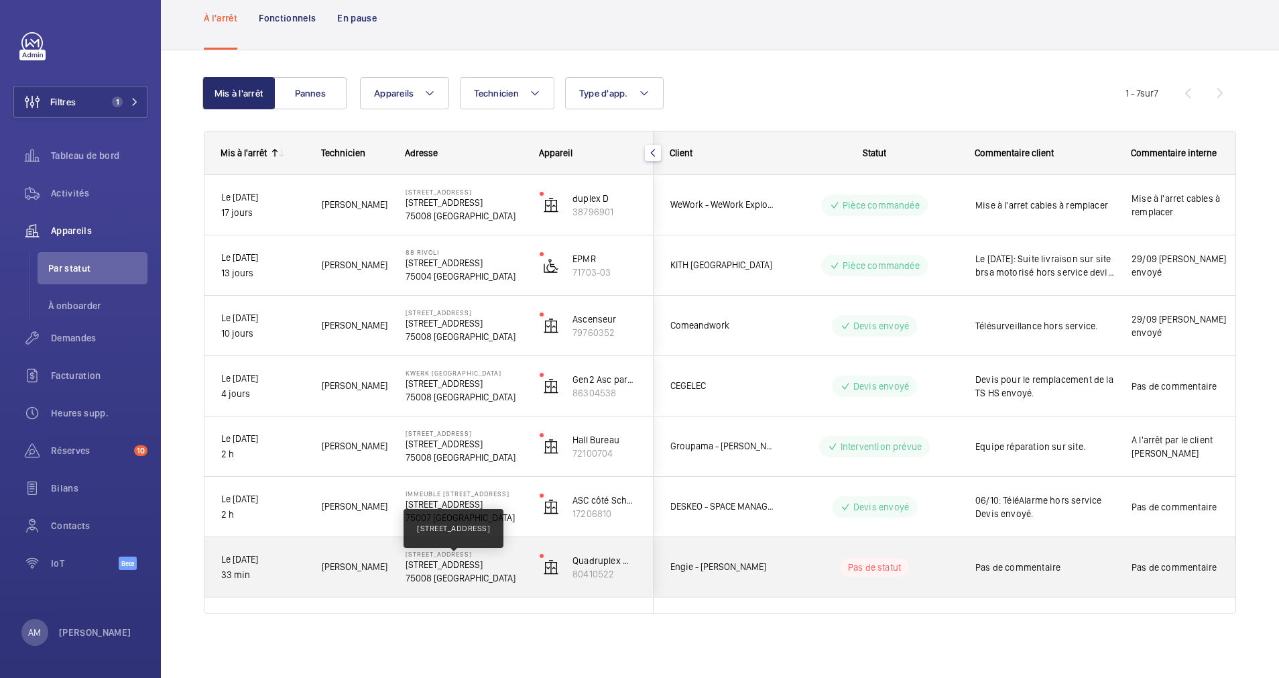
click at [464, 563] on p "68 Rue du Faubourg Saint-Honoré, 75008 PARIS" at bounding box center [463, 564] width 117 height 13
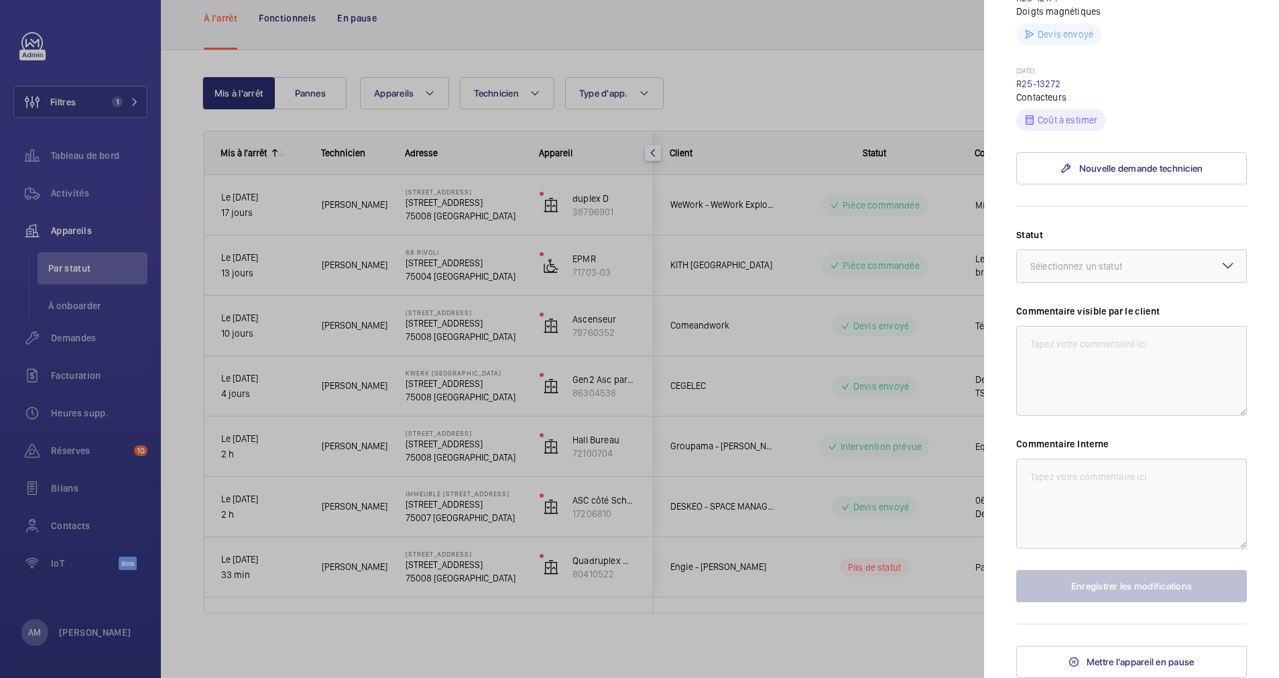
scroll to position [592, 0]
click at [1133, 272] on div "Sélectionnez un statut" at bounding box center [1092, 265] width 125 height 13
click at [1117, 382] on div "Intervention prévue" at bounding box center [1131, 389] width 229 height 33
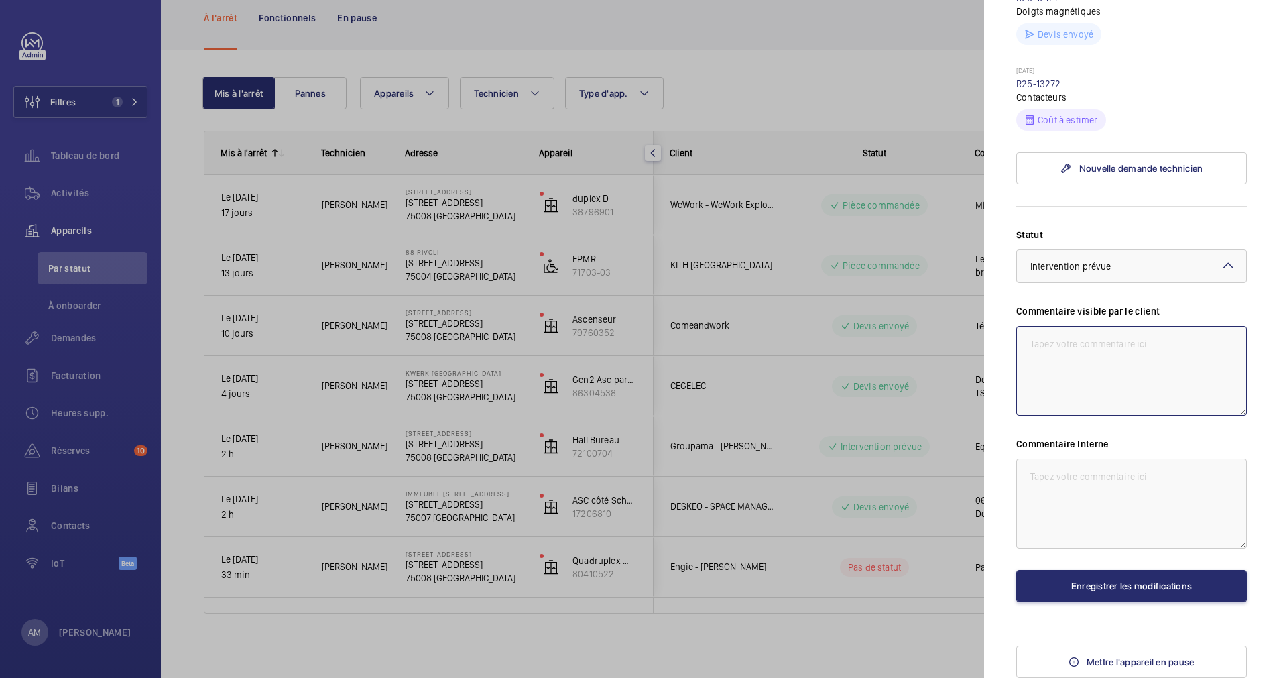
click at [1094, 357] on textarea at bounding box center [1131, 371] width 231 height 90
drag, startPoint x: 1168, startPoint y: 342, endPoint x: 1102, endPoint y: 344, distance: 65.7
click at [1102, 344] on textarea "Intervention pour le remplacemnt du variateur" at bounding box center [1131, 371] width 231 height 90
click at [1190, 346] on textarea "Intervention pour inverser 2 variateur" at bounding box center [1131, 371] width 231 height 90
click at [1083, 342] on textarea "Intervention pour inverser 2 variateurs sur site." at bounding box center [1131, 371] width 231 height 90
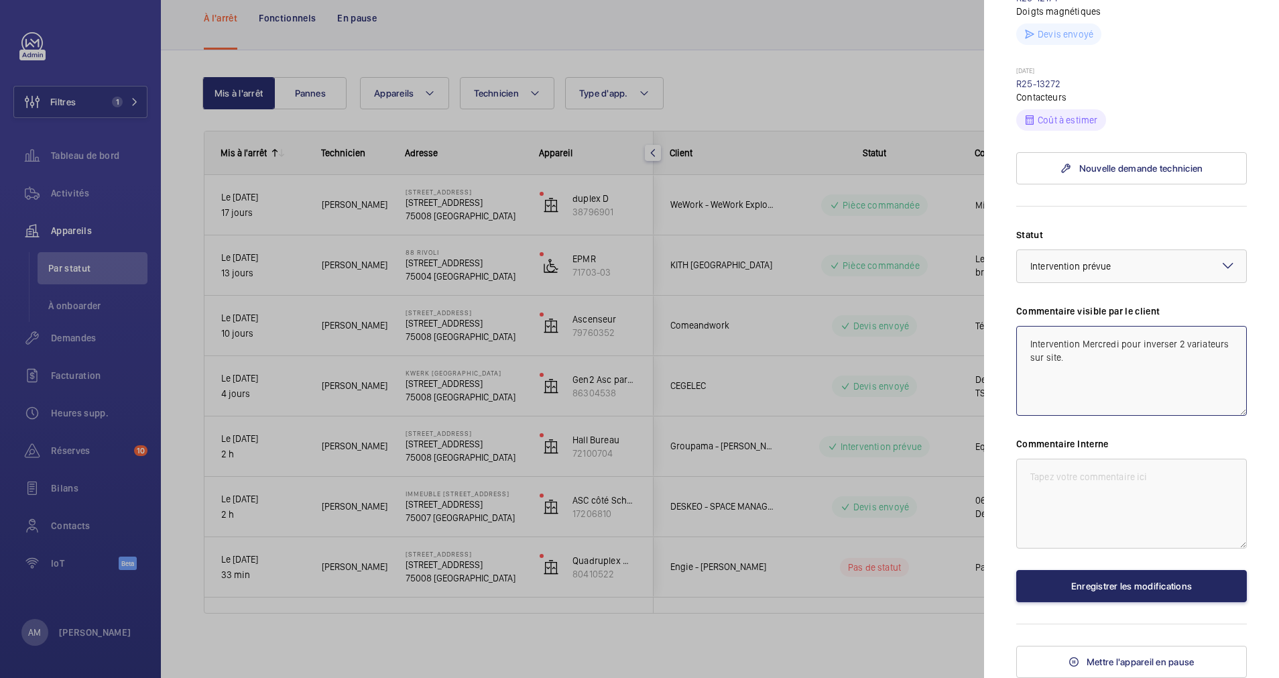
type textarea "Intervention Mercredi pour inverser 2 variateurs sur site."
click at [1123, 588] on button "Enregistrer les modifications" at bounding box center [1131, 586] width 231 height 32
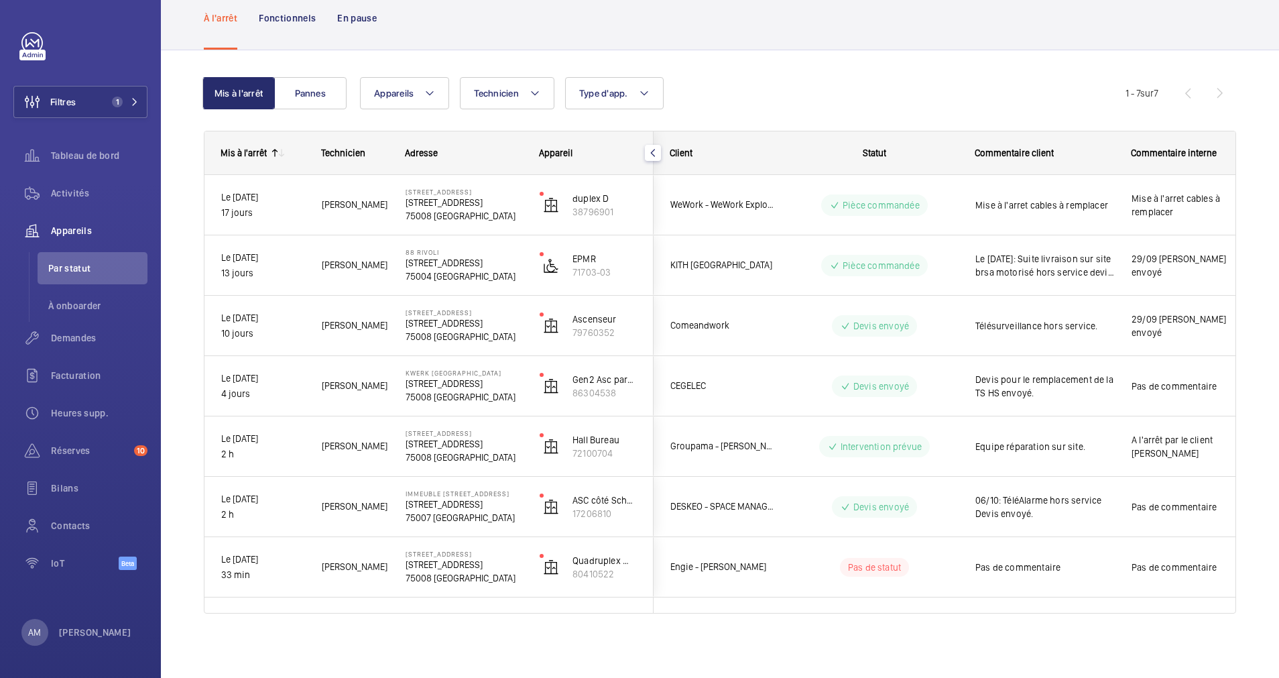
scroll to position [0, 0]
drag, startPoint x: 126, startPoint y: 97, endPoint x: 157, endPoint y: 82, distance: 34.5
click at [126, 96] on button "Filtres 1" at bounding box center [80, 102] width 134 height 32
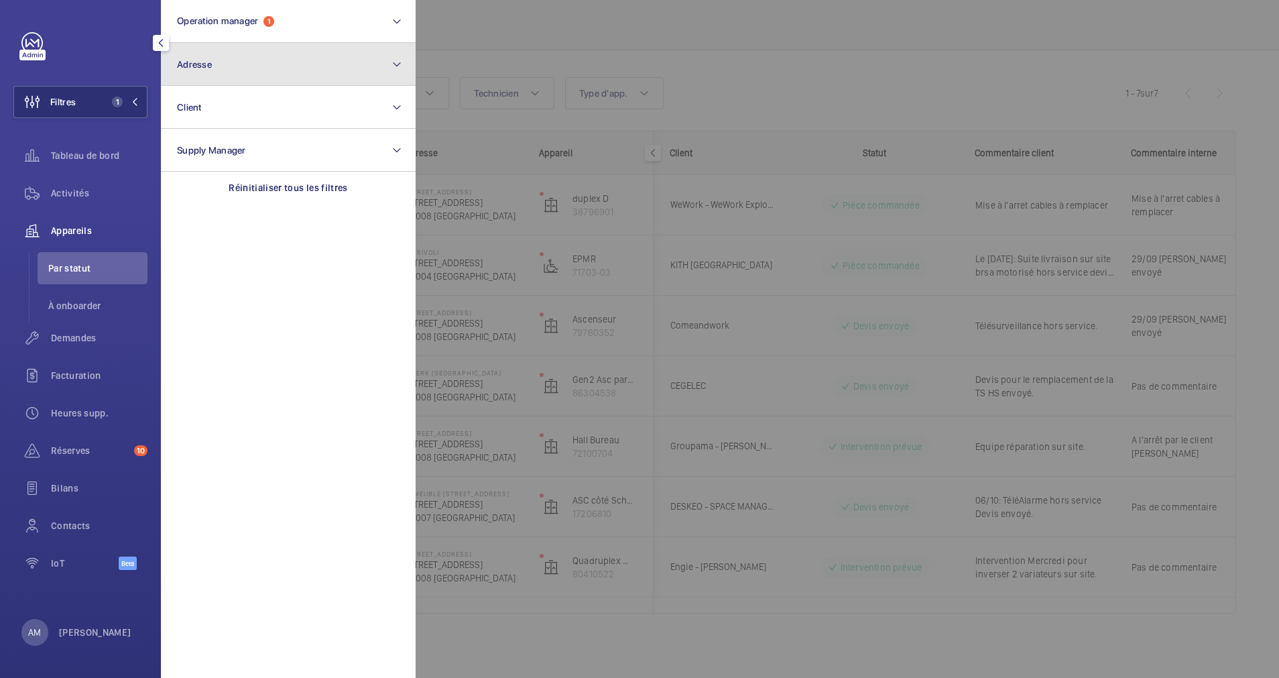
click at [243, 59] on button "Adresse" at bounding box center [288, 64] width 255 height 43
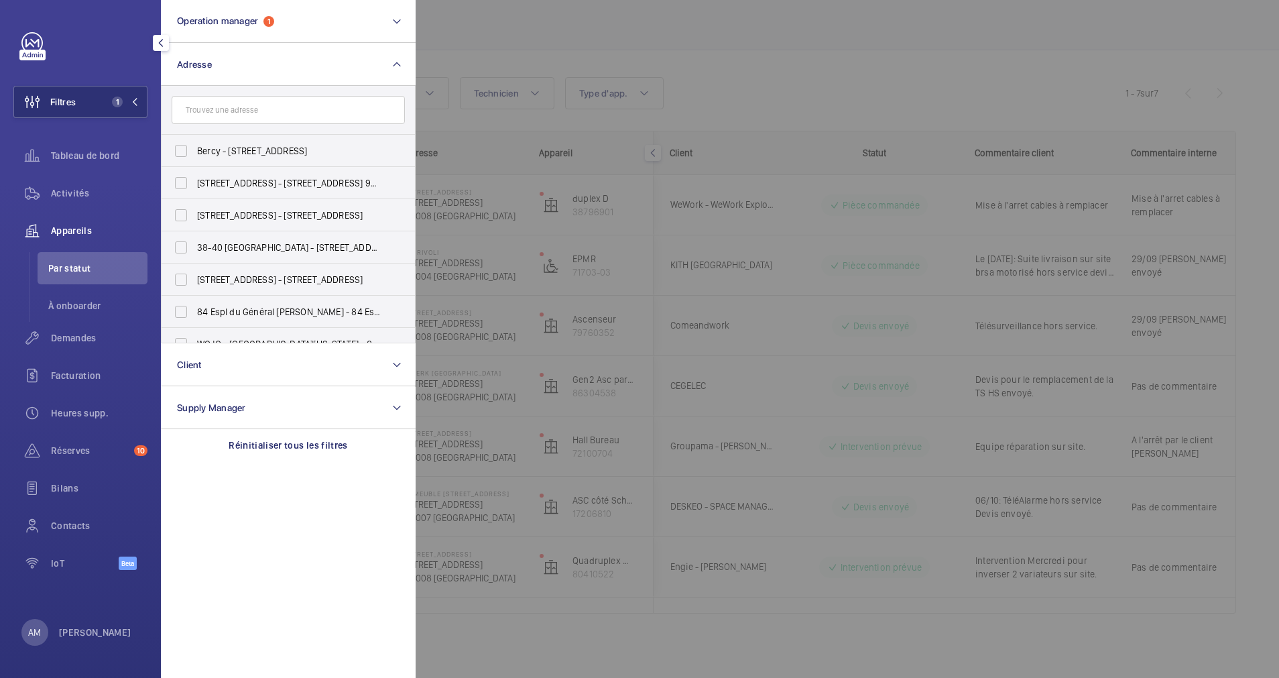
click at [240, 111] on input "text" at bounding box center [288, 110] width 233 height 28
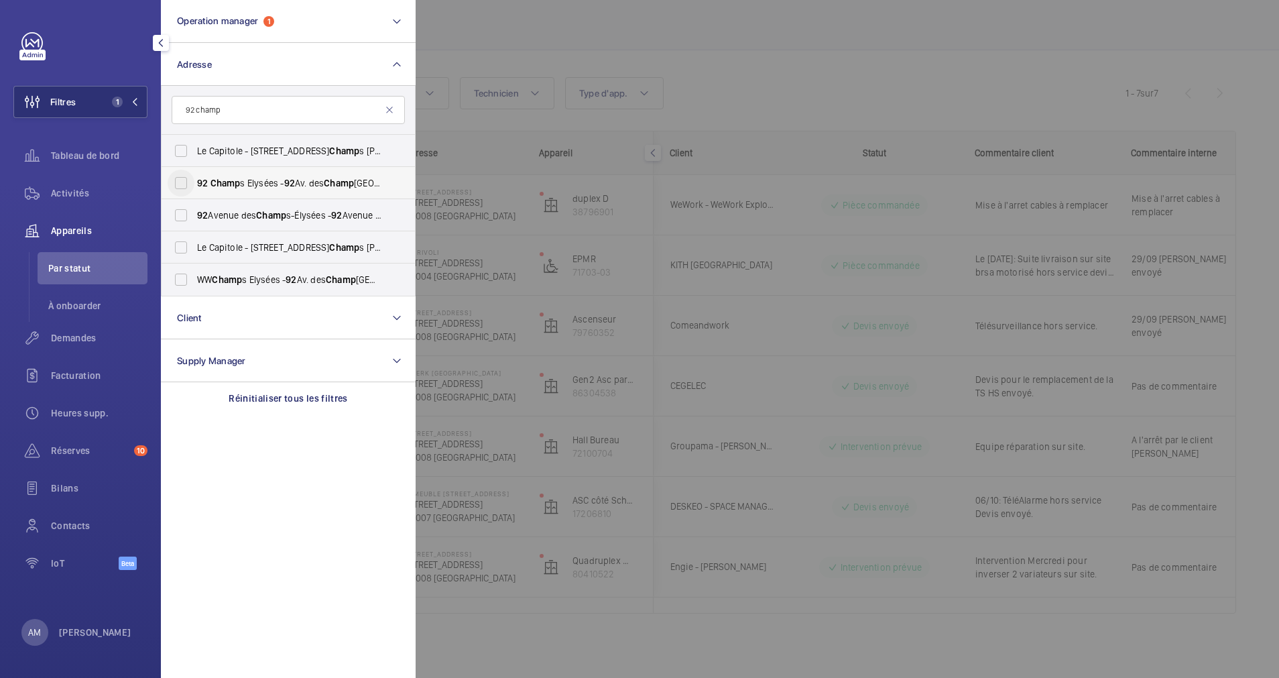
type input "92 champ"
click at [188, 186] on input "92 Champ s Elysées - 92 Av. des Champ s-Élysées, PARIS 75008" at bounding box center [181, 183] width 27 height 27
checkbox input "true"
click at [191, 212] on input "92 Avenue des Champ s-Élysées - 92 Avenue des Champ s-Élysées, PARIS 75008" at bounding box center [181, 215] width 27 height 27
checkbox input "true"
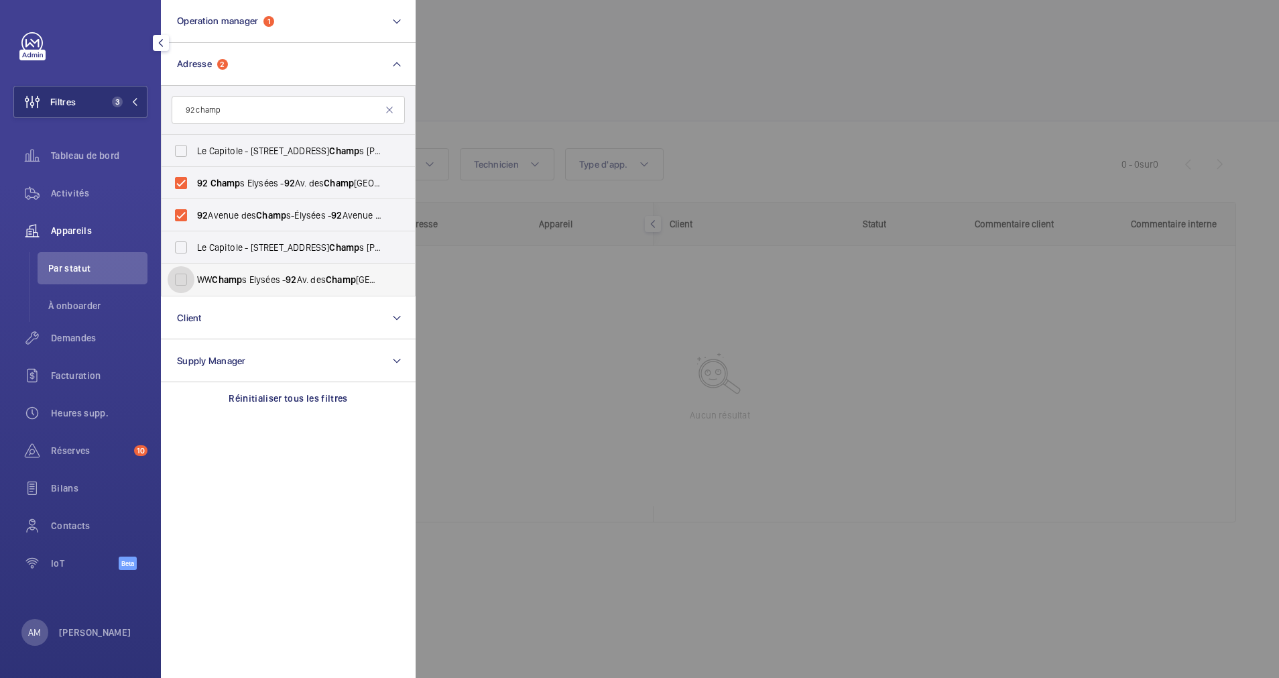
click at [174, 273] on input "WW Champ s Elysées - 92 Av. des Champ s-Élysées, PARIS 75008" at bounding box center [181, 279] width 27 height 27
checkbox input "true"
drag, startPoint x: 709, startPoint y: 80, endPoint x: 610, endPoint y: 83, distance: 99.2
click at [709, 79] on div at bounding box center [1055, 339] width 1279 height 678
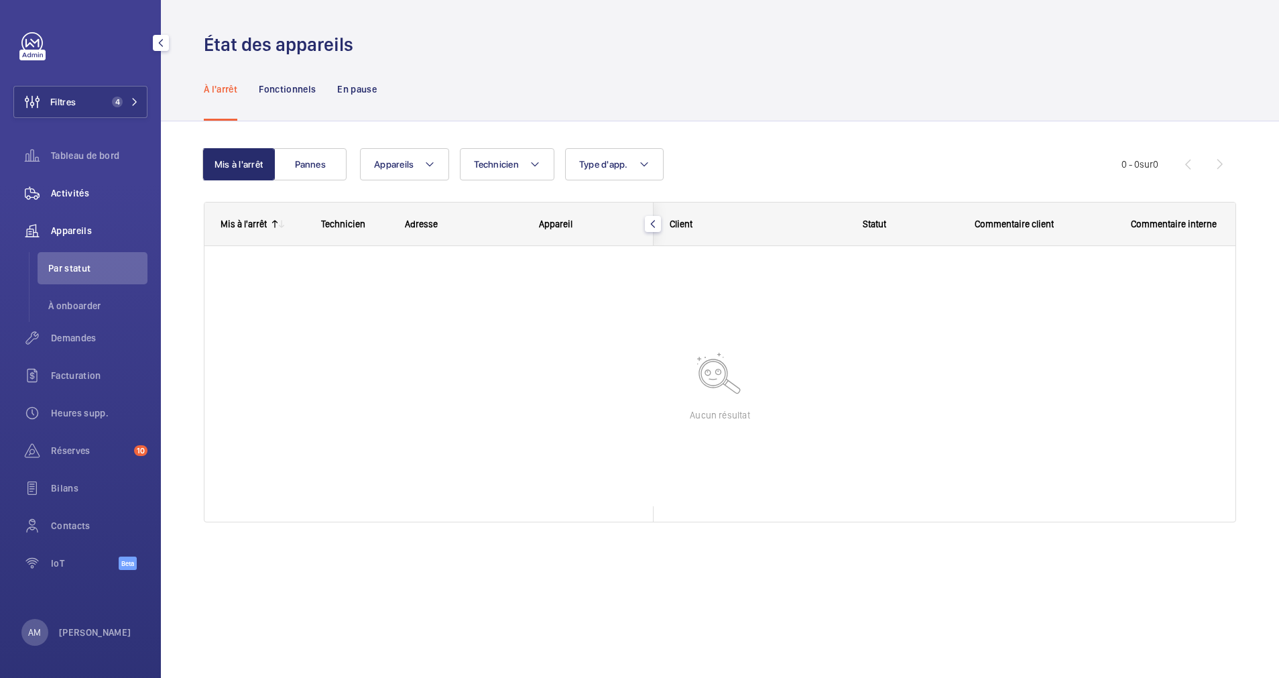
drag, startPoint x: 67, startPoint y: 192, endPoint x: 138, endPoint y: 189, distance: 71.1
click at [67, 192] on span "Activités" at bounding box center [99, 192] width 97 height 13
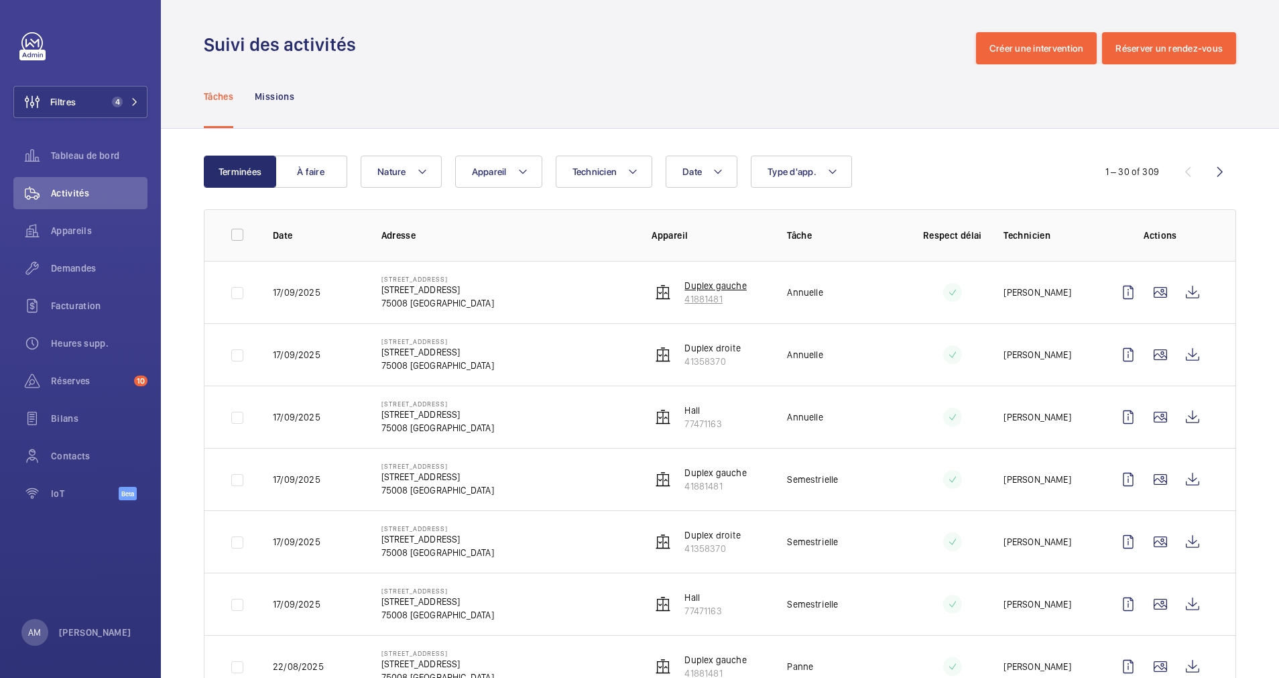
click at [694, 293] on p "41881481" at bounding box center [715, 298] width 62 height 13
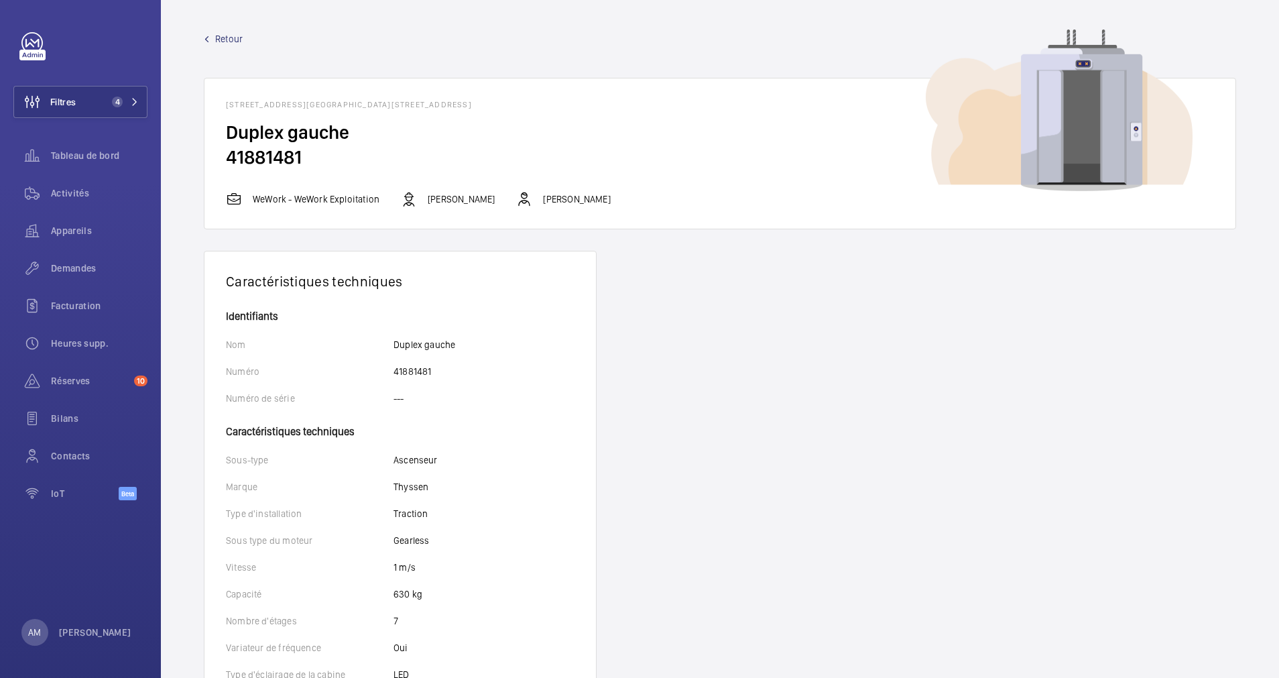
drag, startPoint x: 374, startPoint y: 103, endPoint x: 513, endPoint y: 99, distance: 139.4
click at [513, 99] on wm-front-card-header "92 Avenue des Champs-Élysées - 92 Avenue des Champs-Élysées, 75008 PARIS" at bounding box center [719, 99] width 1031 height 42
drag, startPoint x: 513, startPoint y: 99, endPoint x: 495, endPoint y: 106, distance: 19.3
copy h1 "92 Avenue des Champs-Élysées"
click at [70, 196] on span "Activités" at bounding box center [99, 192] width 97 height 13
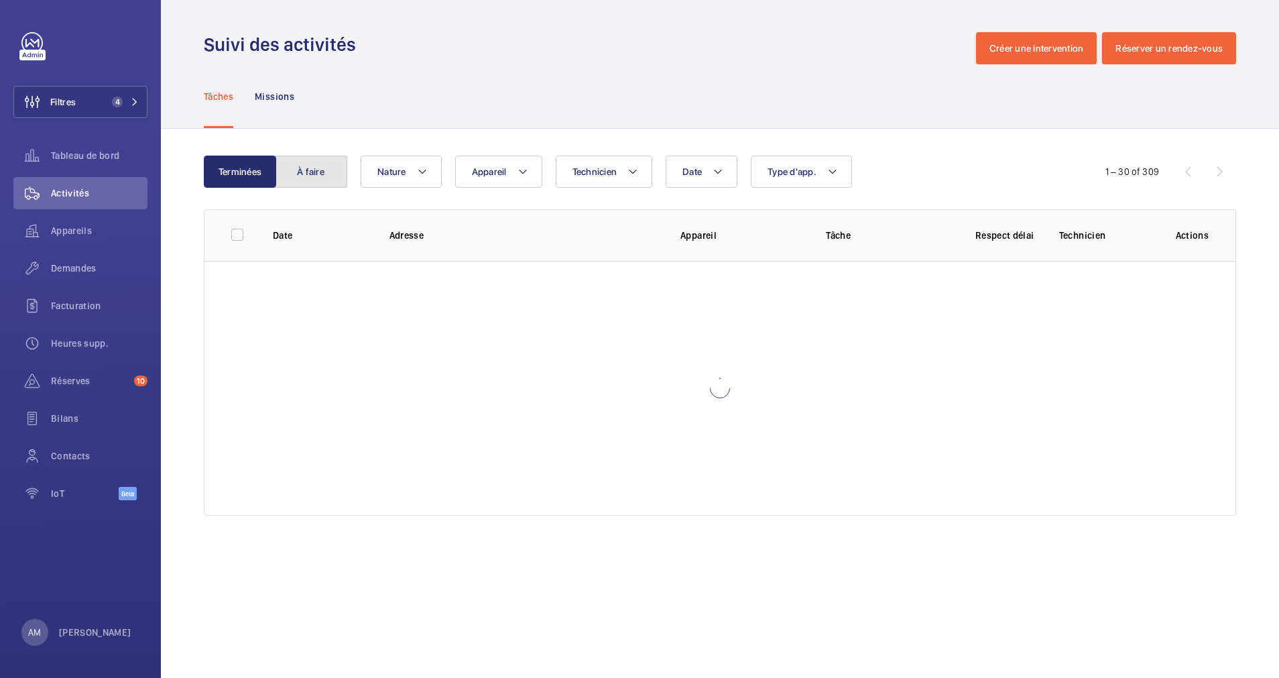
click at [309, 176] on button "À faire" at bounding box center [311, 171] width 72 height 32
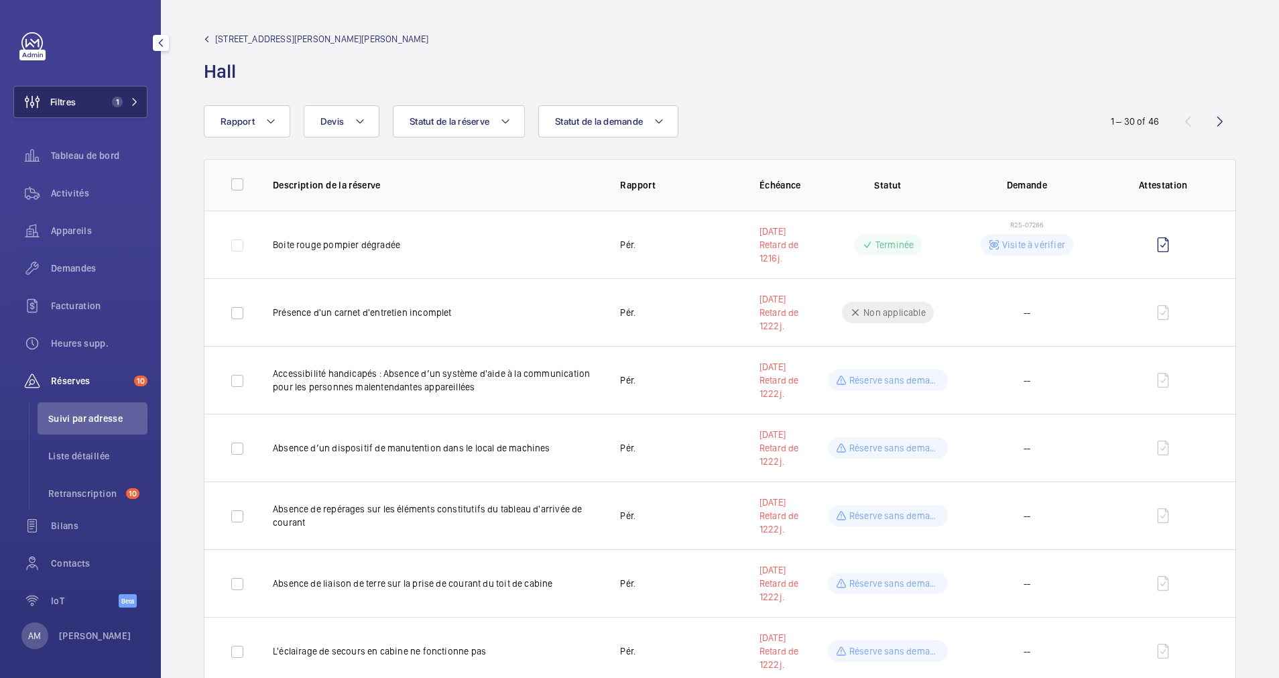
scroll to position [302, 0]
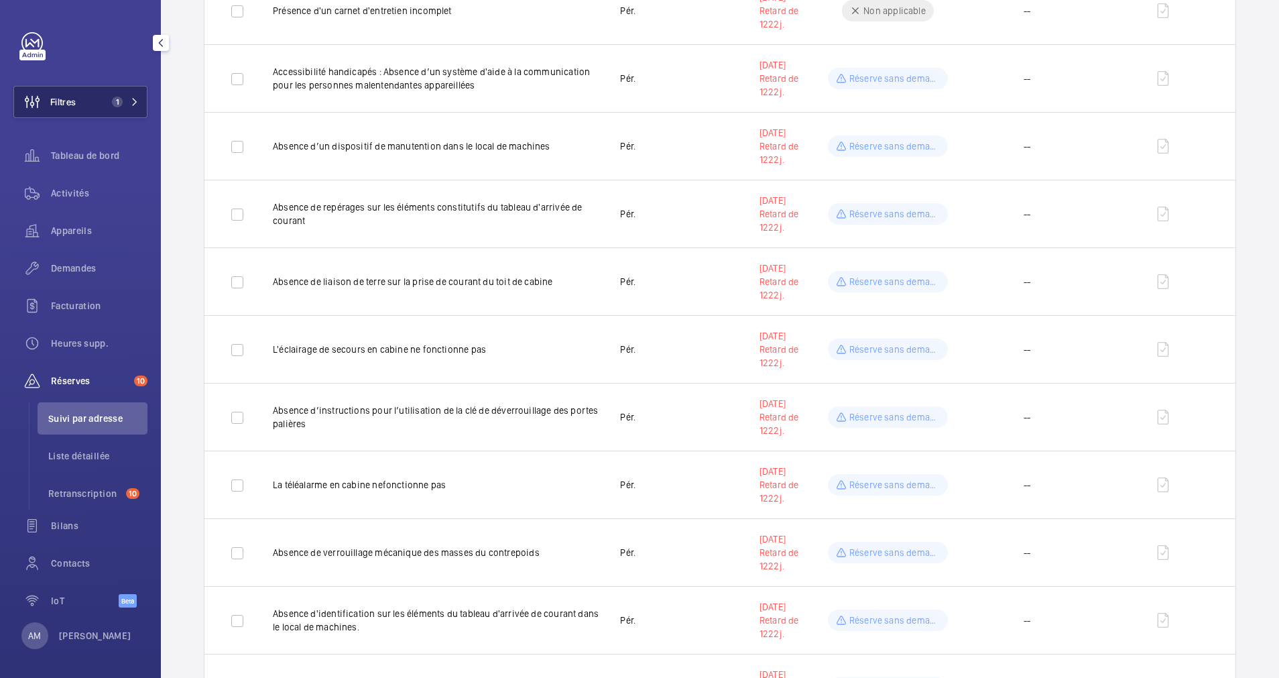
drag, startPoint x: 126, startPoint y: 109, endPoint x: 133, endPoint y: 95, distance: 15.6
click at [127, 107] on button "Filtres 1" at bounding box center [80, 102] width 134 height 32
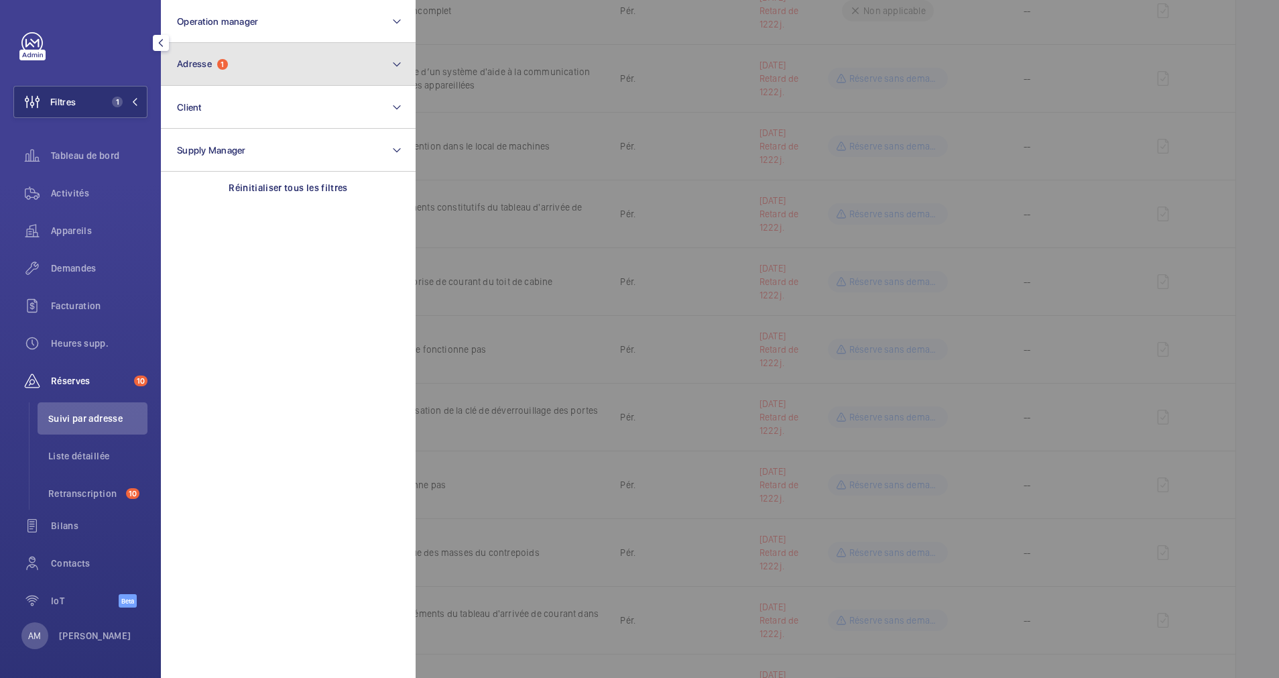
click at [235, 73] on button "Adresse 1" at bounding box center [288, 64] width 255 height 43
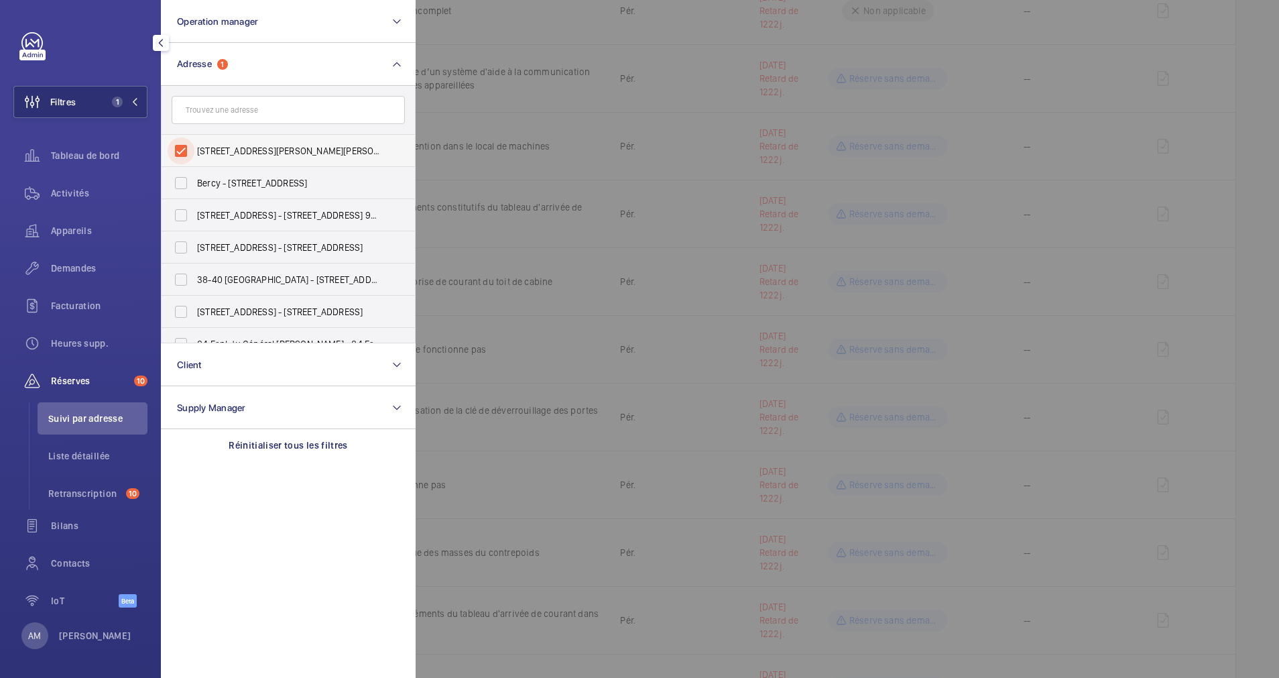
click at [182, 151] on input "13 Rue Jean Nicot - 13 Rue Jean Nicot, 75007 PARIS, PARIS 75007" at bounding box center [181, 150] width 27 height 27
checkbox input "false"
click at [208, 109] on input "text" at bounding box center [288, 110] width 233 height 28
paste input "14 Delambre"
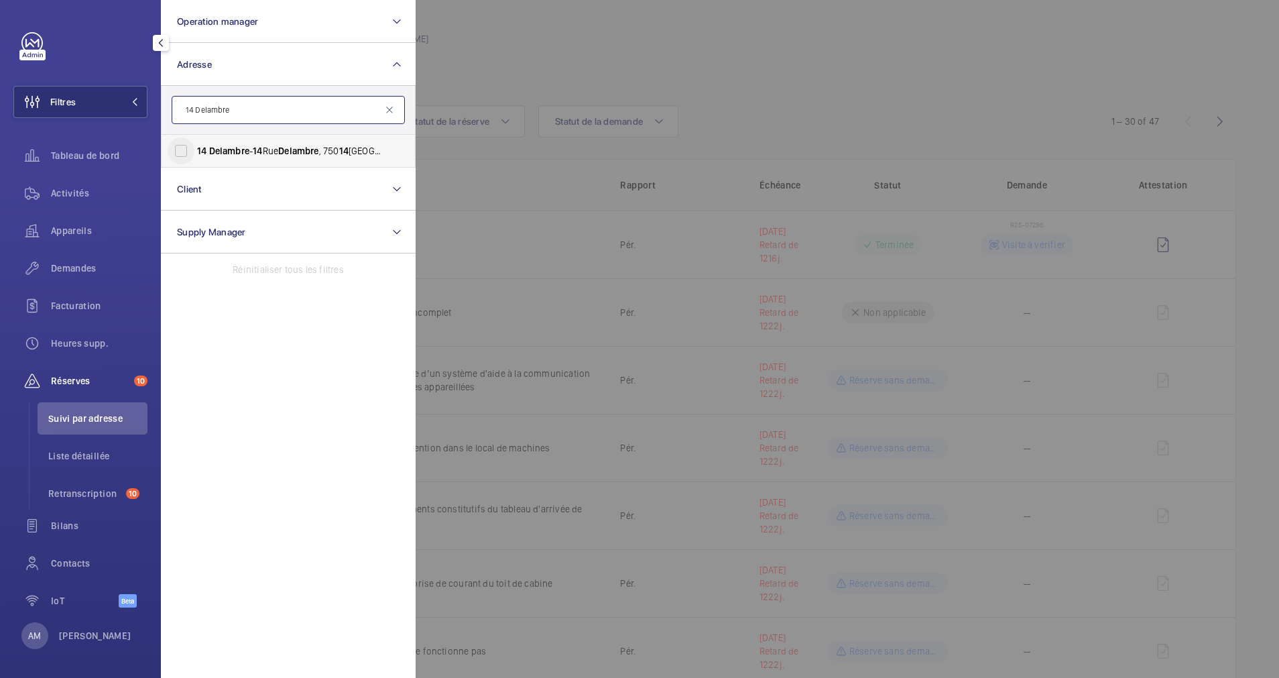
type input "14 Delambre"
click at [187, 150] on input "14 Delambre - 14 Rue Delambre , 750 14 PARIS, PARIS 750 14" at bounding box center [181, 150] width 27 height 27
checkbox input "true"
click at [62, 265] on span "Demandes" at bounding box center [99, 267] width 97 height 13
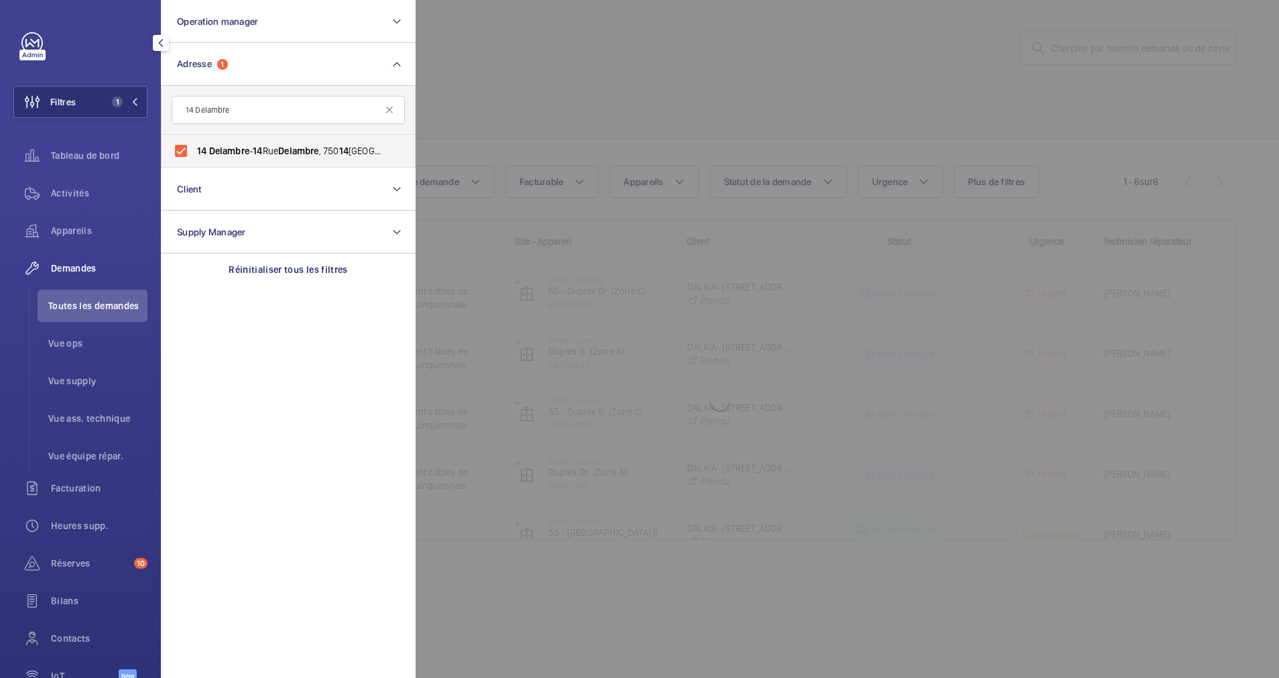
click at [615, 71] on div at bounding box center [1055, 339] width 1279 height 678
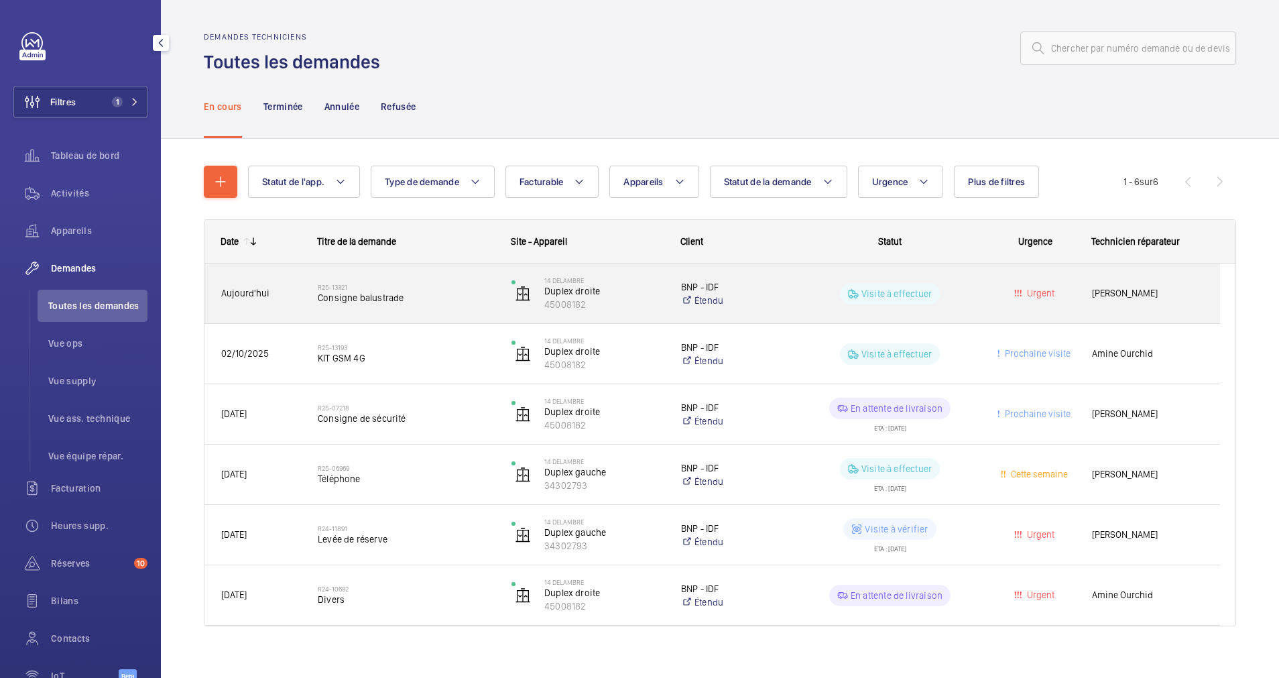
click at [399, 290] on h2 "R25-13321" at bounding box center [406, 287] width 176 height 8
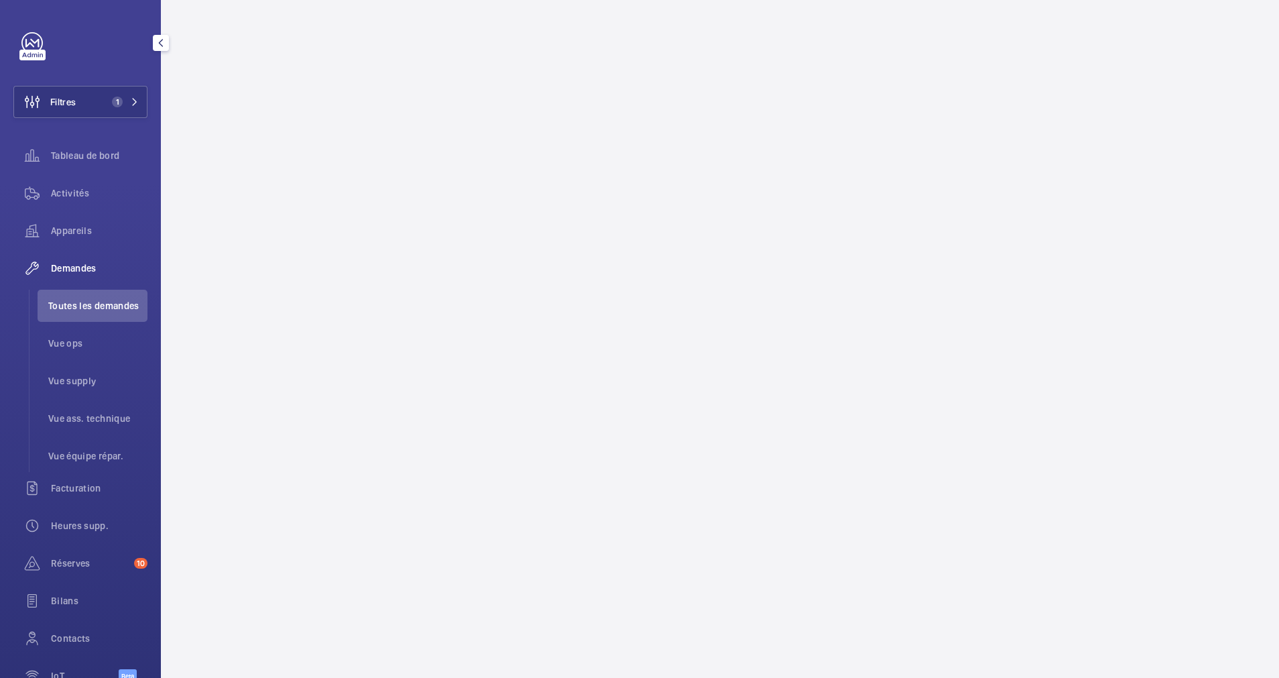
click at [733, 316] on wm-front-async-data-loader at bounding box center [720, 339] width 1118 height 678
click at [129, 117] on div "Filtres 1 Tableau de bord Activités Appareils Demandes Toutes les demandes Vue …" at bounding box center [80, 364] width 134 height 665
click at [122, 99] on span "1" at bounding box center [123, 102] width 32 height 11
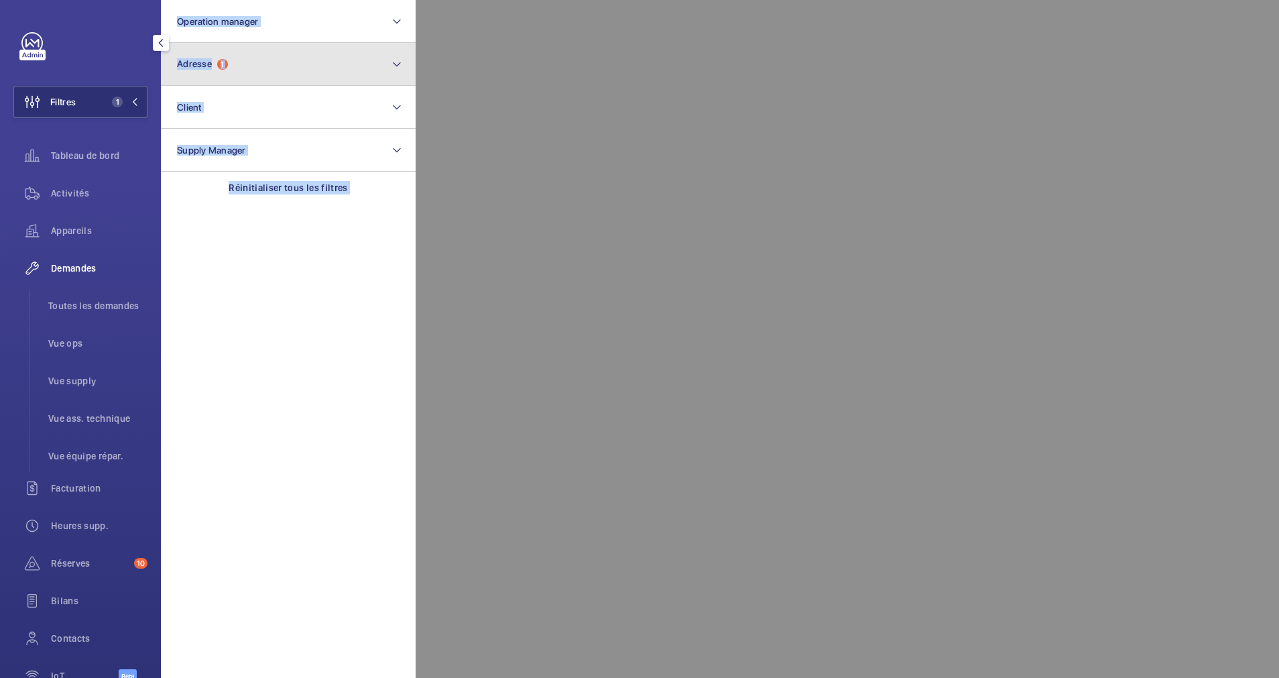
click at [282, 69] on button "Adresse 1" at bounding box center [288, 64] width 255 height 43
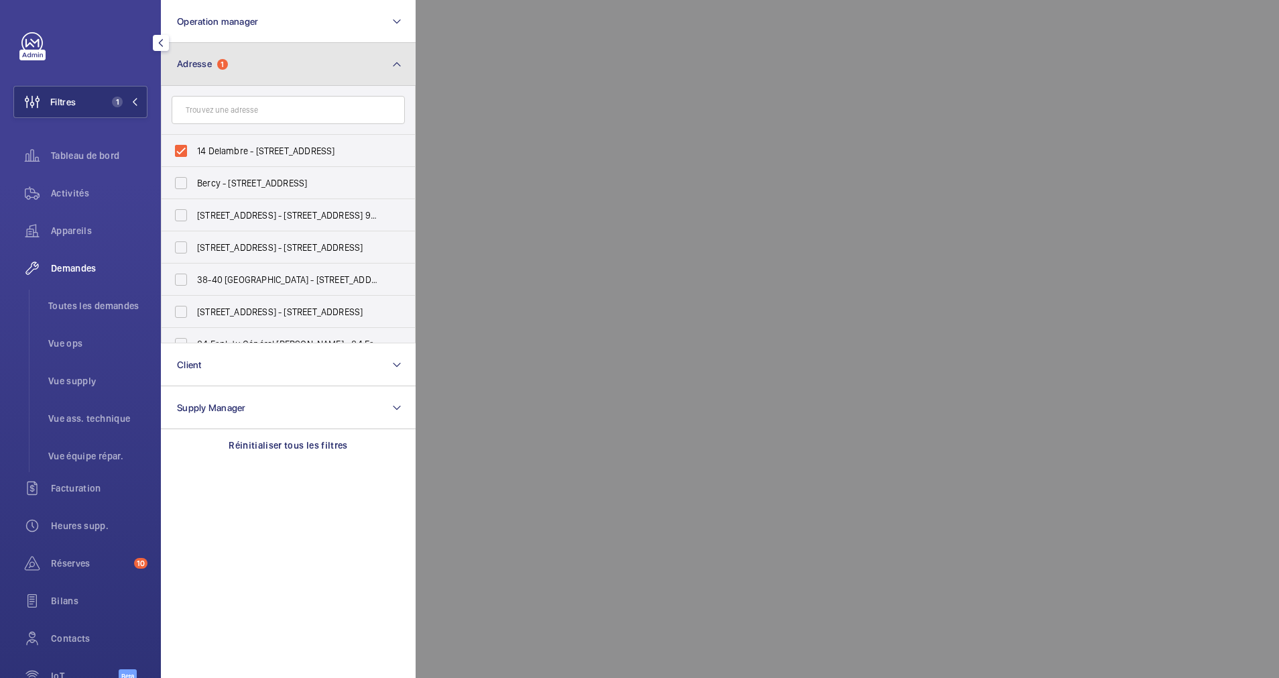
click at [275, 69] on button "Adresse 1" at bounding box center [288, 64] width 255 height 43
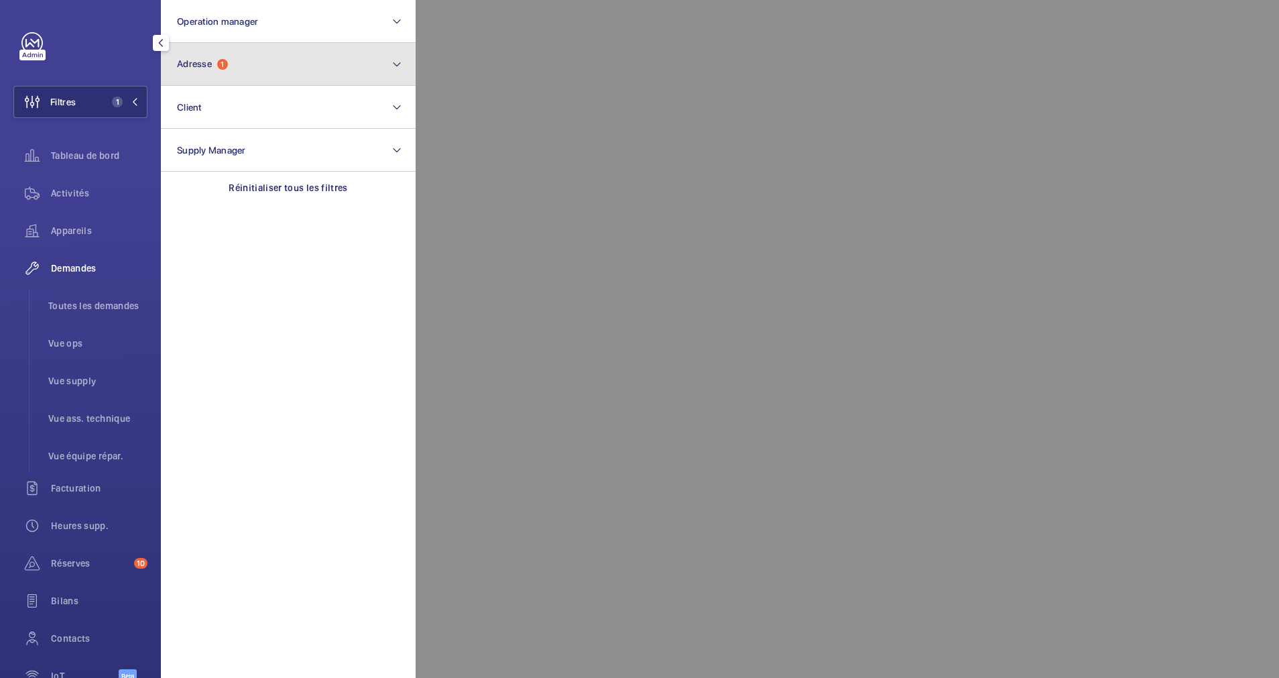
click at [254, 80] on button "Adresse 1" at bounding box center [288, 64] width 255 height 43
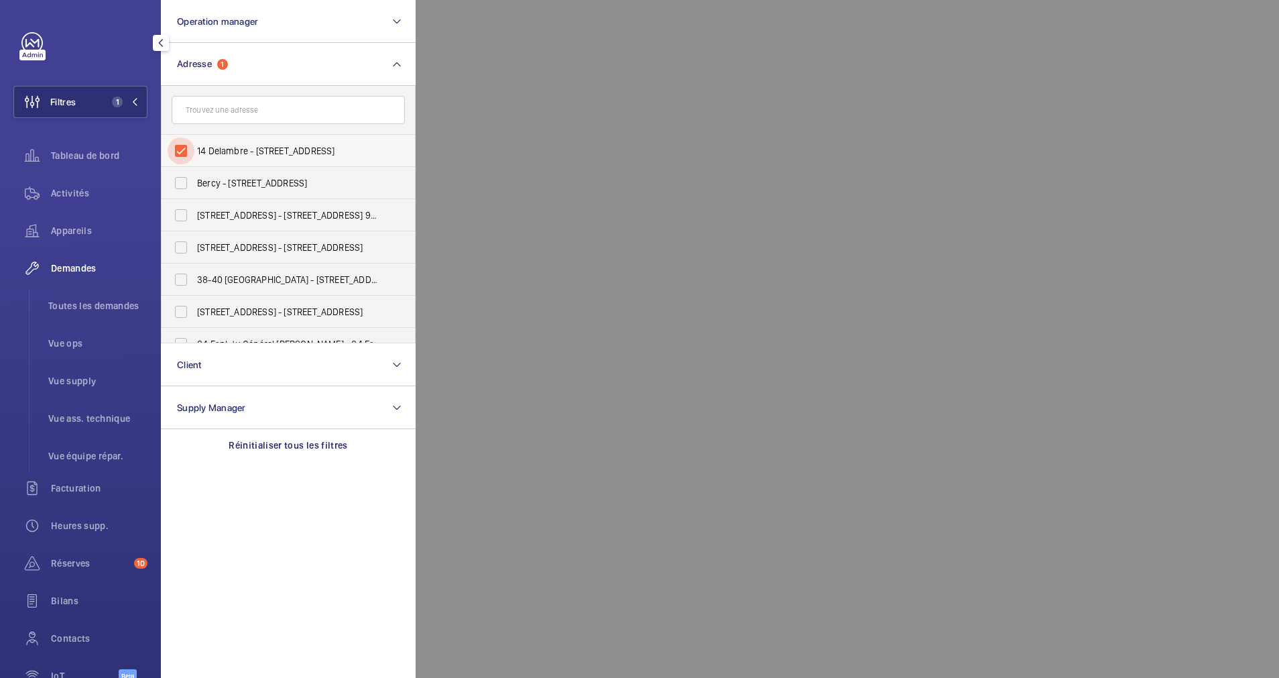
click at [186, 147] on input "14 Delambre - [STREET_ADDRESS]" at bounding box center [181, 150] width 27 height 27
checkbox input "true"
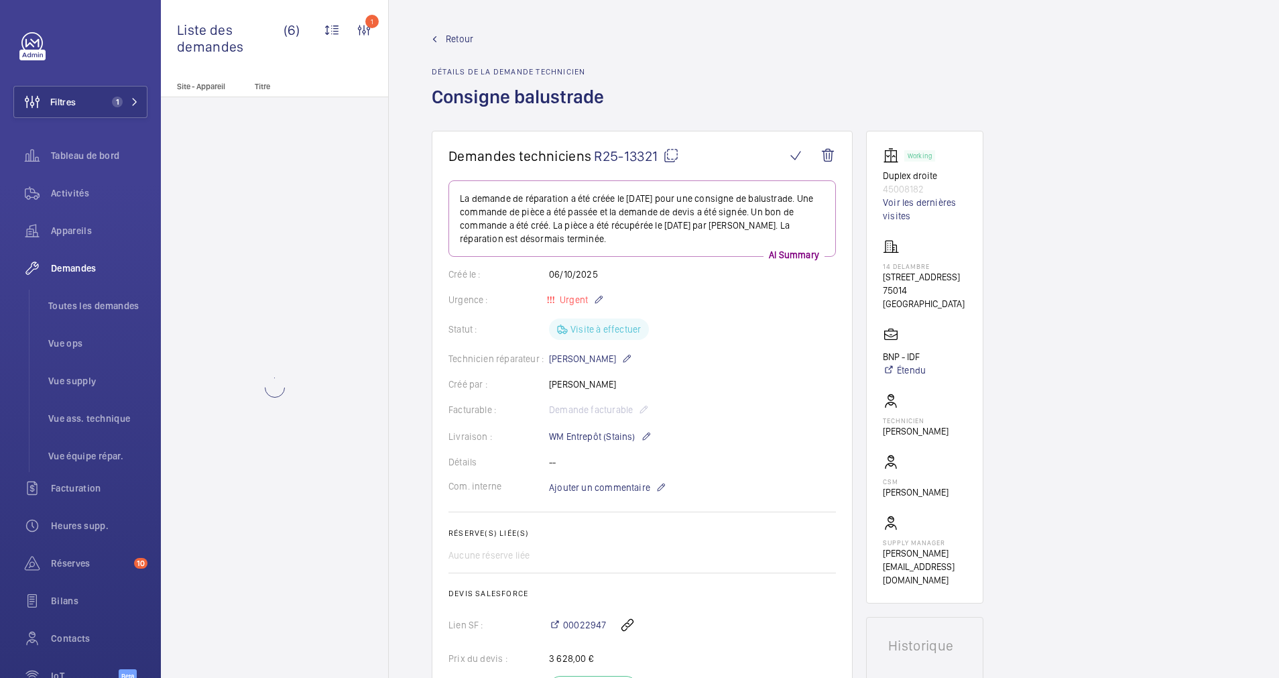
click at [659, 92] on div "Retour Détails de la demande technicien Consigne balustrade" at bounding box center [834, 81] width 804 height 99
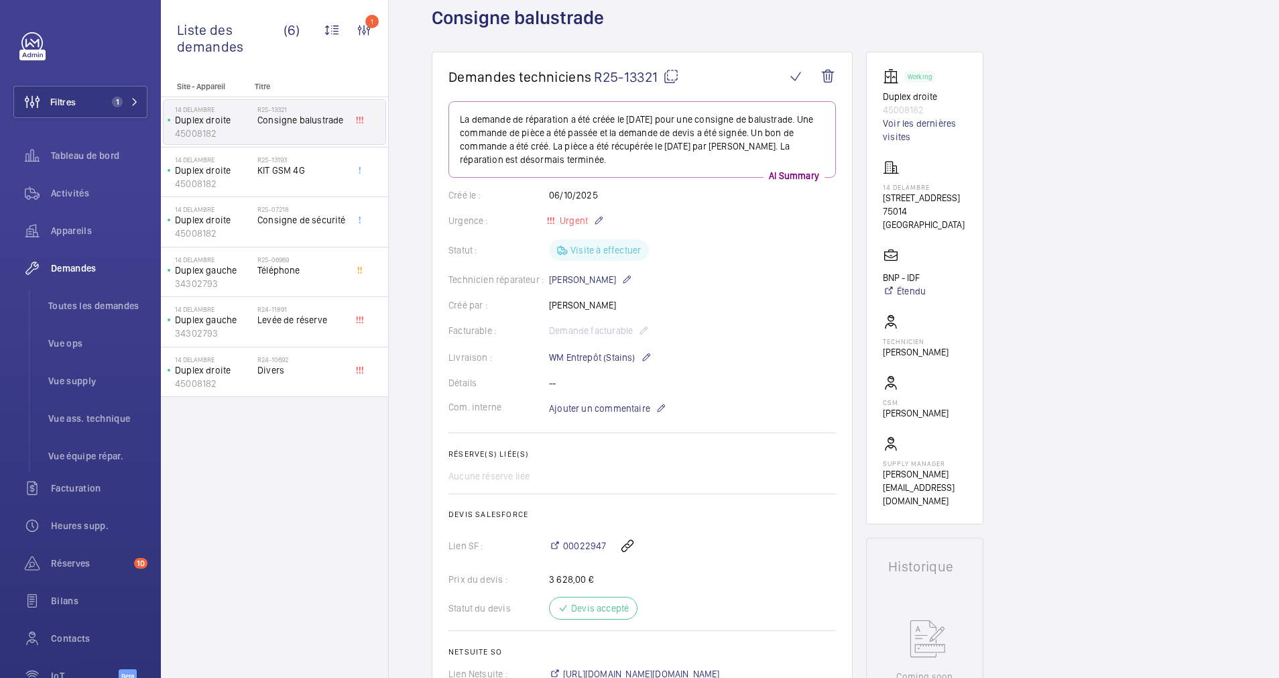
scroll to position [60, 0]
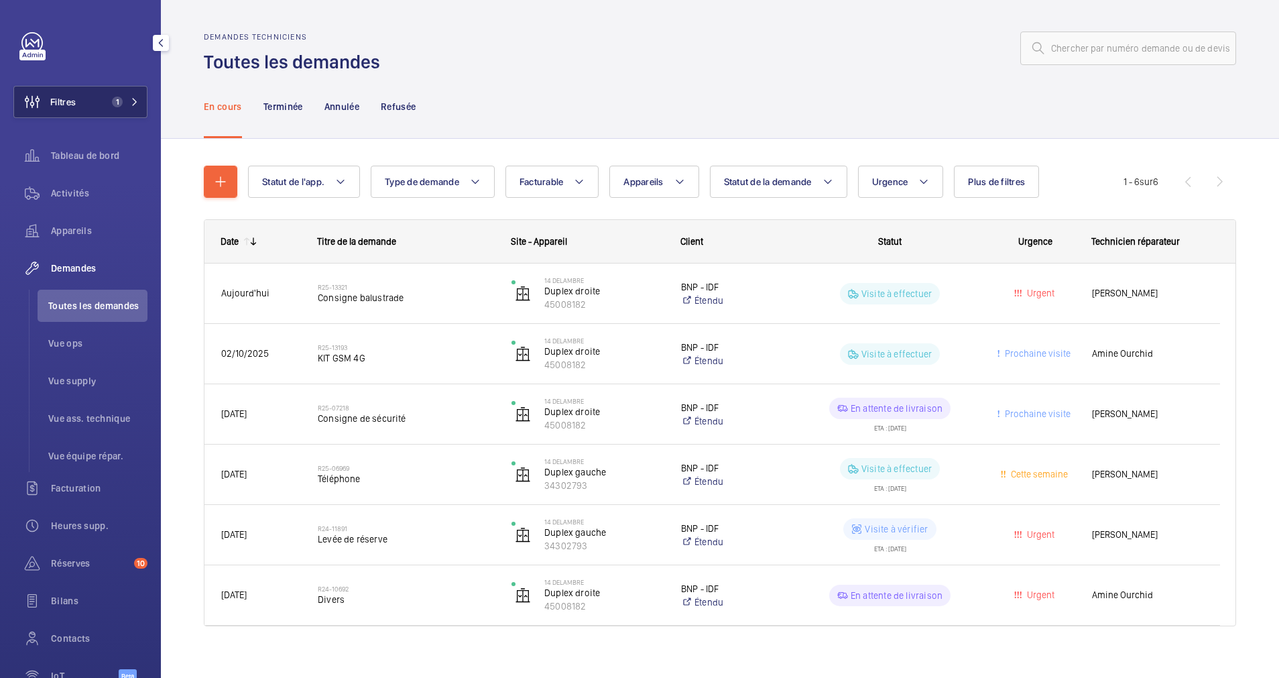
click at [131, 98] on mat-icon at bounding box center [135, 102] width 8 height 8
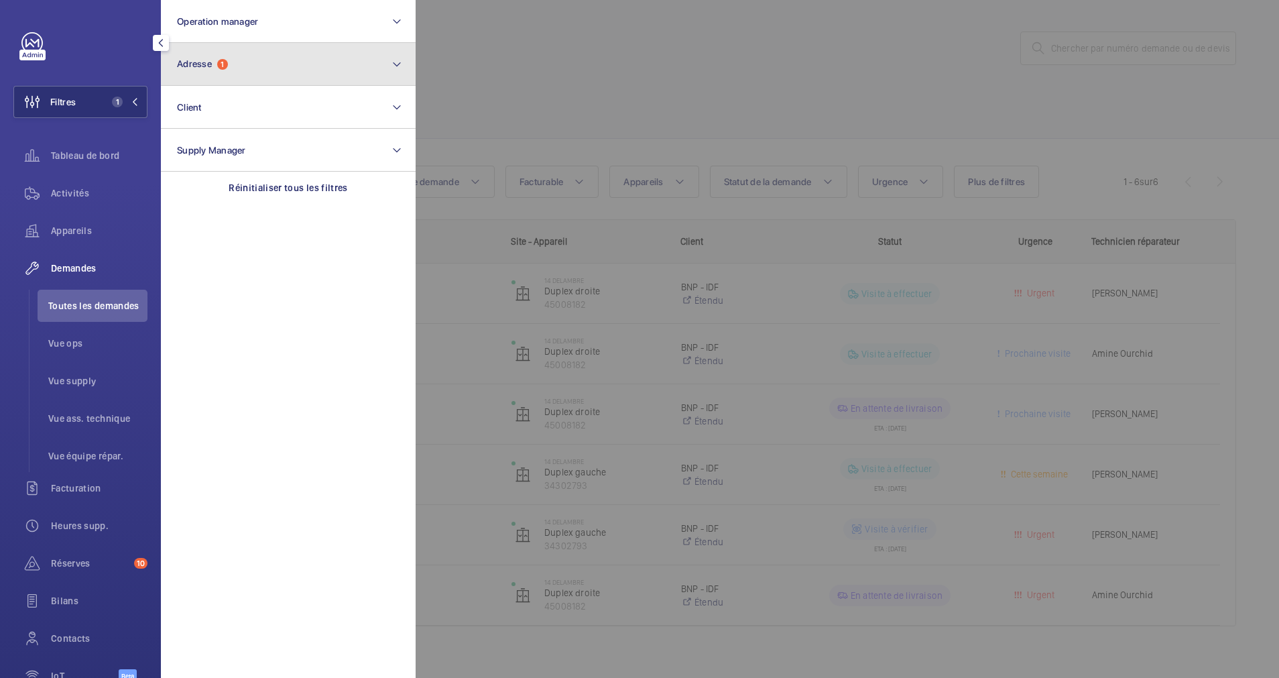
click at [238, 65] on button "Adresse 1" at bounding box center [288, 64] width 255 height 43
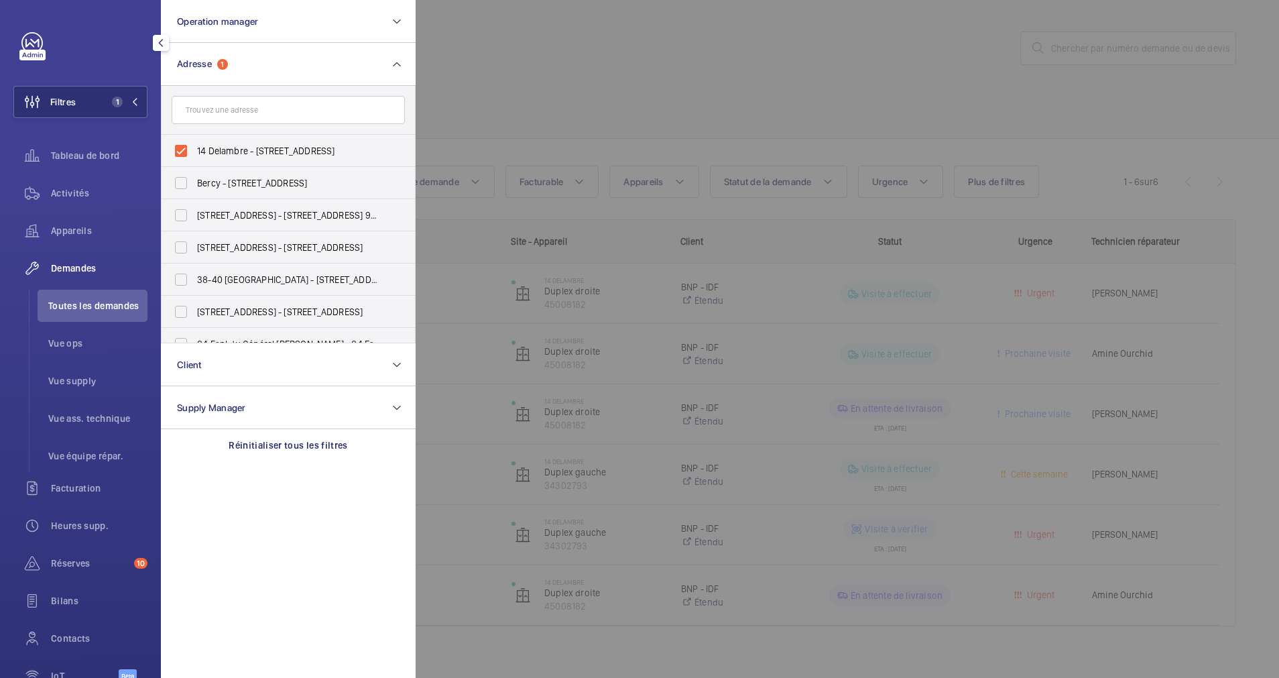
click at [747, 109] on div at bounding box center [1055, 339] width 1279 height 678
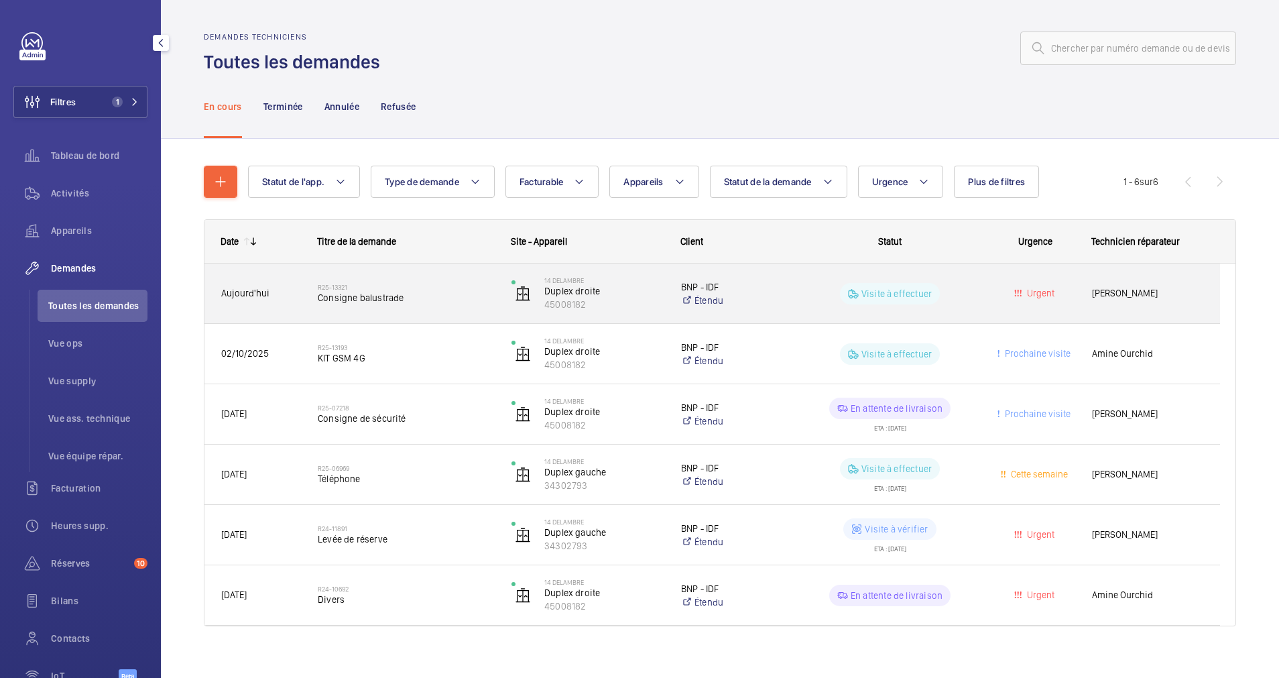
click at [467, 296] on span "Consigne balustrade" at bounding box center [406, 297] width 176 height 13
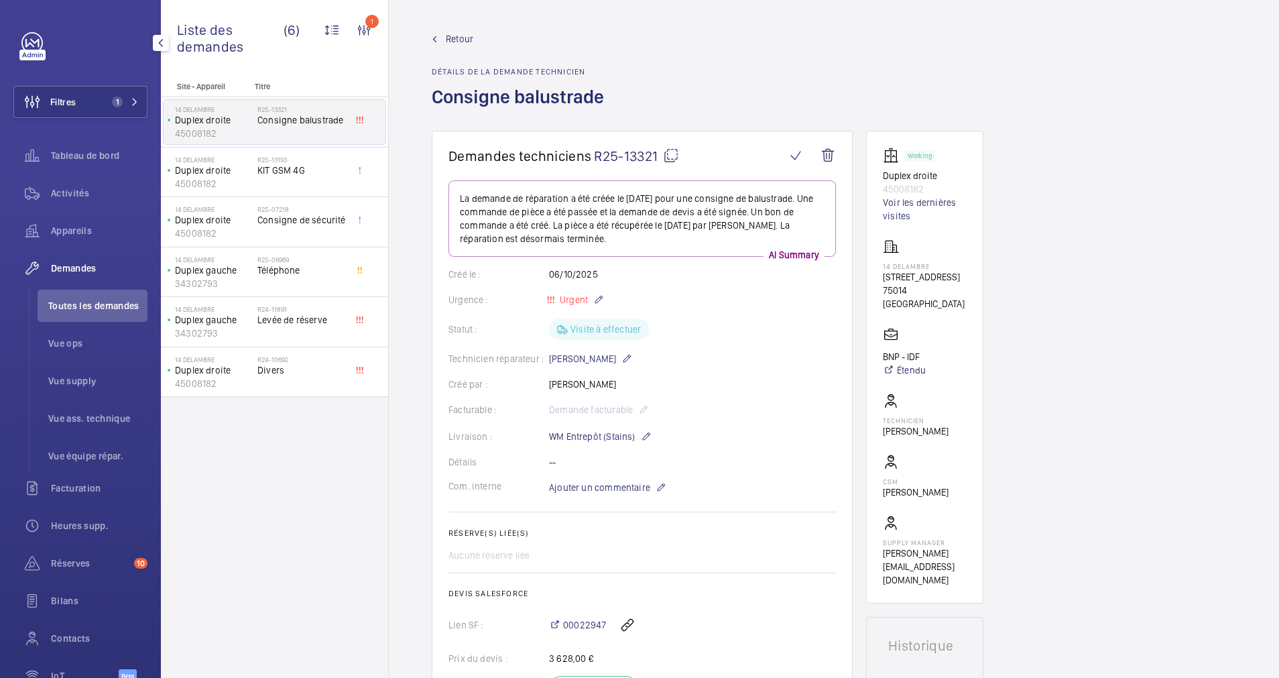
click at [456, 48] on div "Retour Détails de la demande technicien Consigne balustrade" at bounding box center [522, 81] width 180 height 99
click at [456, 38] on span "Retour" at bounding box center [459, 38] width 27 height 13
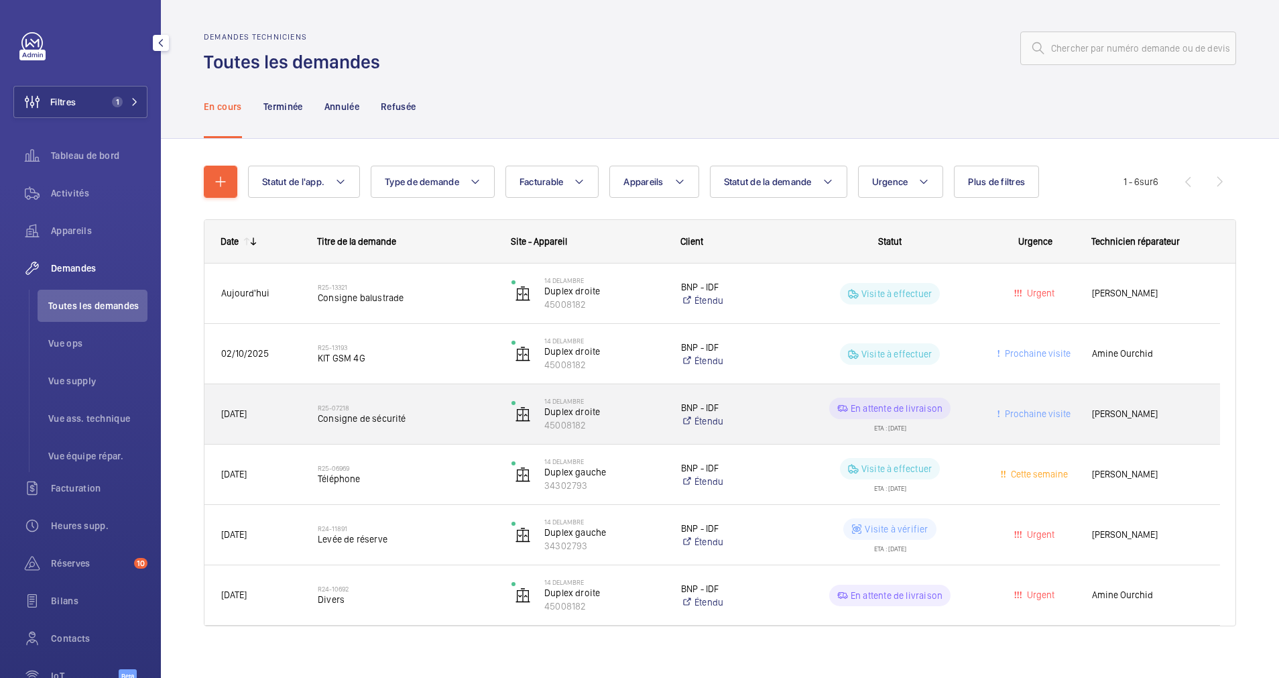
click at [427, 418] on span "Consigne de sécurité" at bounding box center [406, 418] width 176 height 13
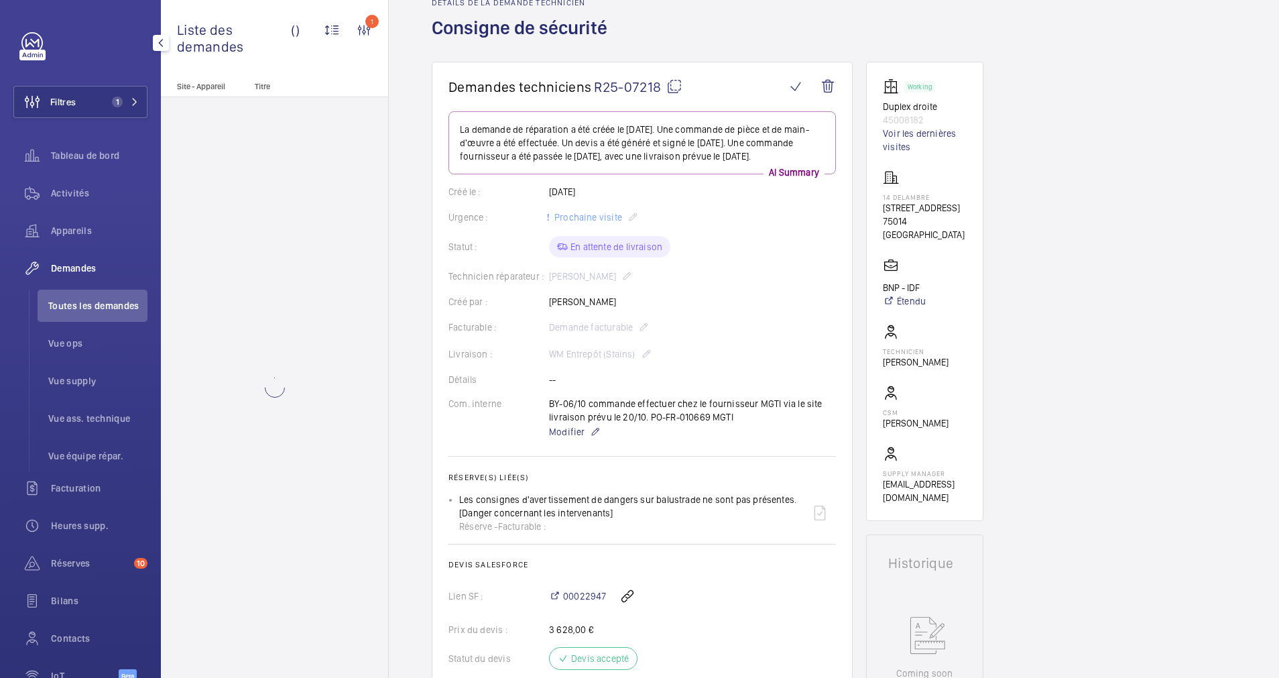
scroll to position [101, 0]
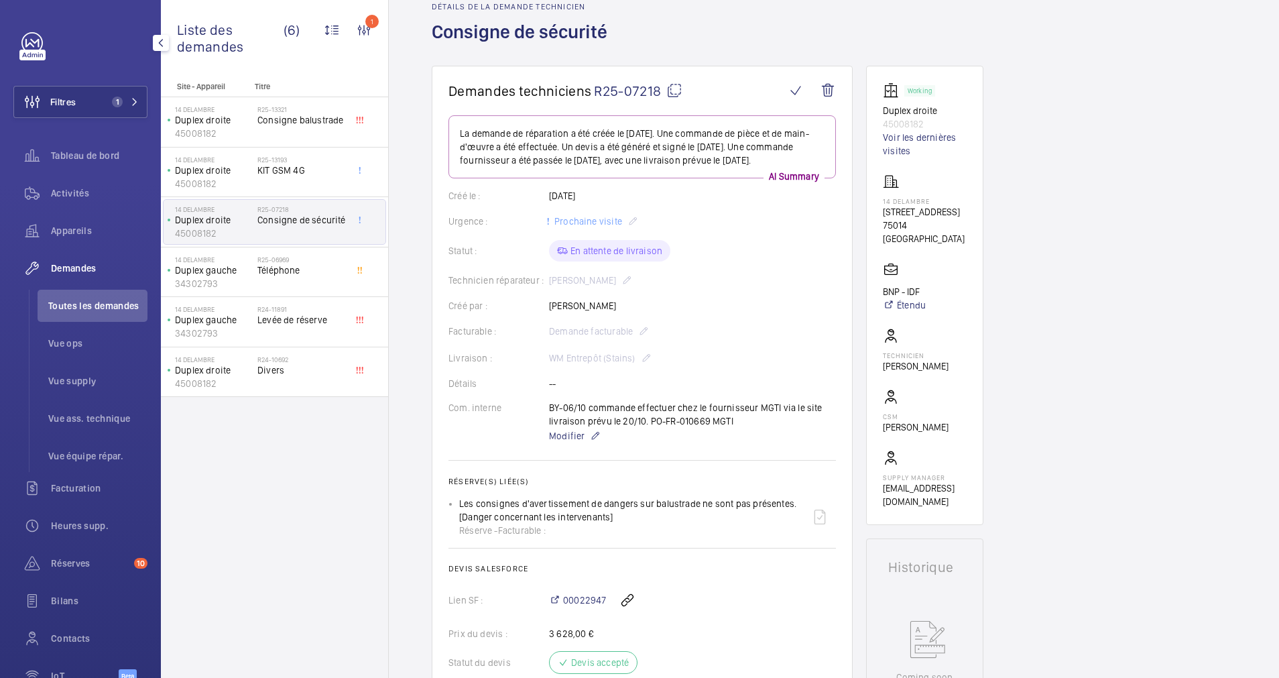
scroll to position [67, 0]
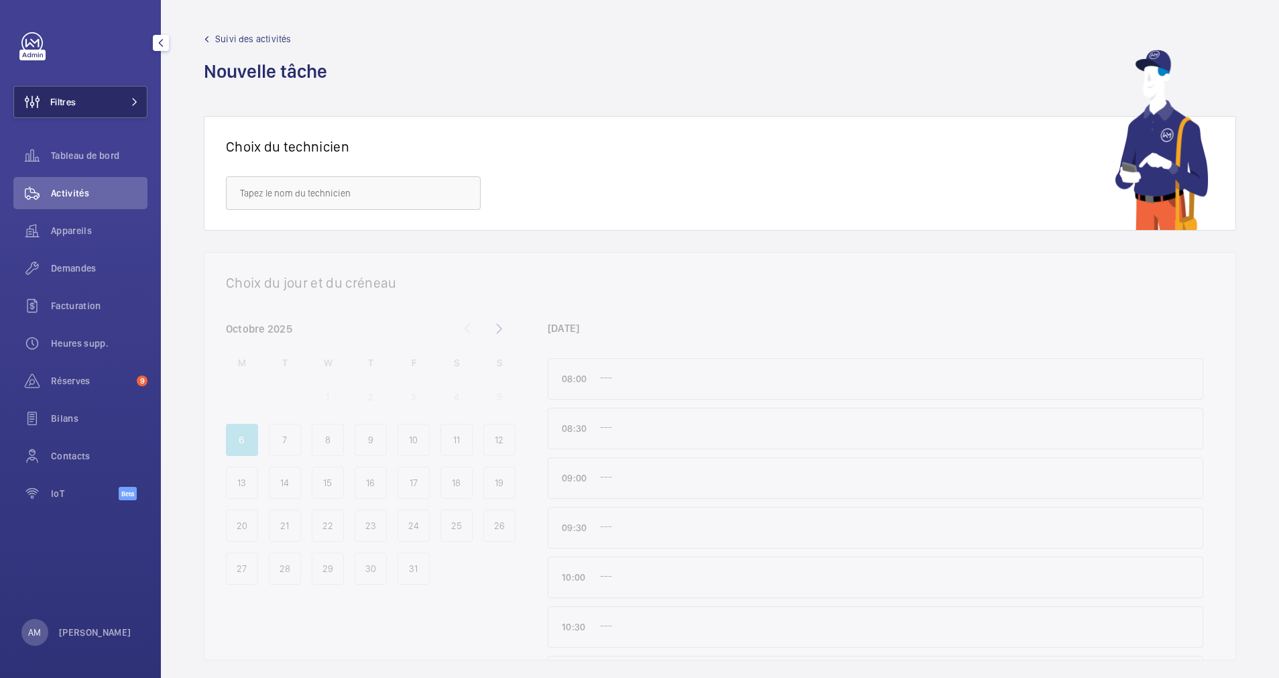
click at [131, 106] on button "Filtres" at bounding box center [80, 102] width 134 height 32
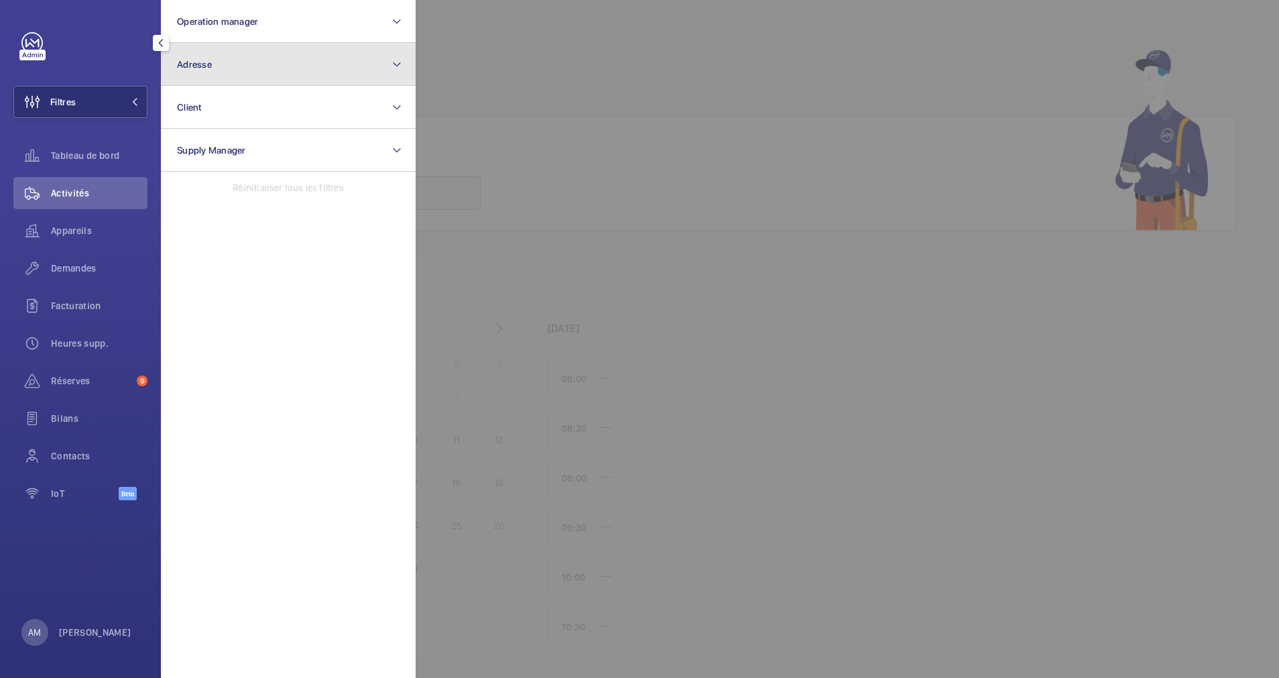
click at [252, 67] on button "Adresse" at bounding box center [288, 64] width 255 height 43
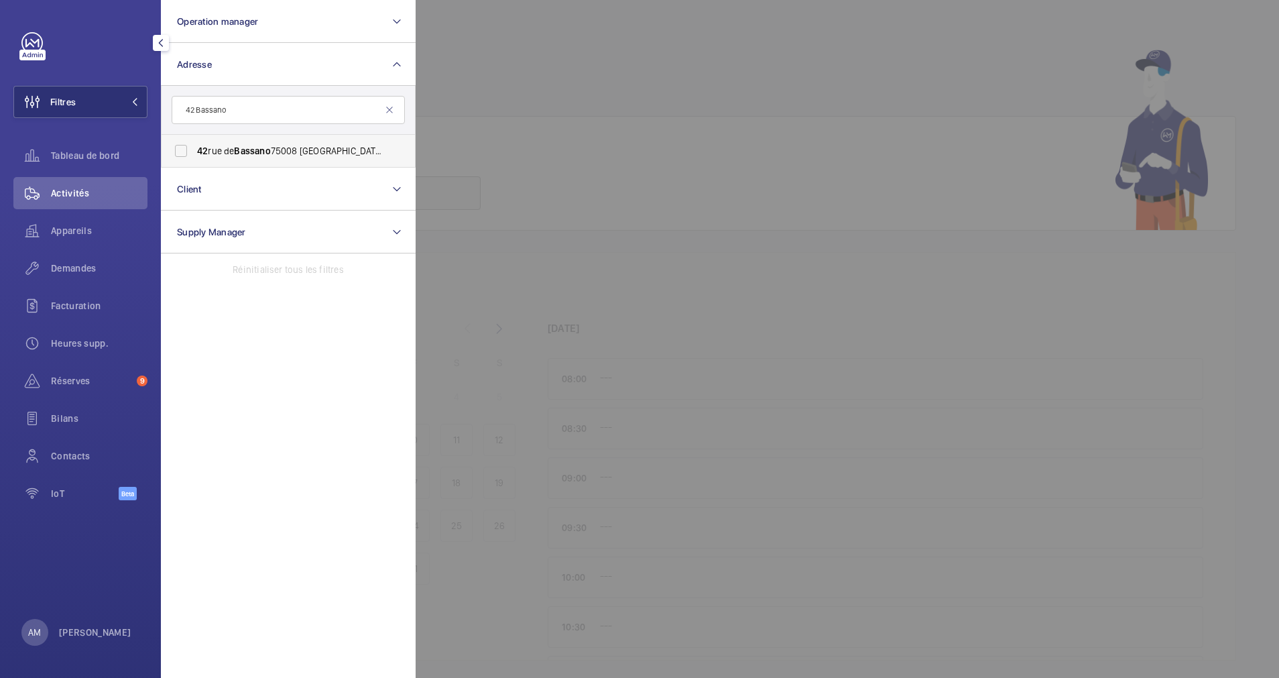
type input "42 Bassano"
click at [237, 141] on label "[STREET_ADDRESS] - [STREET_ADDRESS]" at bounding box center [278, 151] width 233 height 32
click at [194, 141] on input "[STREET_ADDRESS] - [STREET_ADDRESS]" at bounding box center [181, 150] width 27 height 27
checkbox input "true"
click at [68, 246] on div "Appareils" at bounding box center [80, 230] width 134 height 32
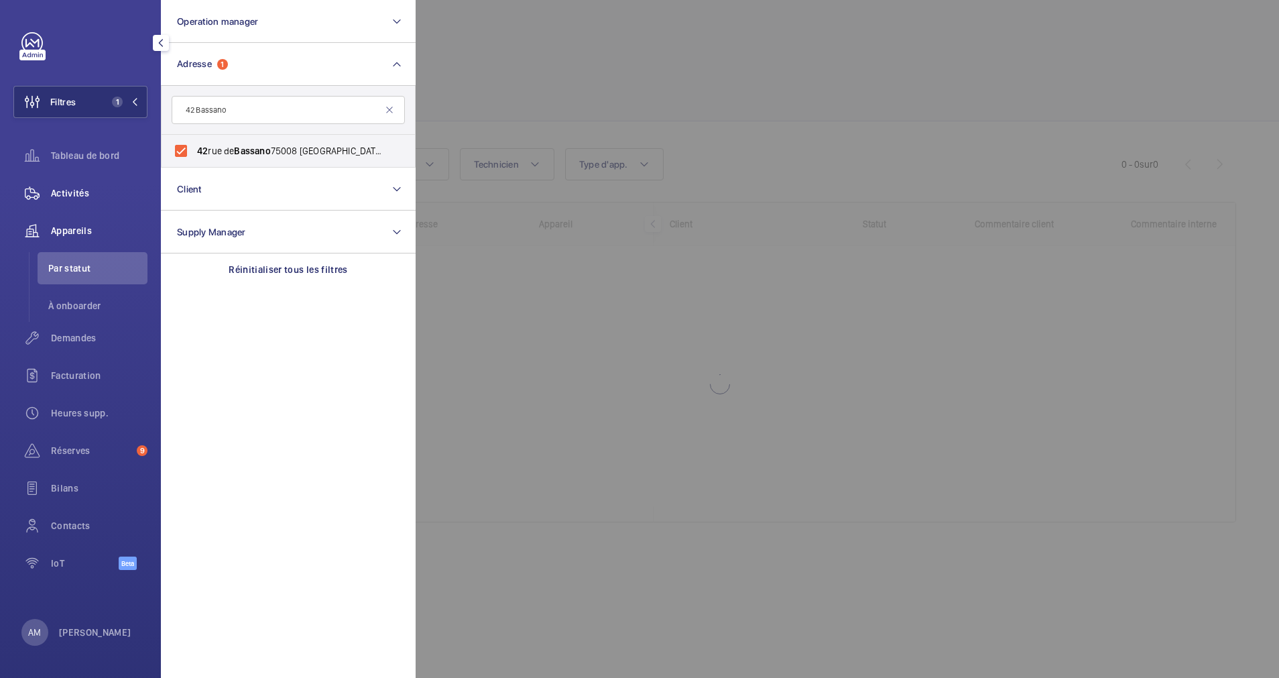
click at [84, 195] on span "Activités" at bounding box center [99, 192] width 97 height 13
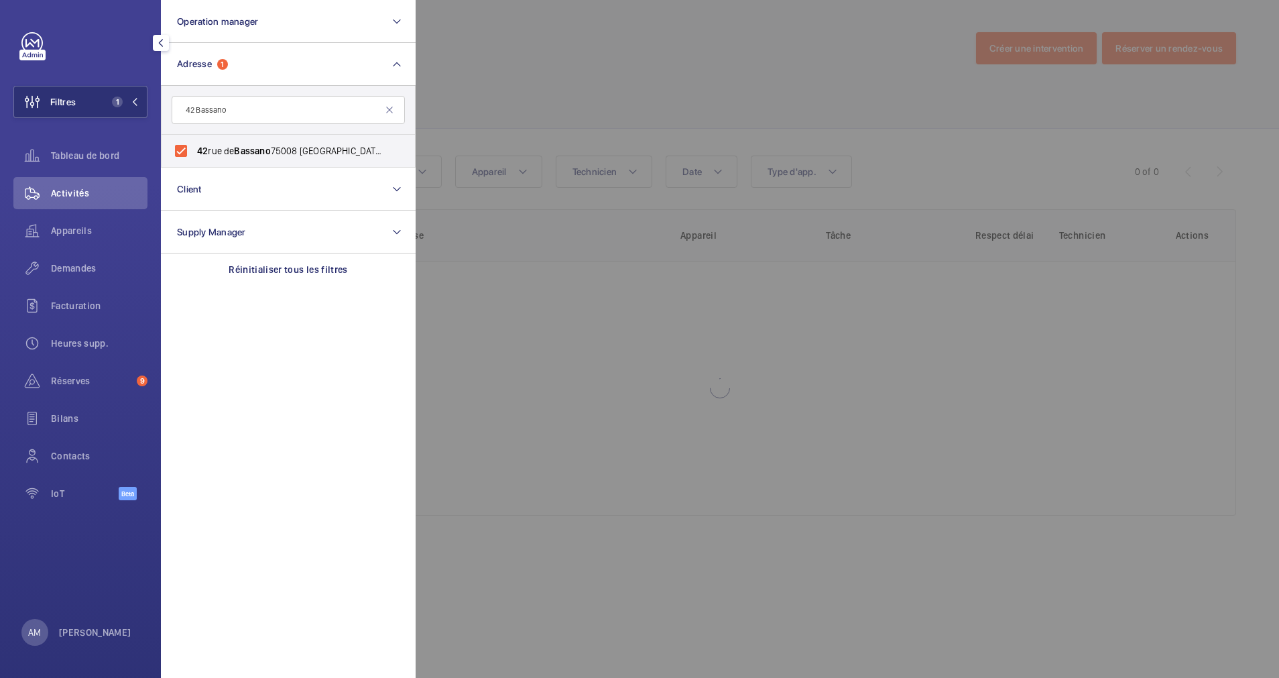
click at [515, 120] on div at bounding box center [1055, 339] width 1279 height 678
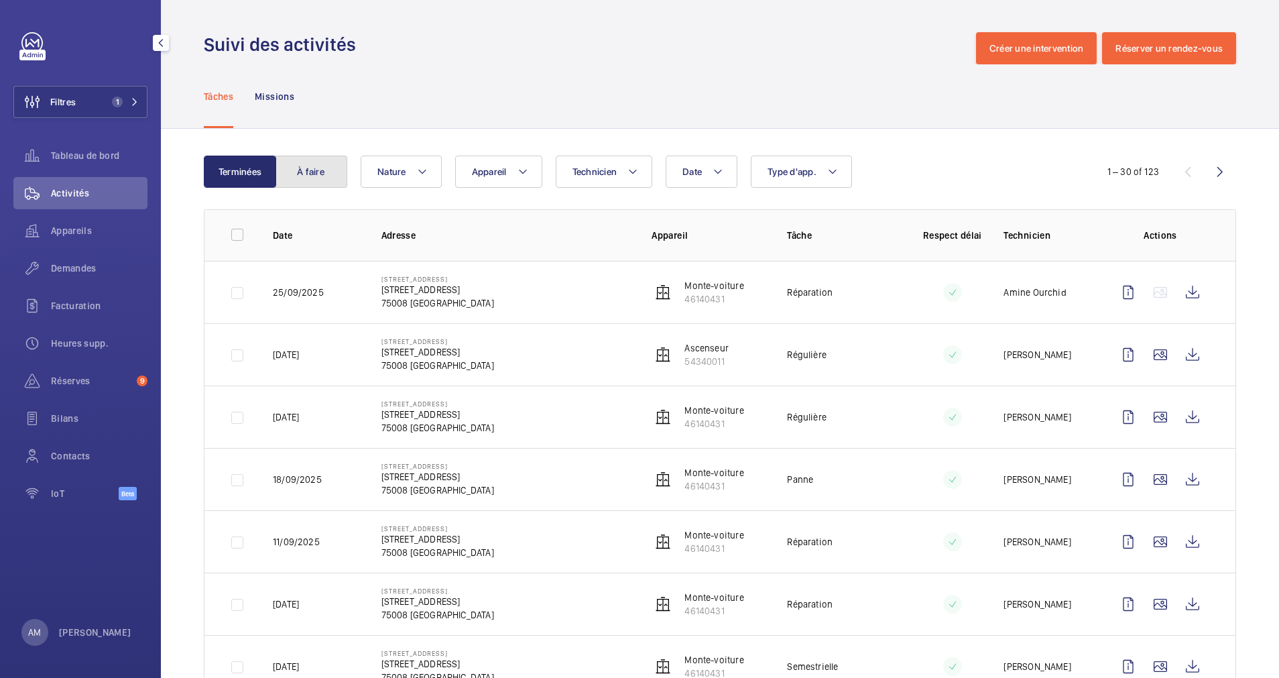
click at [319, 170] on button "À faire" at bounding box center [311, 171] width 72 height 32
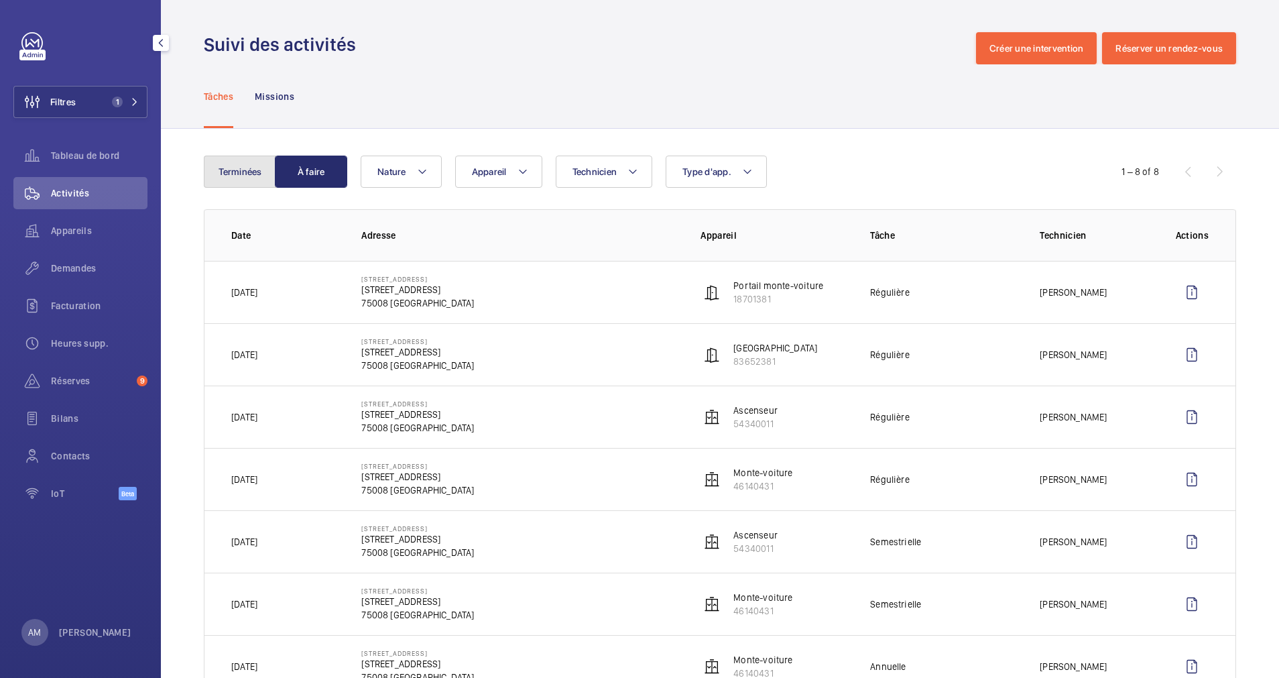
click at [229, 170] on button "Terminées" at bounding box center [240, 171] width 72 height 32
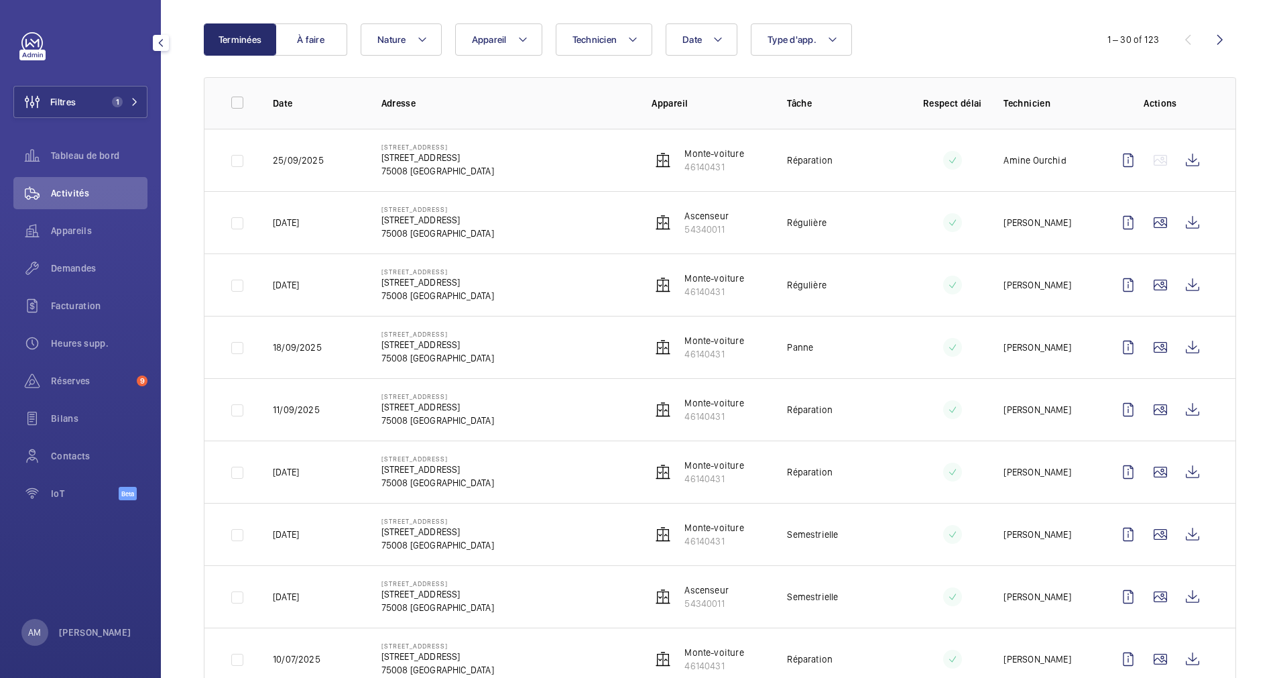
scroll to position [101, 0]
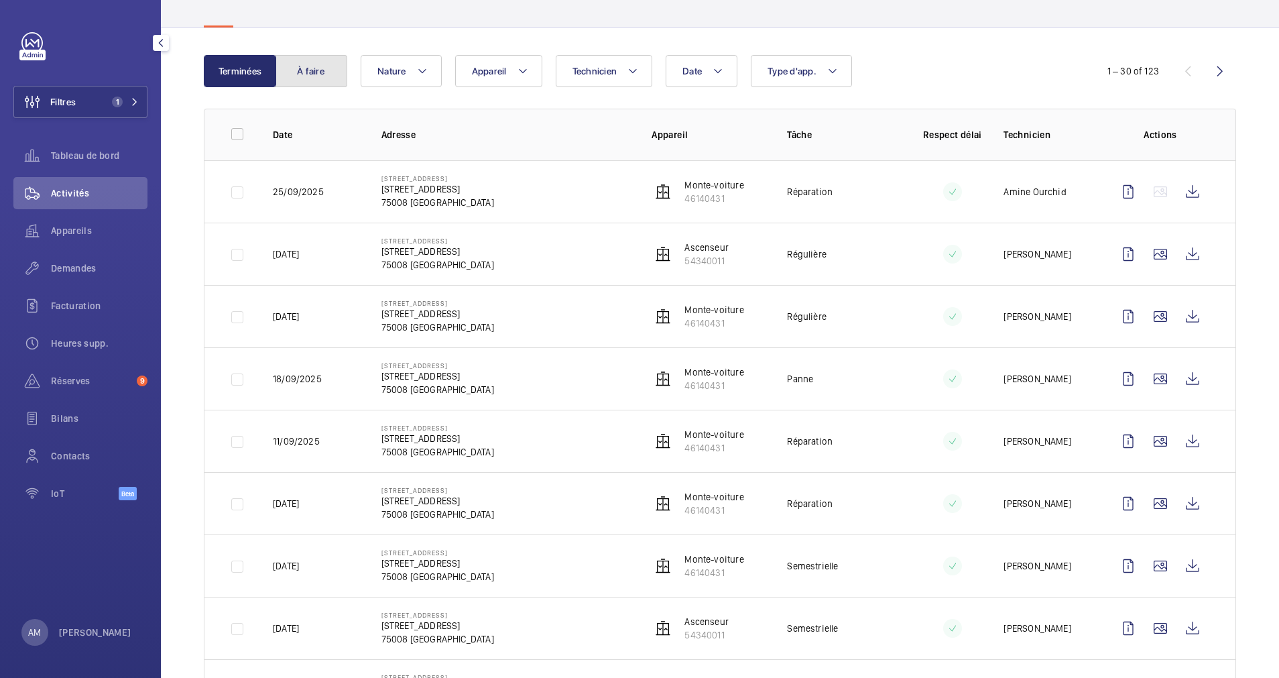
click at [322, 73] on button "À faire" at bounding box center [311, 71] width 72 height 32
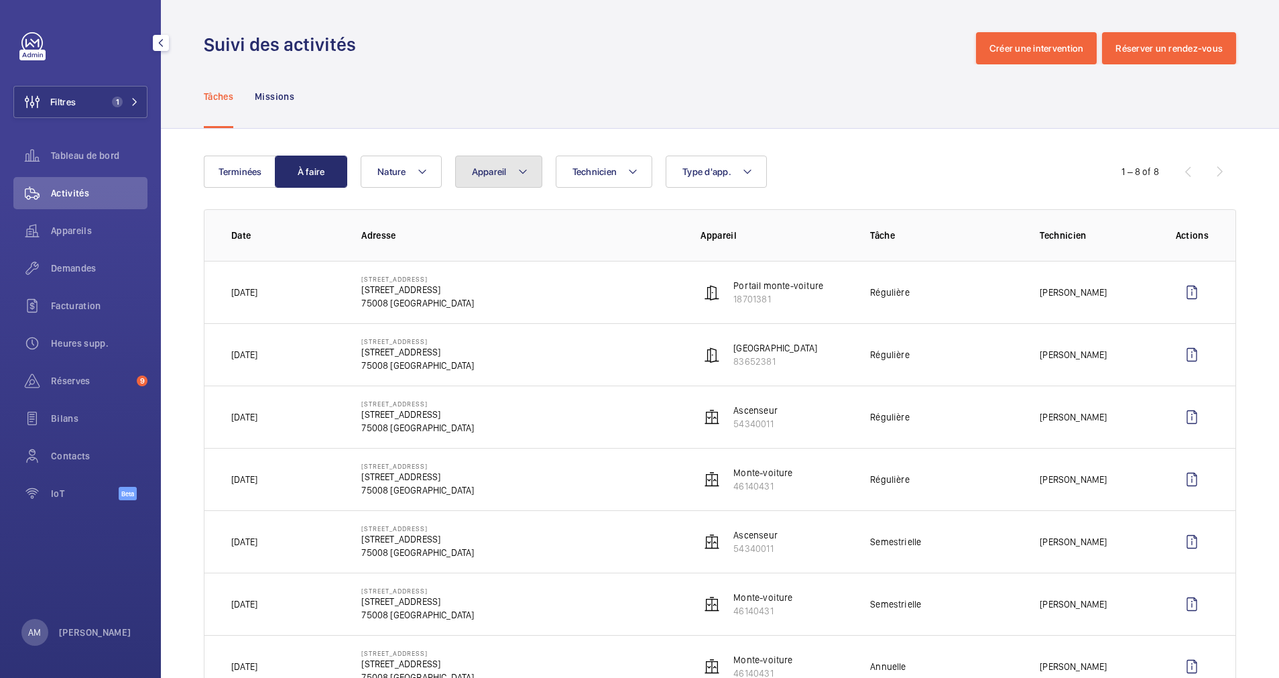
click at [511, 174] on button "Appareil" at bounding box center [498, 171] width 87 height 32
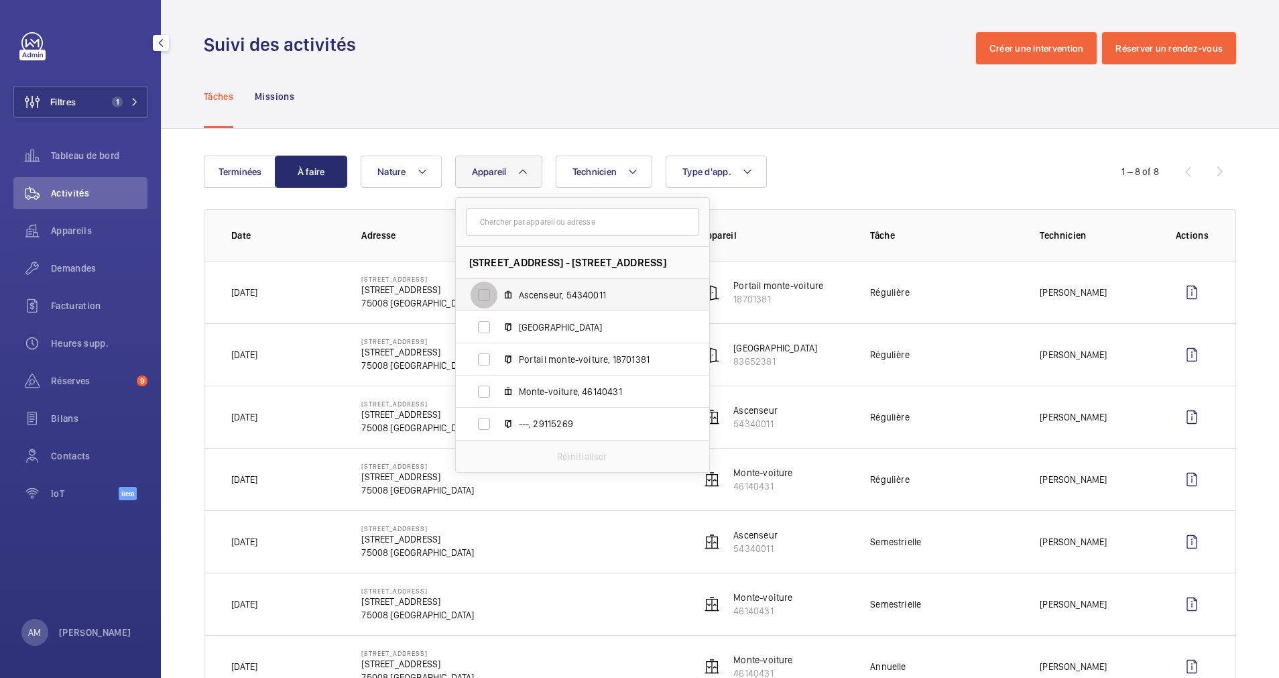
click at [472, 304] on input "Ascenseur, 54340011" at bounding box center [483, 294] width 27 height 27
checkbox input "true"
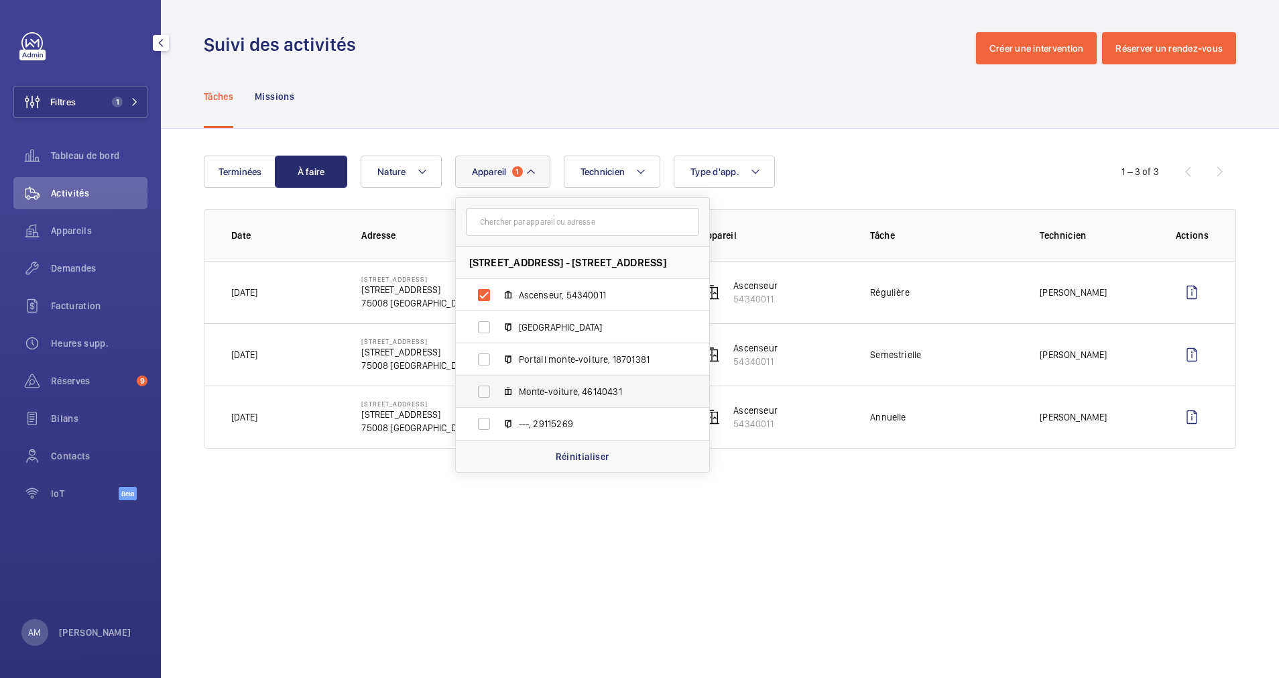
click at [464, 393] on label "Monte-voiture, 46140431" at bounding box center [572, 391] width 232 height 32
click at [470, 393] on input "Monte-voiture, 46140431" at bounding box center [483, 391] width 27 height 27
checkbox input "true"
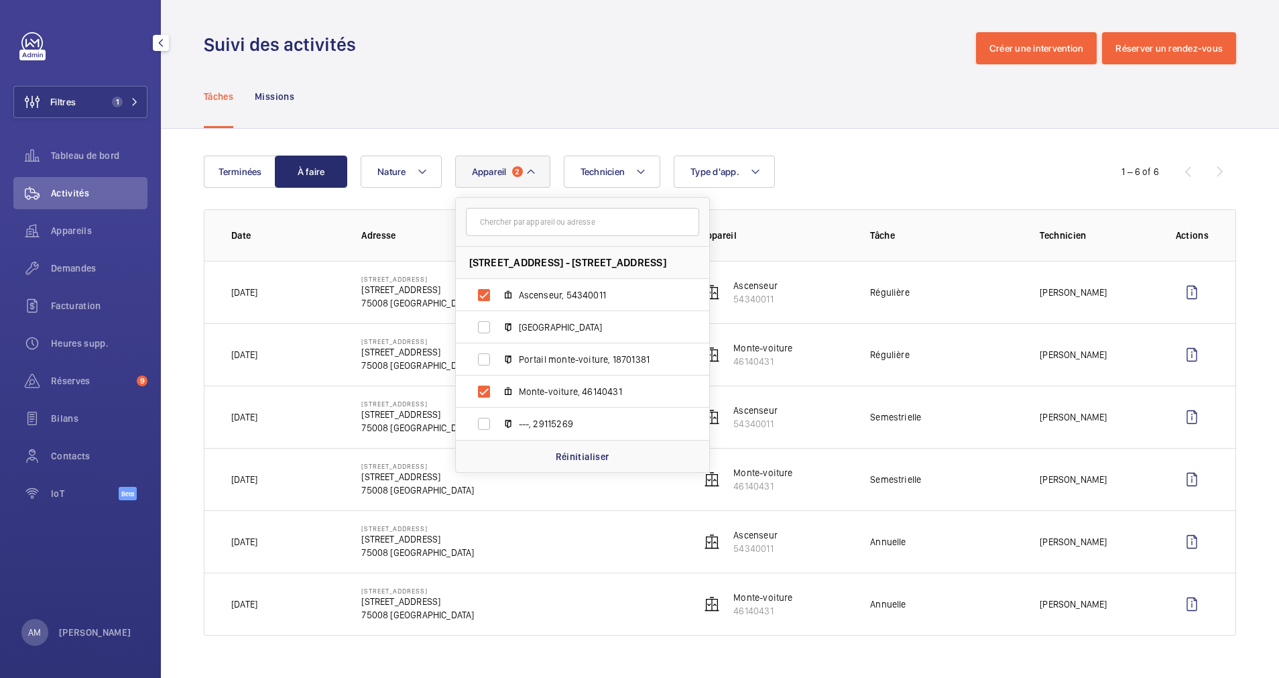
click at [827, 154] on div "Terminées À faire Technicien Appareil [GEOGRAPHIC_DATA][STREET_ADDRESS][STREET_…" at bounding box center [720, 398] width 1118 height 539
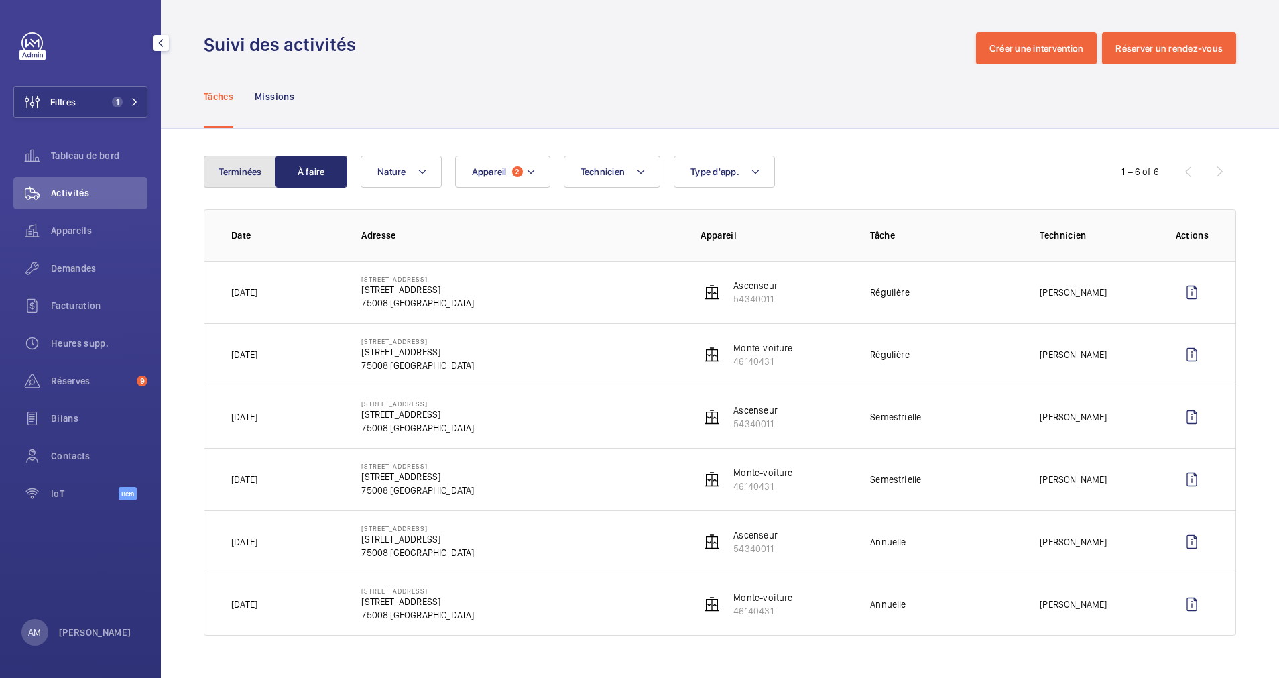
click at [243, 174] on button "Terminées" at bounding box center [240, 171] width 72 height 32
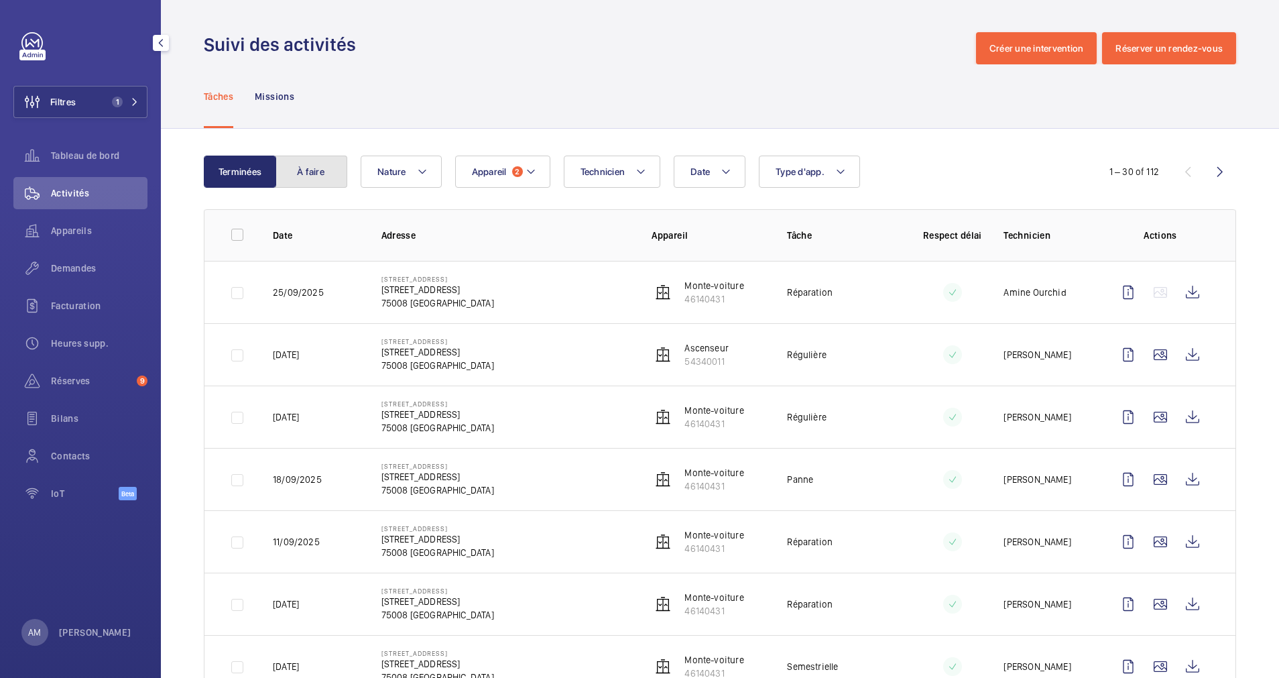
click at [296, 169] on button "À faire" at bounding box center [311, 171] width 72 height 32
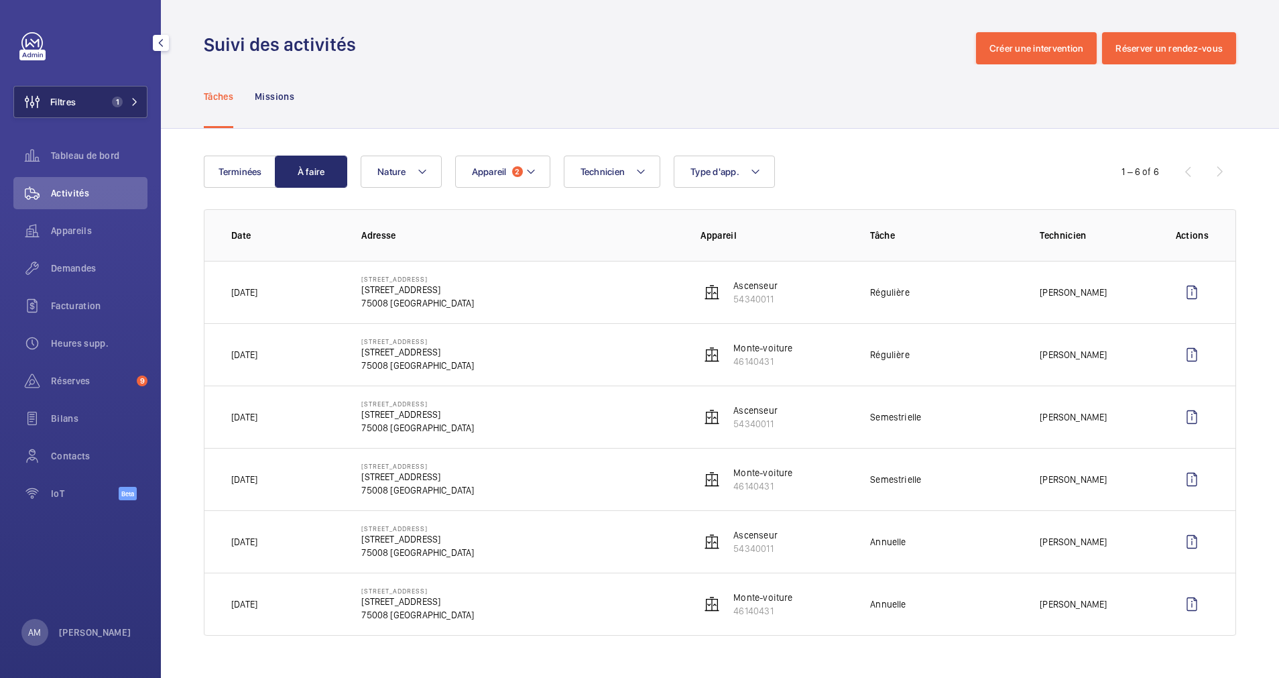
click at [110, 101] on span "1" at bounding box center [115, 102] width 16 height 11
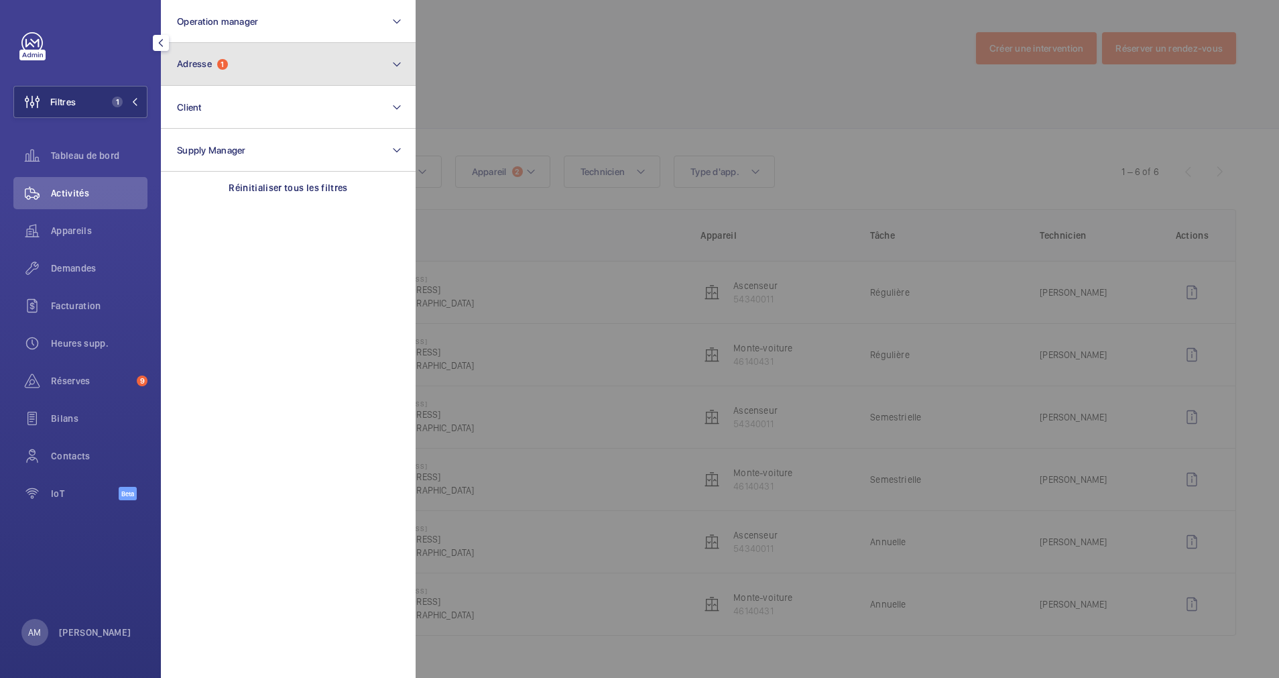
click at [237, 64] on button "Adresse 1" at bounding box center [288, 64] width 255 height 43
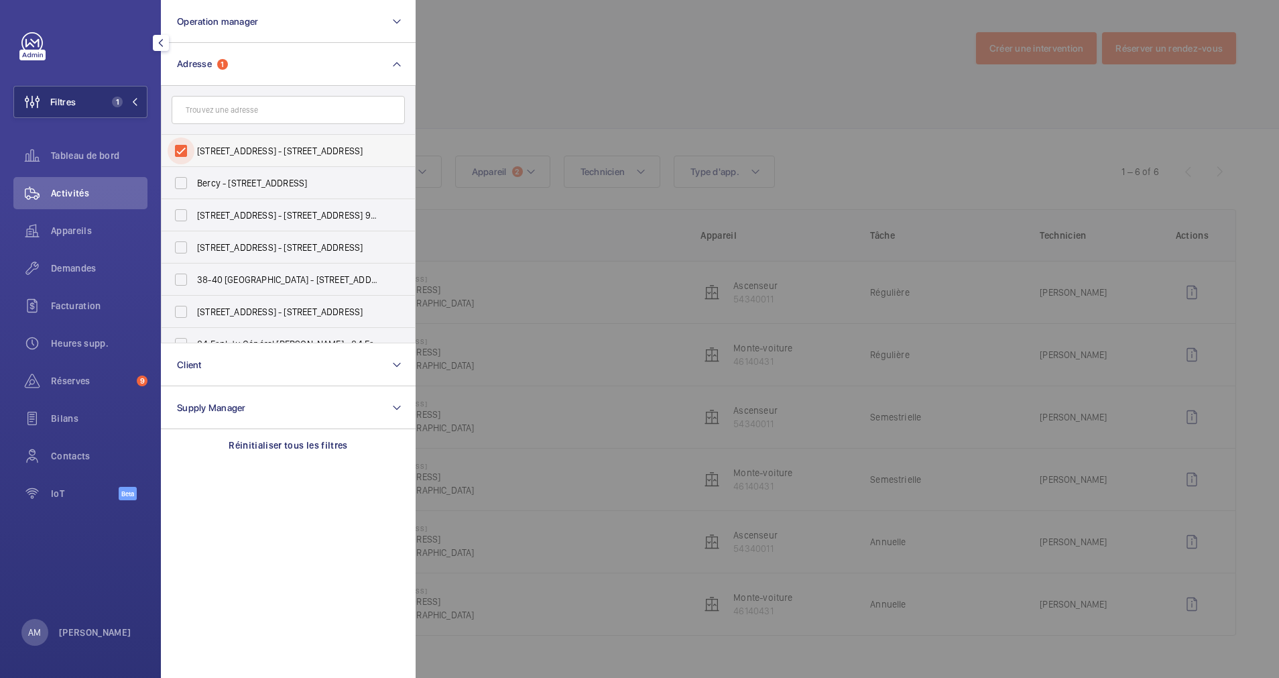
click at [178, 144] on input "[STREET_ADDRESS] - [STREET_ADDRESS]" at bounding box center [181, 150] width 27 height 27
checkbox input "false"
click at [238, 113] on input "text" at bounding box center [288, 110] width 233 height 28
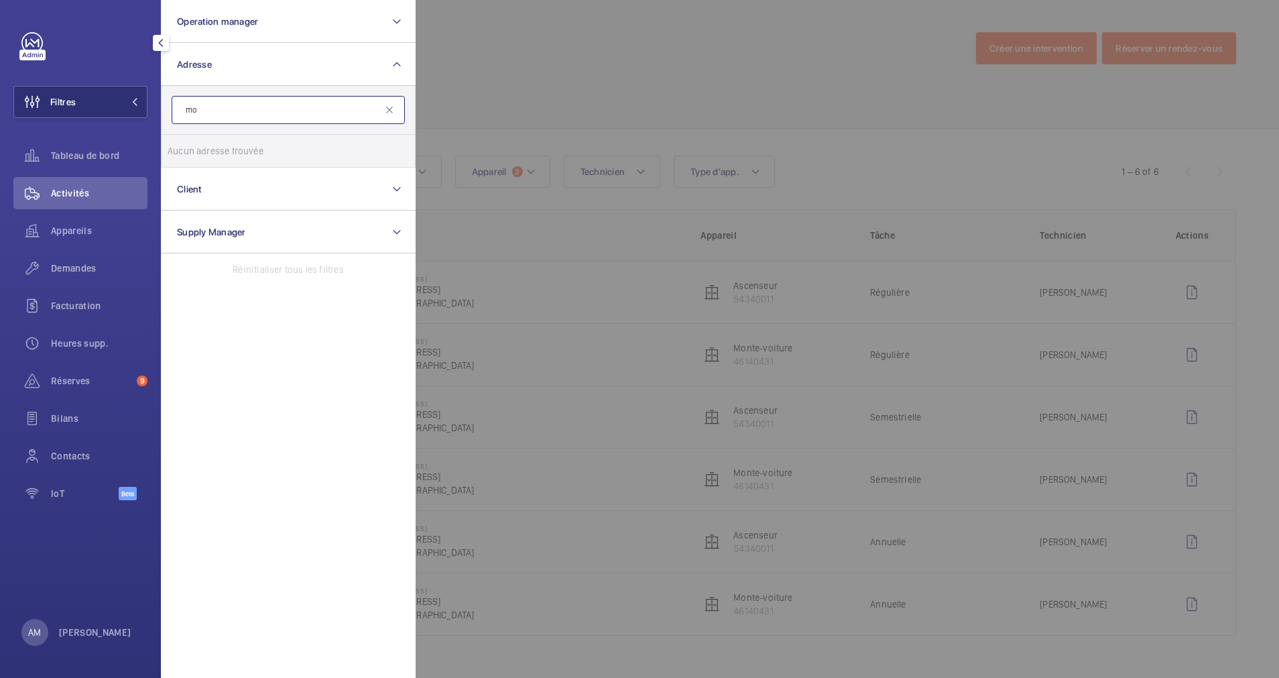
type input "m"
type input "49 Pierr"
click at [184, 153] on input "KITH [GEOGRAPHIC_DATA] - [STREET_ADDRESS][PERSON_NAME]" at bounding box center [181, 150] width 27 height 27
checkbox input "true"
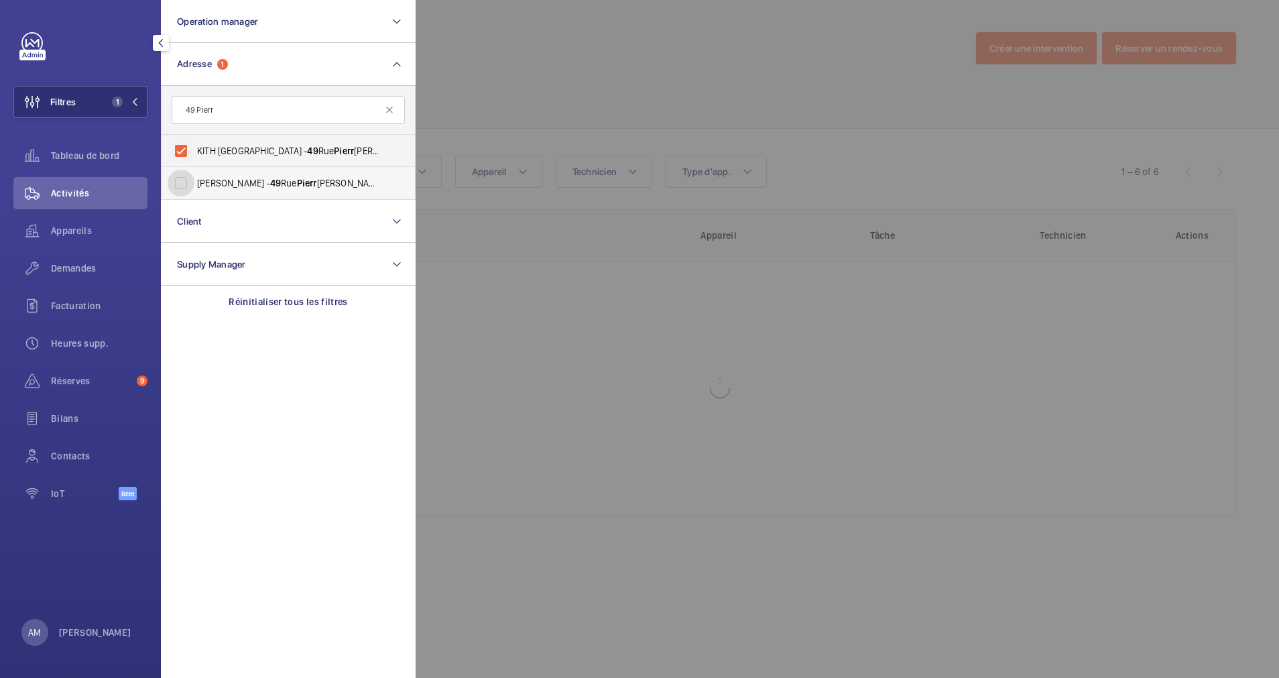
click at [184, 188] on input "[PERSON_NAME] - [STREET_ADDRESS][PERSON_NAME]" at bounding box center [181, 183] width 27 height 27
checkbox input "true"
click at [545, 129] on div at bounding box center [1055, 339] width 1279 height 678
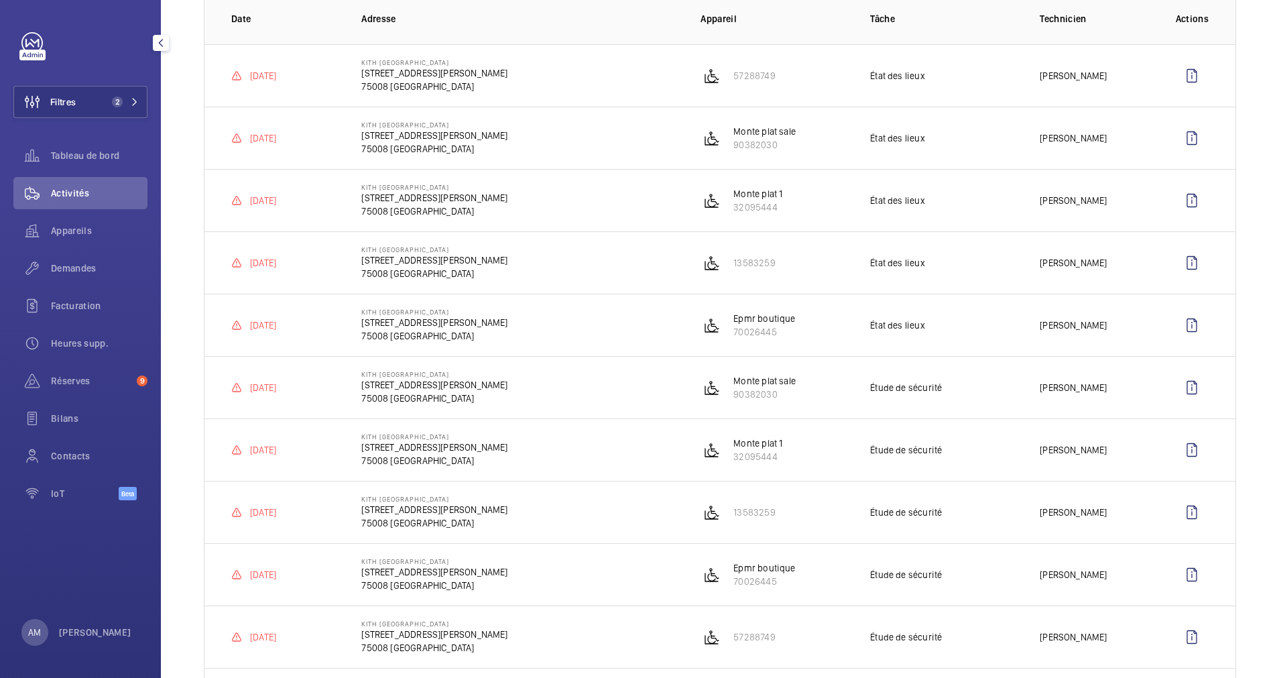
scroll to position [242, 0]
